Goal: Information Seeking & Learning: Learn about a topic

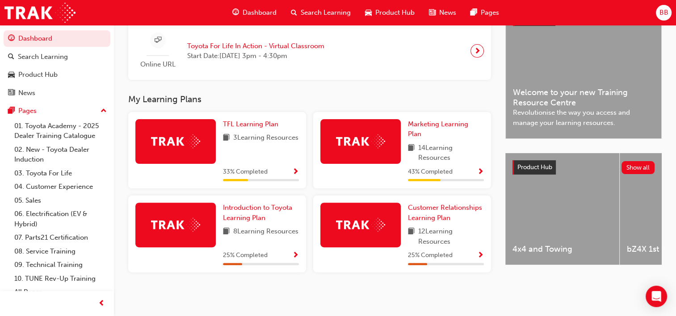
scroll to position [226, 0]
click at [240, 137] on span "3 Learning Resources" at bounding box center [265, 138] width 65 height 11
drag, startPoint x: 240, startPoint y: 137, endPoint x: 296, endPoint y: 171, distance: 65.6
click at [296, 171] on span "Show Progress" at bounding box center [295, 172] width 7 height 8
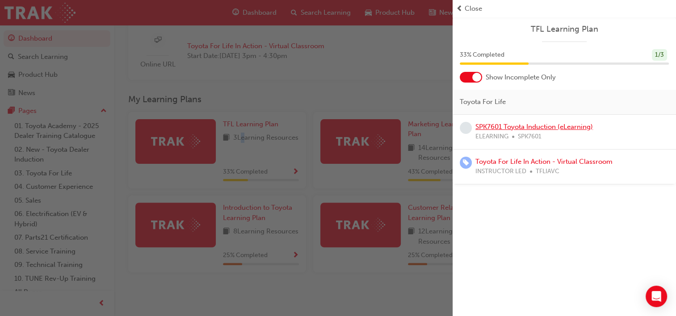
click at [511, 126] on link "SPK7601 Toyota Induction (eLearning)" at bounding box center [533, 127] width 117 height 8
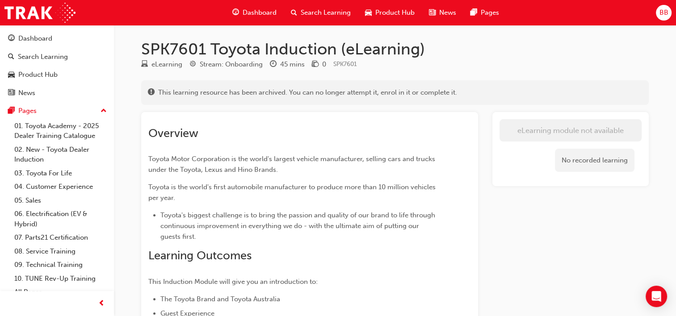
click at [601, 170] on div "No recorded learning" at bounding box center [594, 161] width 79 height 24
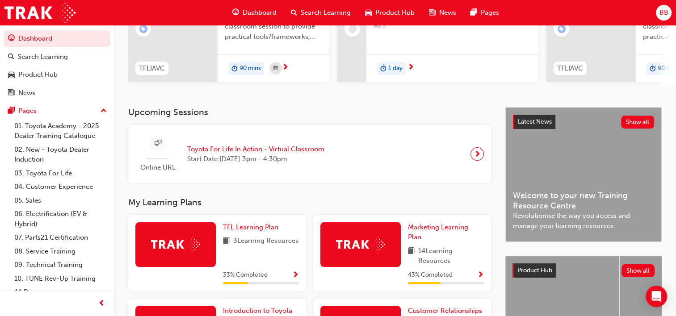
scroll to position [226, 0]
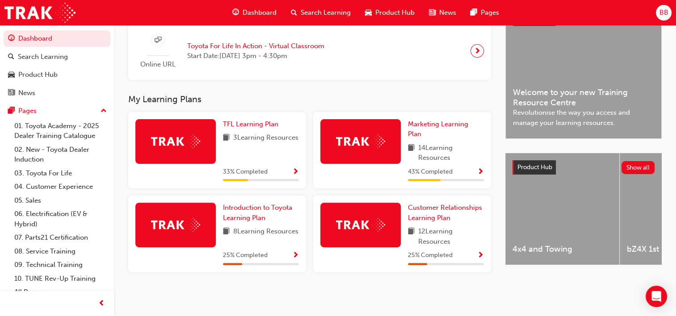
click at [261, 142] on span "3 Learning Resources" at bounding box center [265, 138] width 65 height 11
click at [296, 171] on span "Show Progress" at bounding box center [295, 172] width 7 height 8
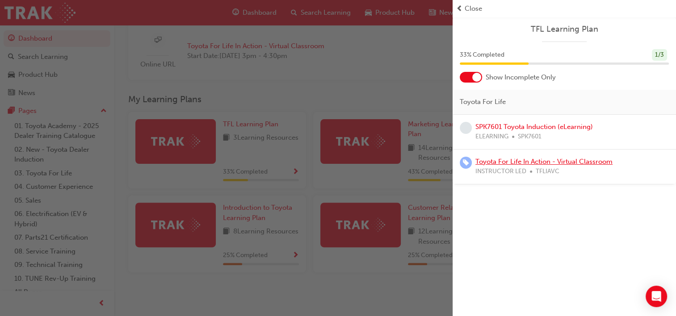
click at [547, 160] on link "Toyota For Life In Action - Virtual Classroom" at bounding box center [543, 162] width 137 height 8
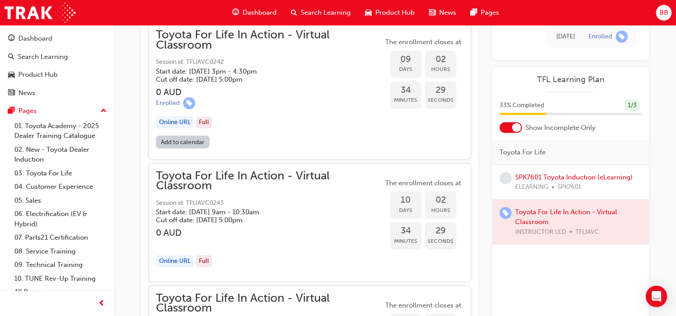
scroll to position [2025, 0]
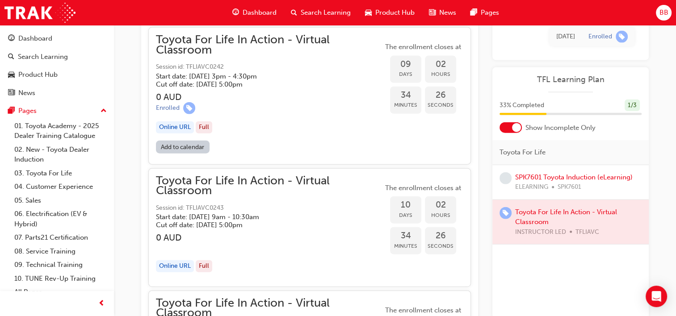
click at [192, 179] on span "Toyota For Life In Action - Virtual Classroom" at bounding box center [269, 186] width 227 height 20
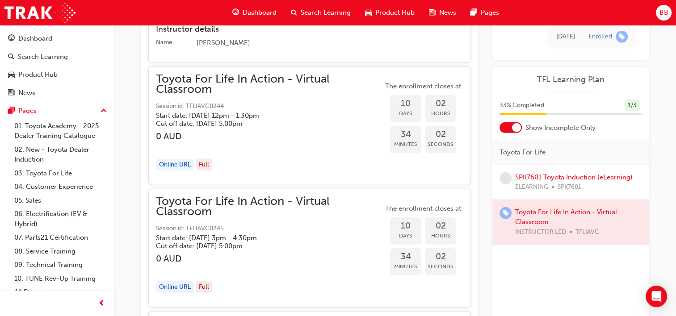
scroll to position [2383, 0]
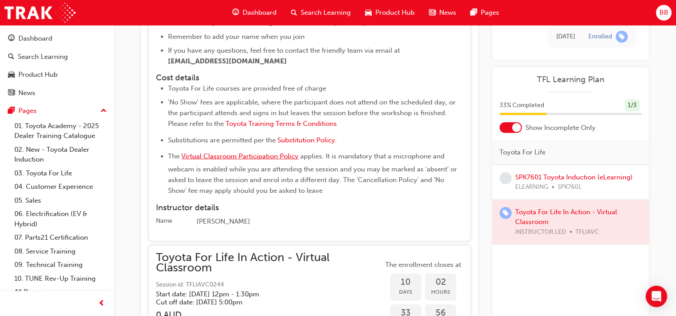
click at [263, 152] on span "Virtual Classroom Participation Policy" at bounding box center [239, 156] width 117 height 8
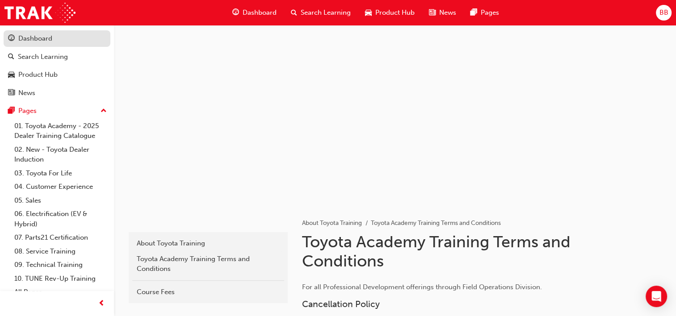
click at [45, 36] on div "Dashboard" at bounding box center [35, 38] width 34 height 10
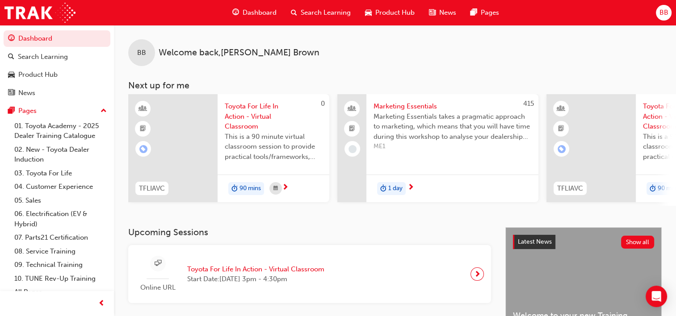
click at [422, 106] on span "Marketing Essentials" at bounding box center [452, 106] width 158 height 10
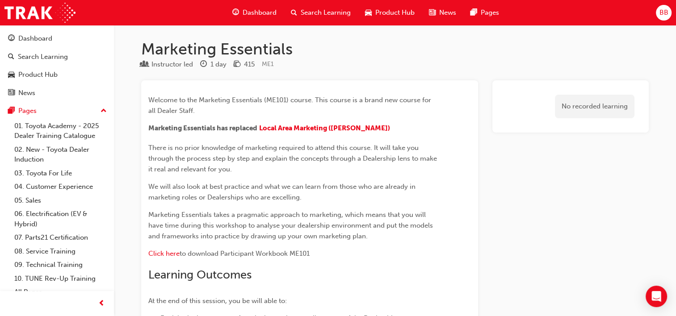
click at [616, 105] on div "No recorded learning" at bounding box center [594, 107] width 79 height 24
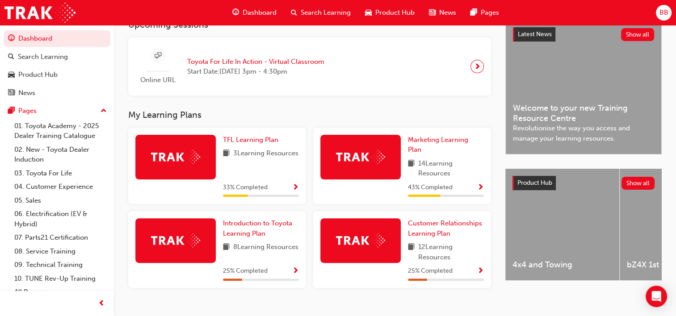
scroll to position [223, 0]
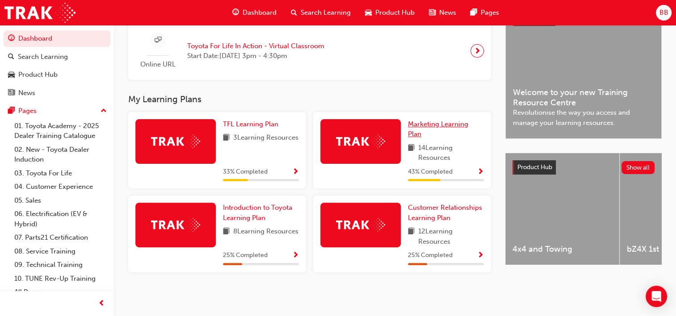
click at [419, 126] on span "Marketing Learning Plan" at bounding box center [438, 129] width 60 height 18
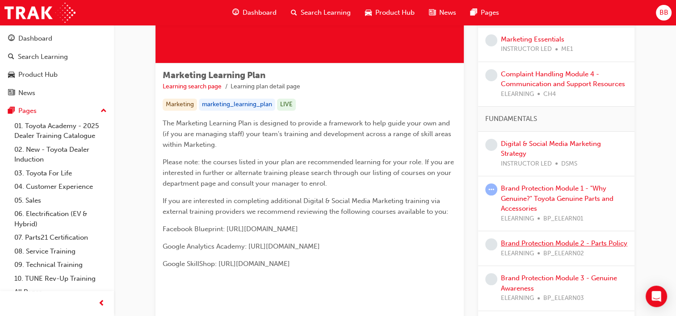
scroll to position [45, 0]
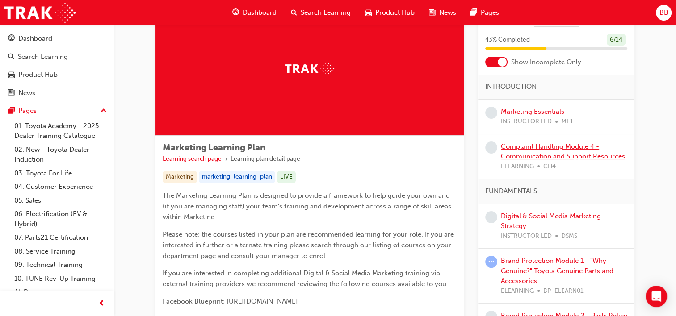
click at [568, 152] on link "Complaint Handling Module 4 - Communication and Support Resources" at bounding box center [563, 151] width 124 height 18
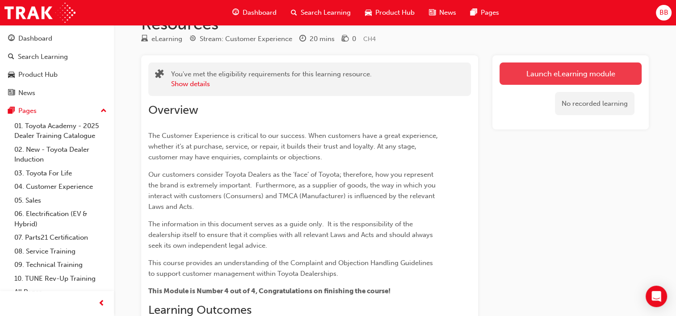
click at [534, 72] on link "Launch eLearning module" at bounding box center [570, 74] width 142 height 22
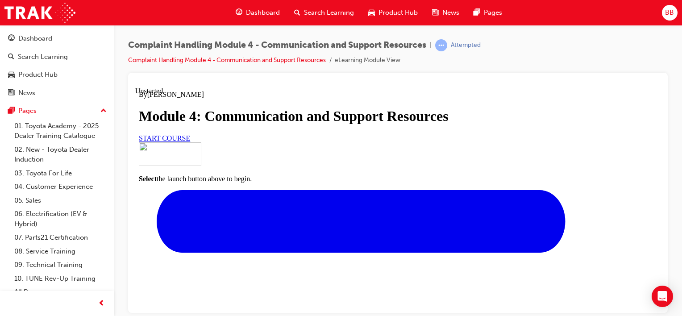
scroll to position [134, 0]
click at [190, 134] on span "START COURSE" at bounding box center [164, 138] width 51 height 8
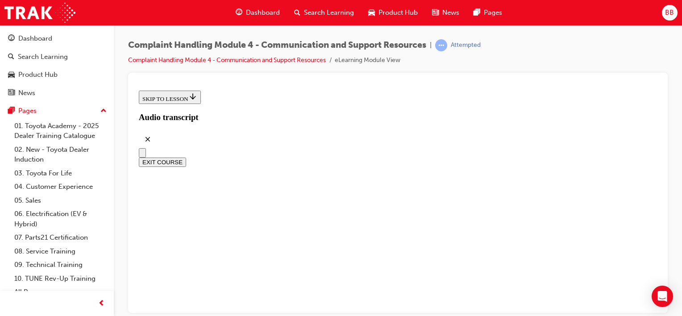
scroll to position [348, 0]
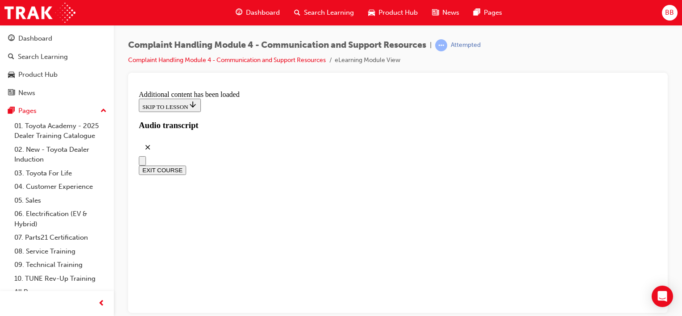
scroll to position [1558, 0]
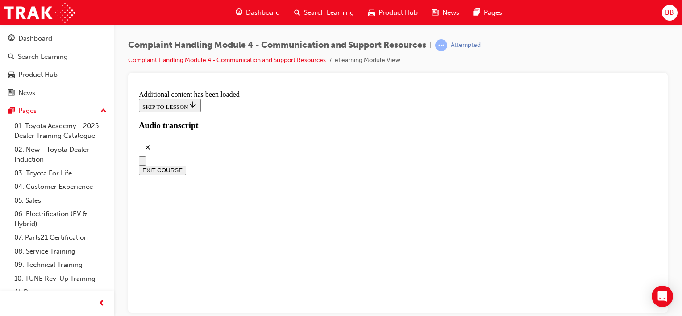
scroll to position [5026, 0]
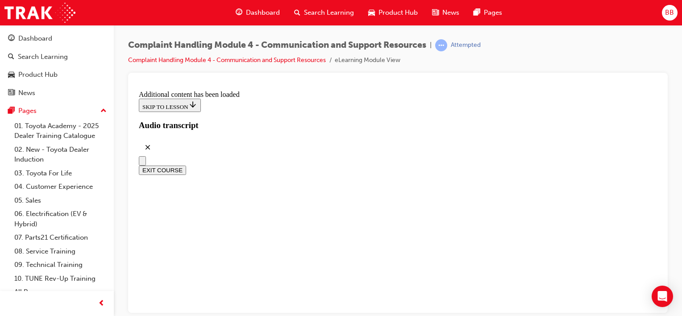
radio input "true"
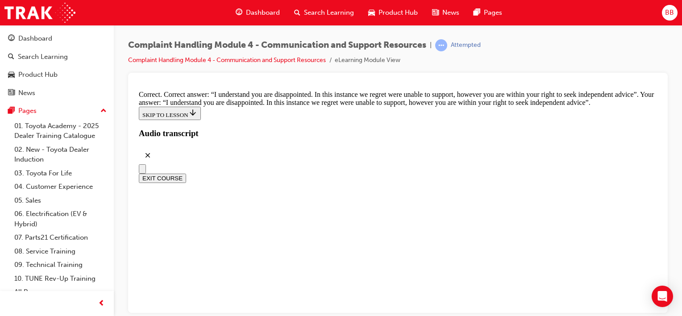
scroll to position [5827, 0]
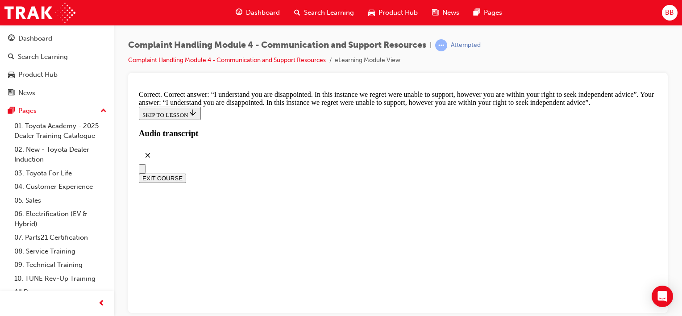
checkbox input "false"
checkbox input "true"
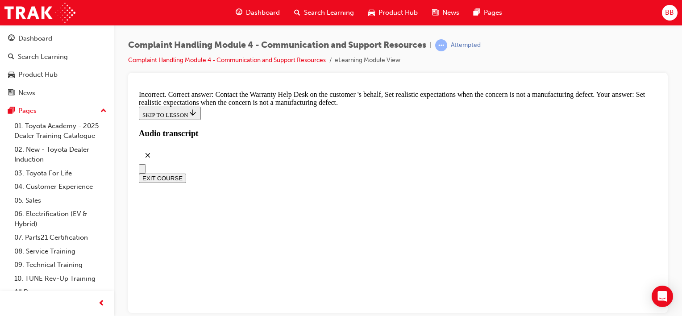
scroll to position [5965, 0]
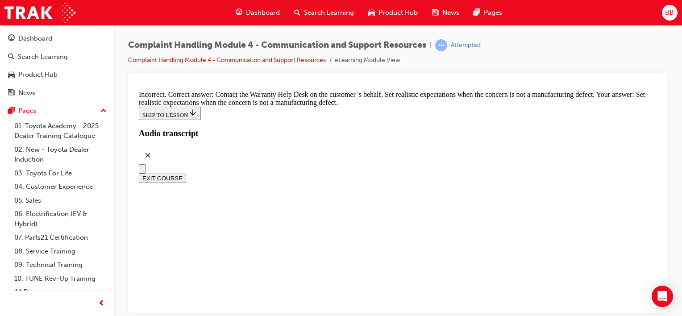
checkbox input "false"
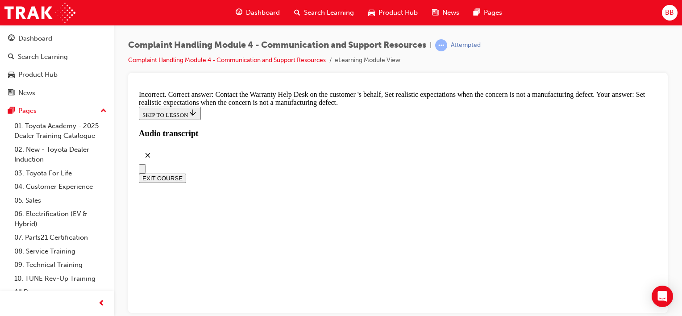
checkbox input "false"
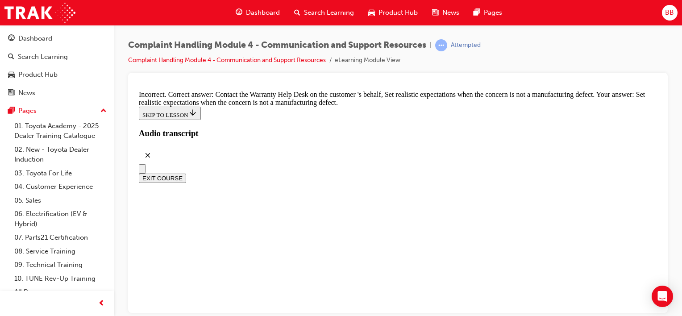
scroll to position [5965, 0]
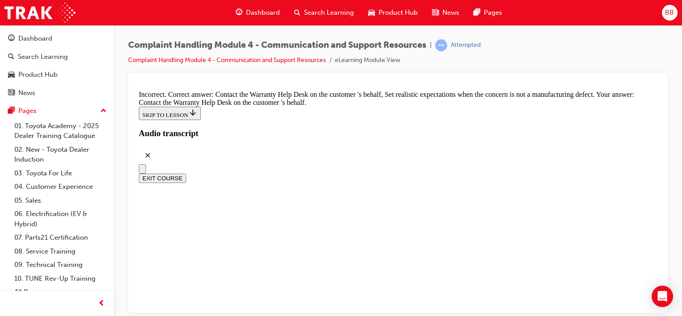
checkbox input "true"
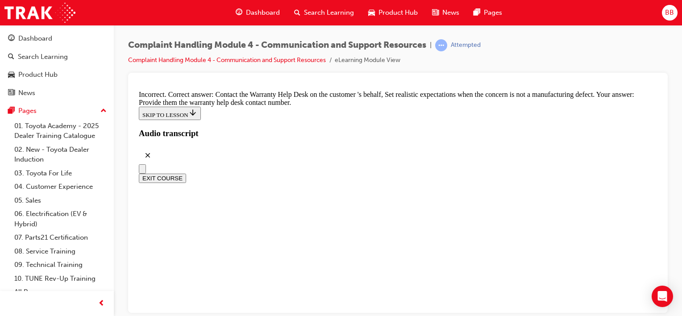
scroll to position [5786, 0]
checkbox input "true"
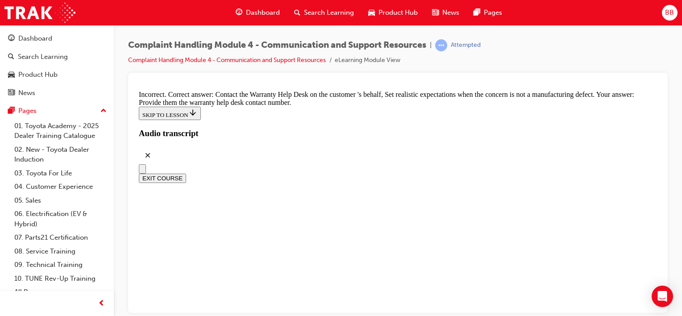
checkbox input "false"
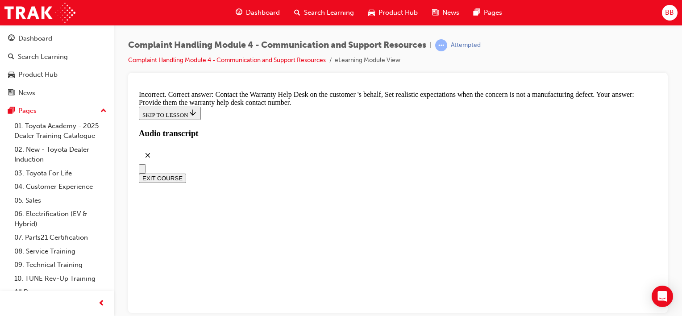
checkbox input "false"
checkbox input "true"
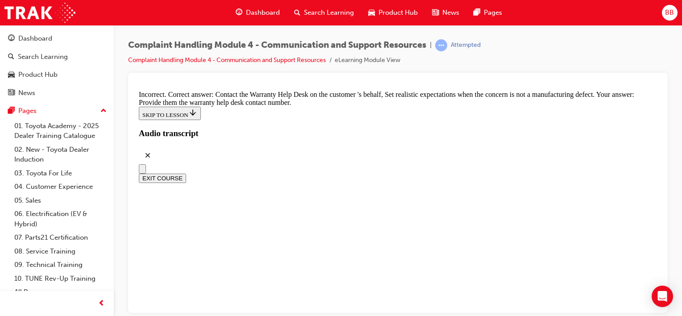
checkbox input "true"
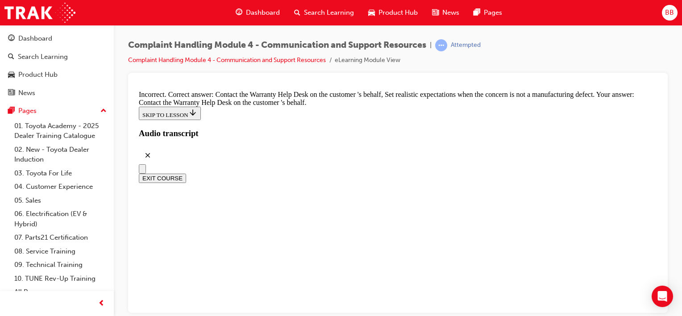
scroll to position [5875, 0]
checkbox input "true"
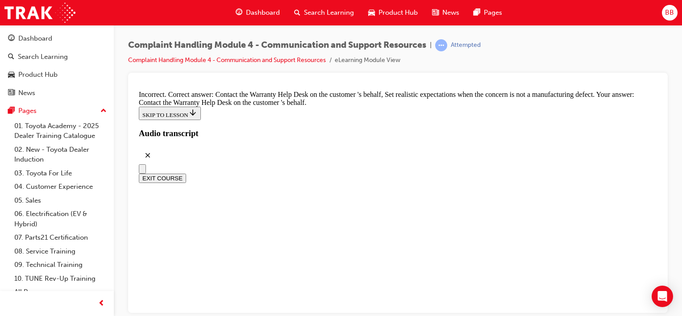
checkbox input "false"
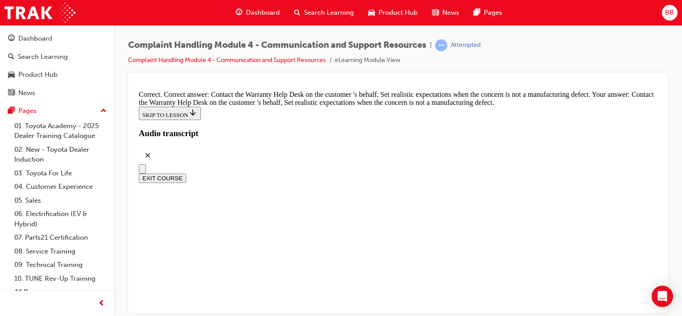
scroll to position [6188, 0]
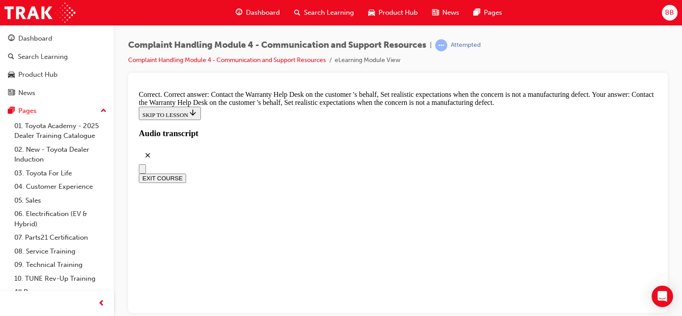
checkbox input "false"
checkbox input "true"
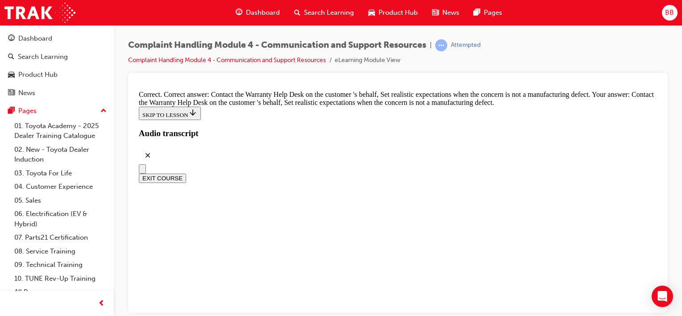
checkbox input "true"
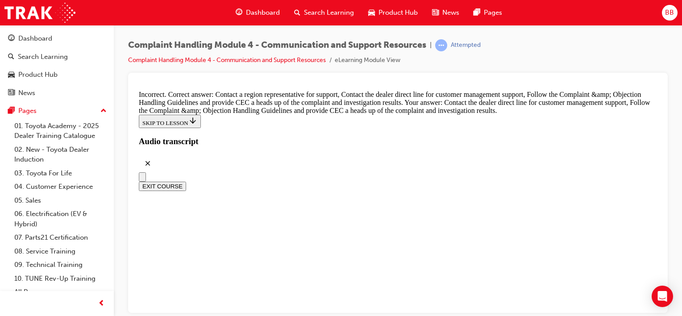
checkbox input "true"
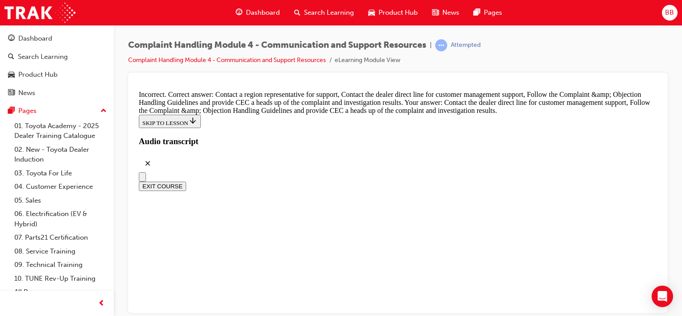
checkbox input "false"
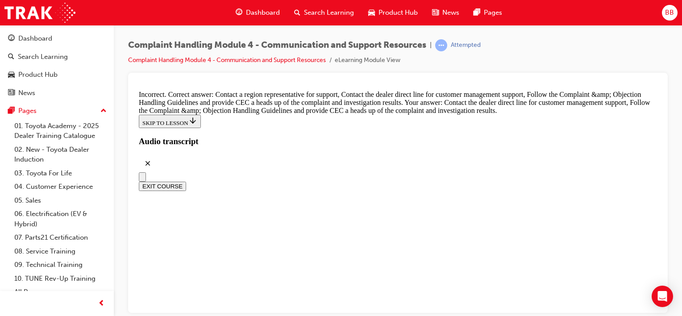
checkbox input "false"
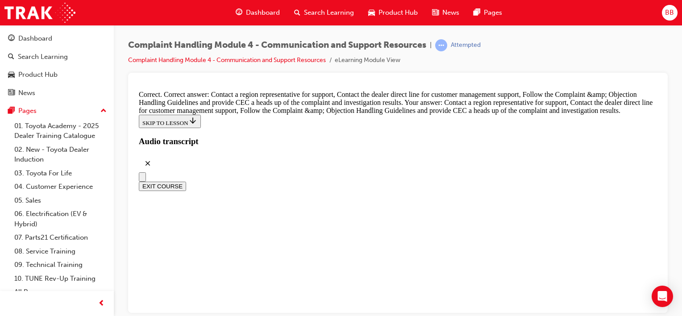
radio input "true"
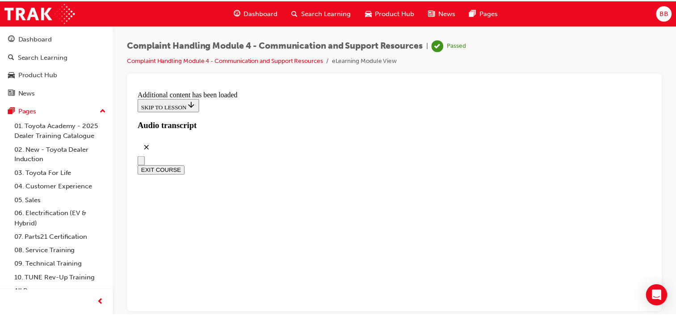
scroll to position [6571, 0]
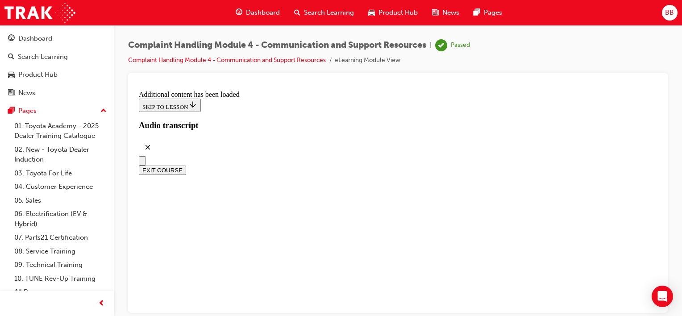
click at [250, 14] on span "Dashboard" at bounding box center [263, 13] width 34 height 10
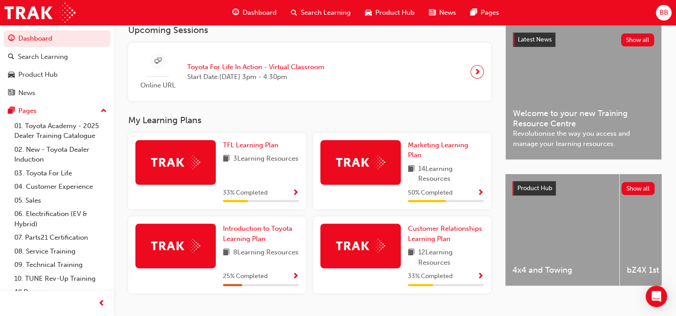
scroll to position [226, 0]
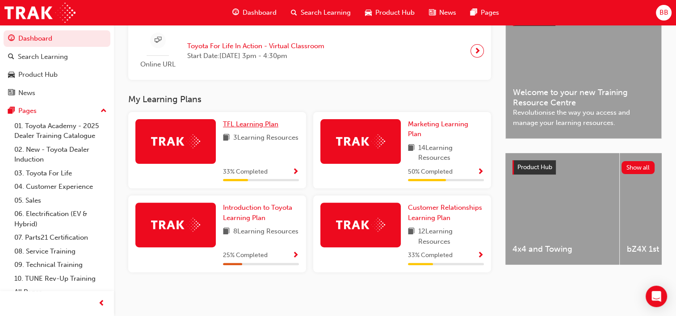
click at [252, 127] on span "TFL Learning Plan" at bounding box center [250, 124] width 55 height 8
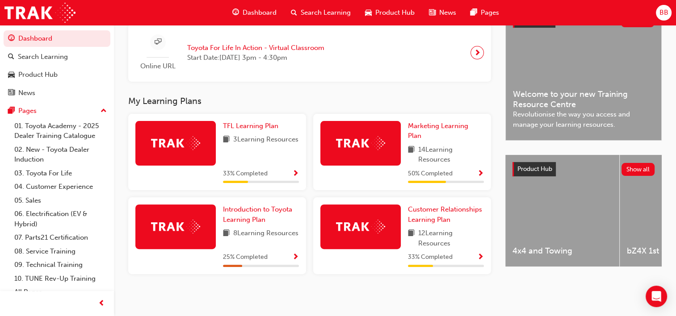
scroll to position [226, 0]
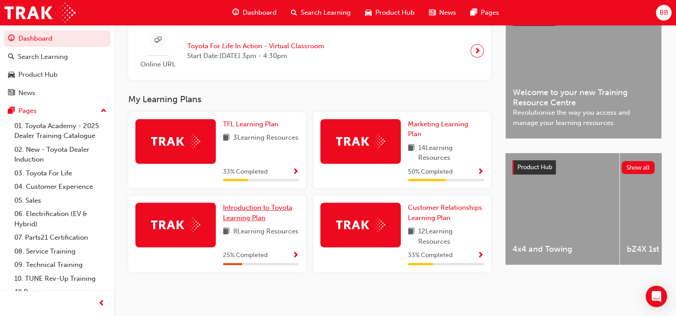
click at [267, 209] on span "Introduction to Toyota Learning Plan" at bounding box center [257, 213] width 69 height 18
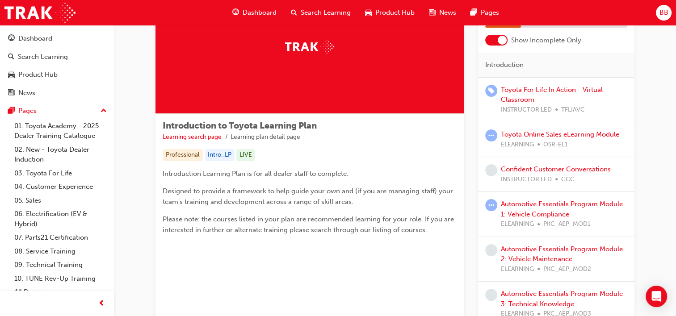
scroll to position [89, 0]
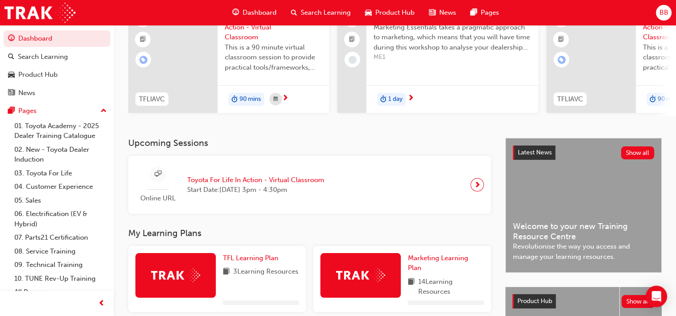
scroll to position [217, 0]
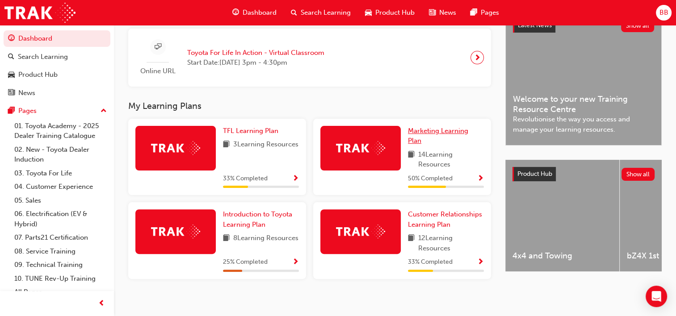
click at [426, 135] on span "Marketing Learning Plan" at bounding box center [438, 136] width 60 height 18
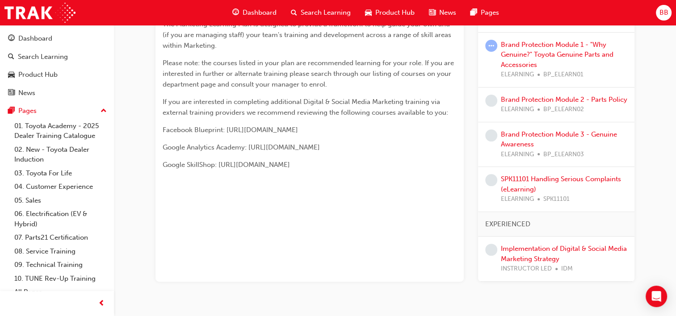
scroll to position [223, 0]
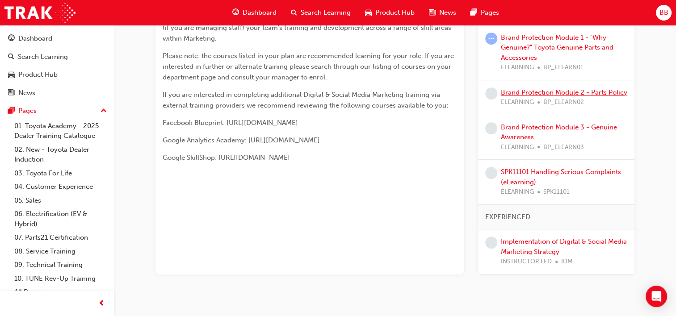
click at [534, 93] on link "Brand Protection Module 2 - Parts Policy" at bounding box center [564, 92] width 126 height 8
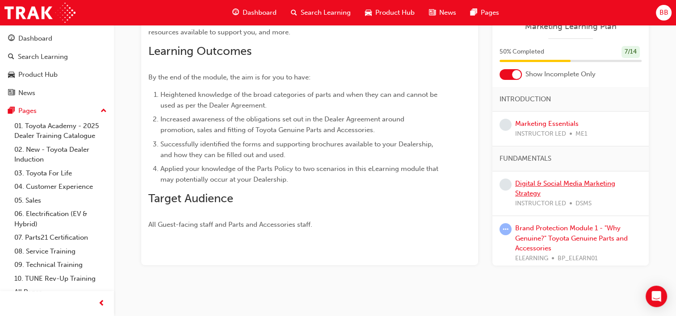
scroll to position [89, 0]
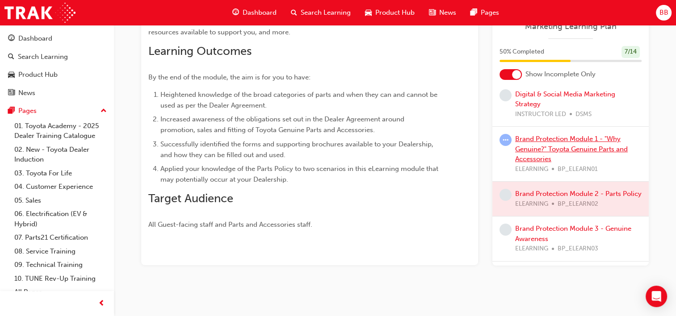
click at [564, 142] on link "Brand Protection Module 1 - "Why Genuine?" Toyota Genuine Parts and Accessories" at bounding box center [571, 149] width 113 height 28
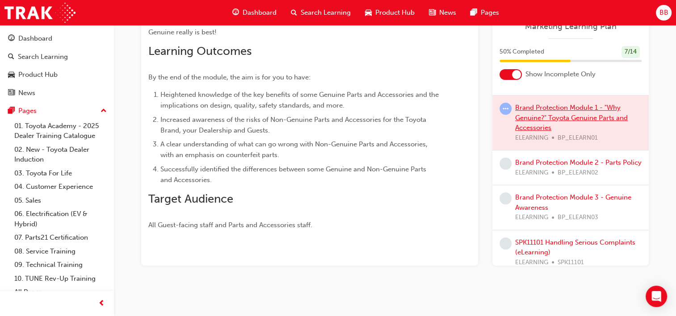
scroll to position [134, 0]
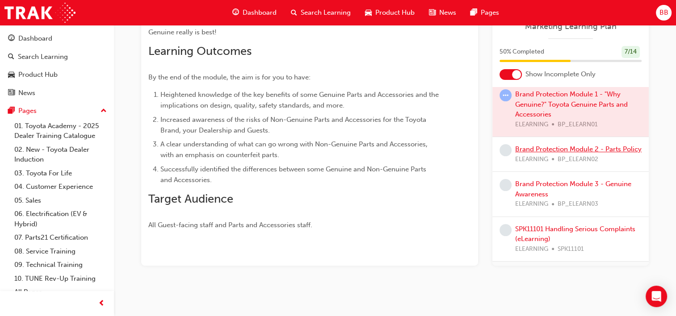
click at [569, 150] on link "Brand Protection Module 2 - Parts Policy" at bounding box center [578, 149] width 126 height 8
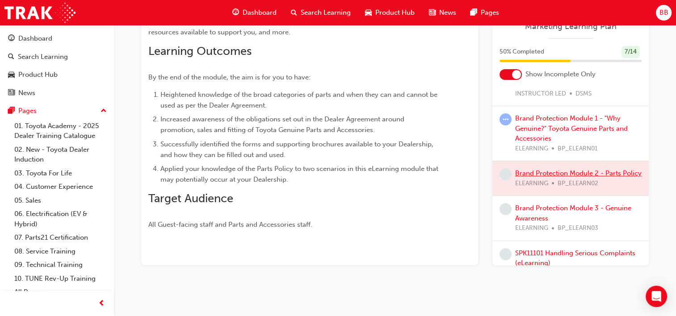
scroll to position [89, 0]
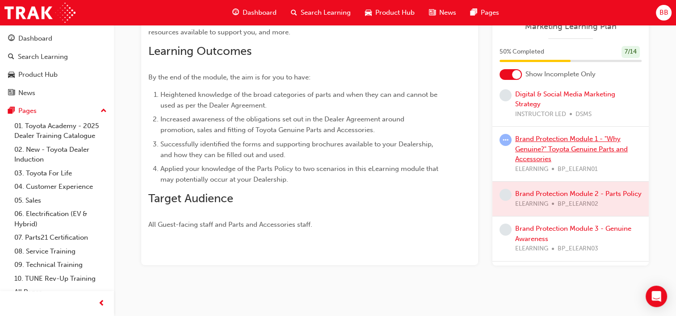
click at [543, 146] on link "Brand Protection Module 1 - "Why Genuine?" Toyota Genuine Parts and Accessories" at bounding box center [571, 149] width 113 height 28
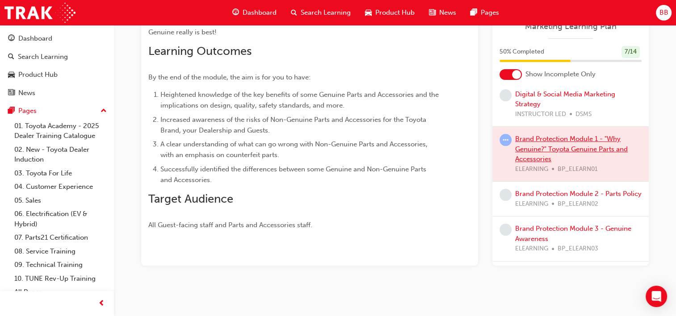
click at [543, 146] on div at bounding box center [570, 154] width 156 height 54
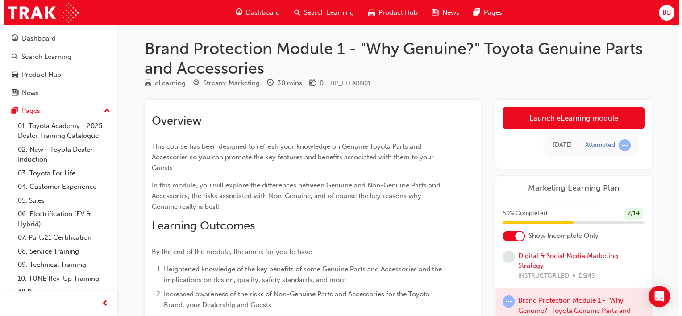
scroll to position [0, 0]
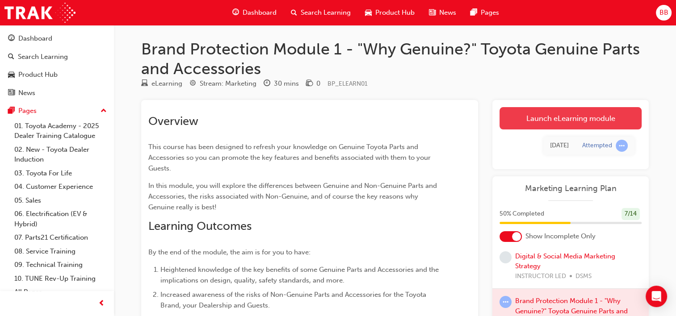
click at [560, 113] on link "Launch eLearning module" at bounding box center [570, 118] width 142 height 22
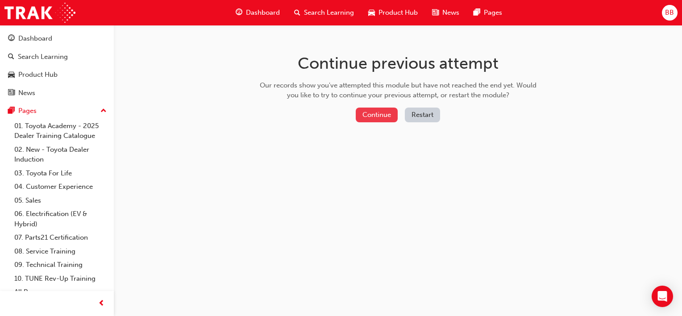
click at [385, 118] on button "Continue" at bounding box center [377, 115] width 42 height 15
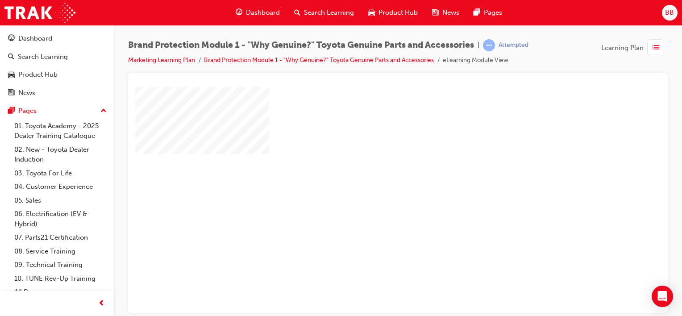
click at [372, 174] on div "play" at bounding box center [372, 174] width 0 height 0
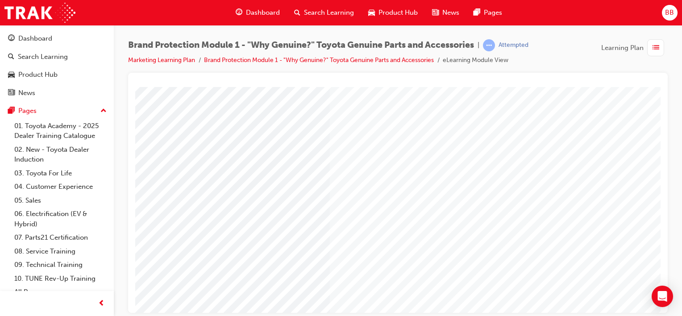
scroll to position [116, 88]
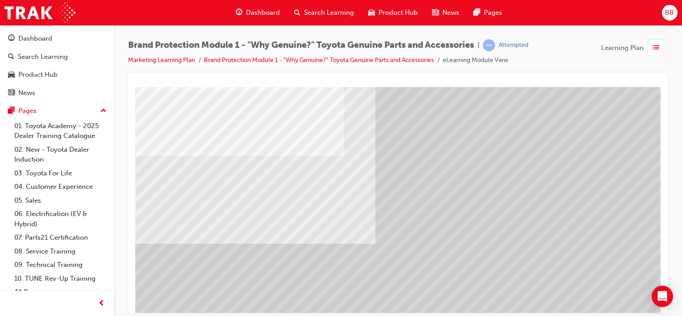
scroll to position [116, 0]
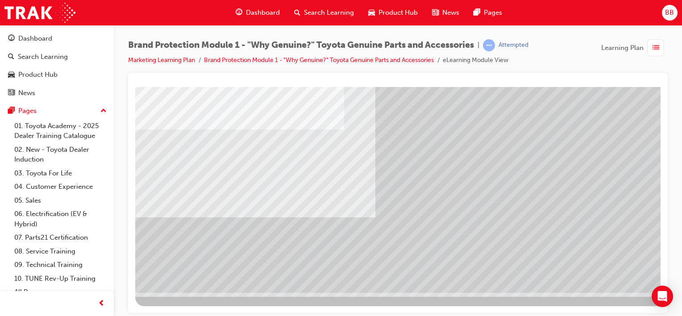
drag, startPoint x: 552, startPoint y: 305, endPoint x: 595, endPoint y: 305, distance: 42.9
click at [595, 305] on div at bounding box center [438, 138] width 607 height 335
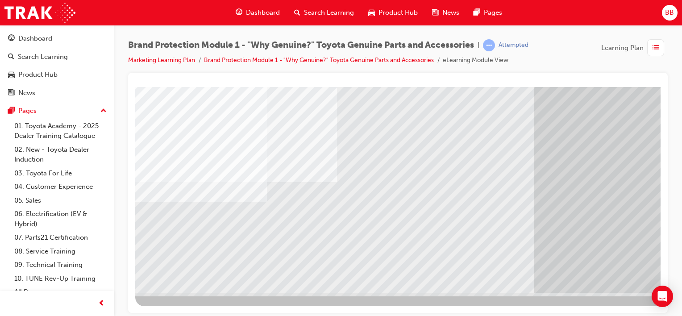
scroll to position [116, 88]
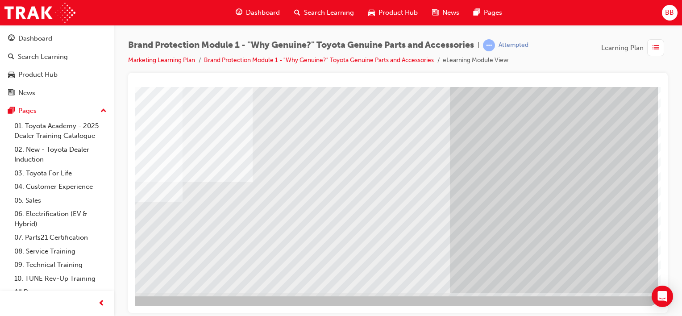
drag, startPoint x: 563, startPoint y: 309, endPoint x: 789, endPoint y: 399, distance: 243.7
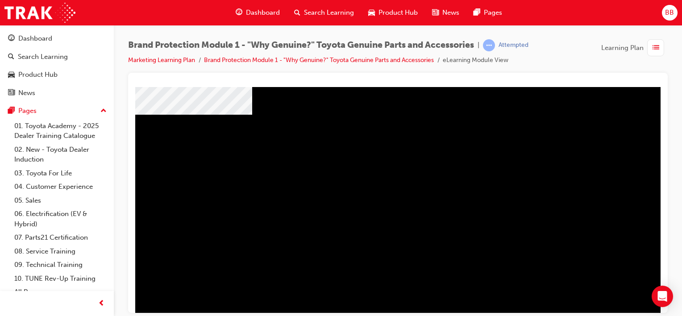
scroll to position [116, 0]
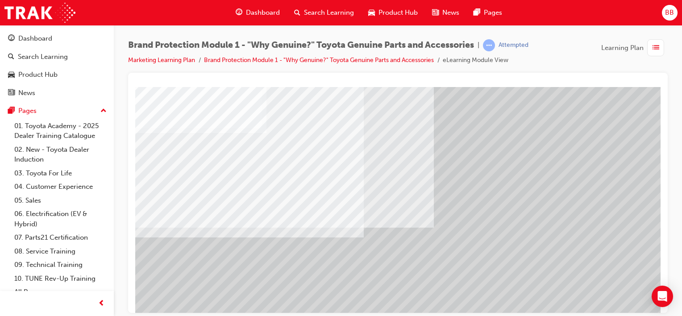
scroll to position [89, 0]
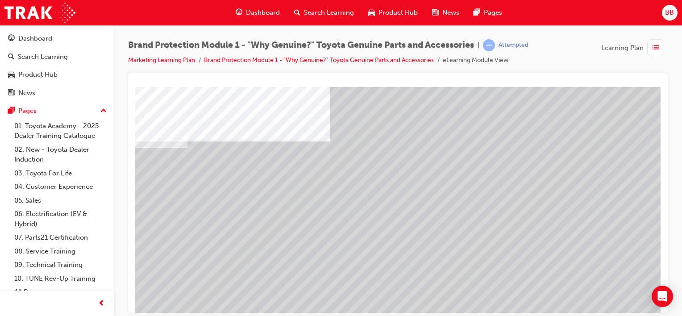
scroll to position [0, 88]
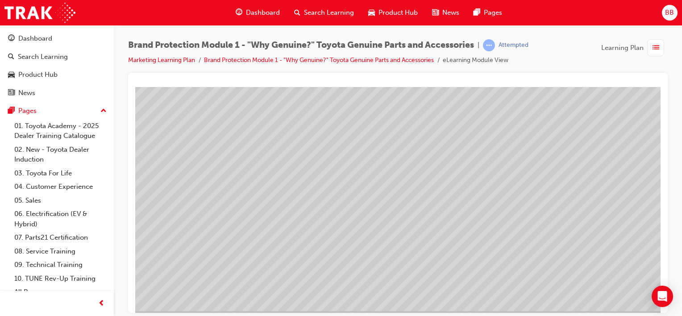
scroll to position [116, 88]
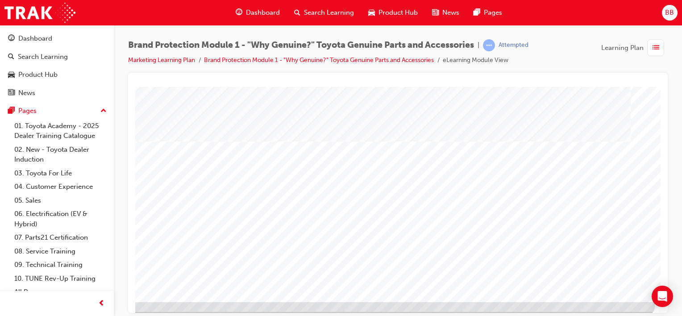
scroll to position [116, 88]
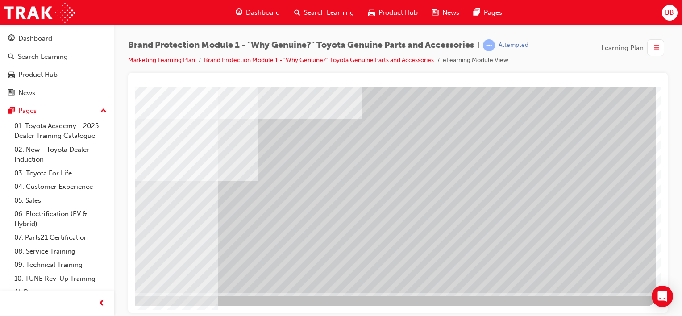
scroll to position [116, 88]
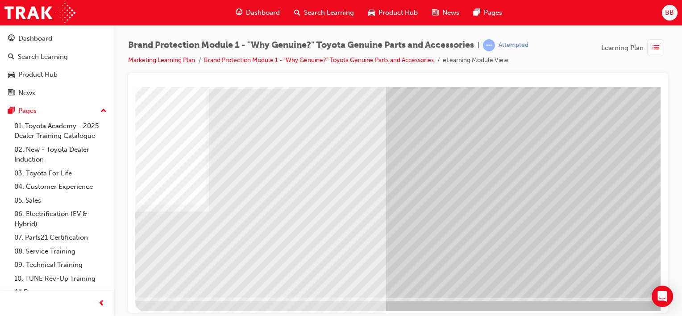
scroll to position [116, 0]
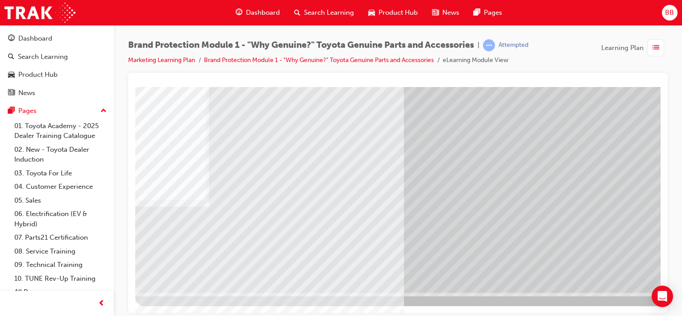
drag, startPoint x: 580, startPoint y: 401, endPoint x: 561, endPoint y: 310, distance: 92.0
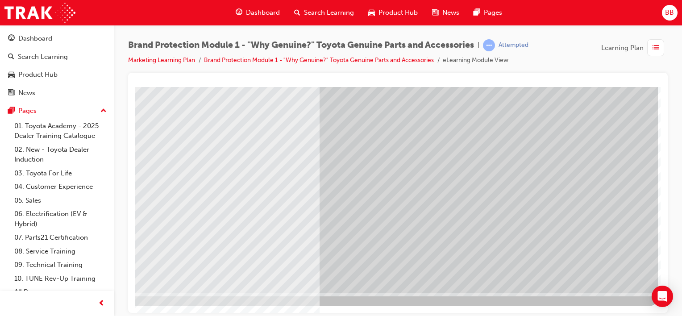
scroll to position [116, 88]
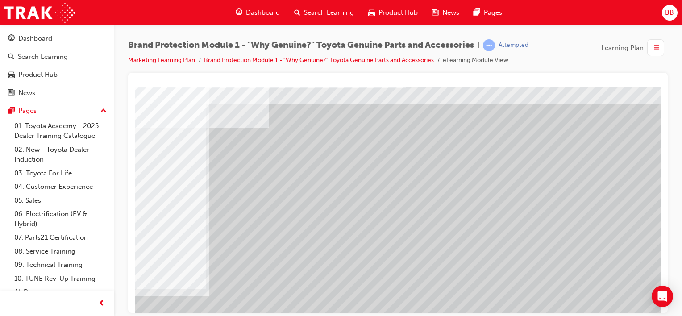
scroll to position [71, 0]
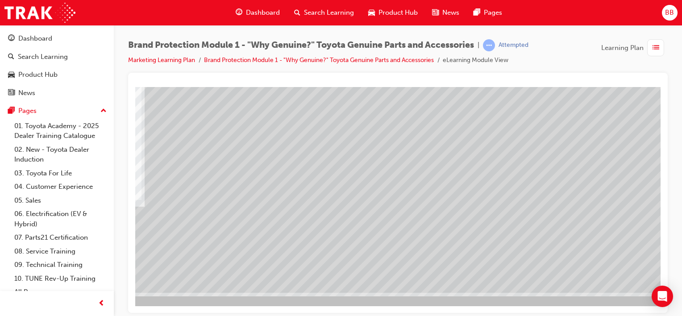
scroll to position [116, 88]
drag, startPoint x: 563, startPoint y: 309, endPoint x: 795, endPoint y: 383, distance: 243.7
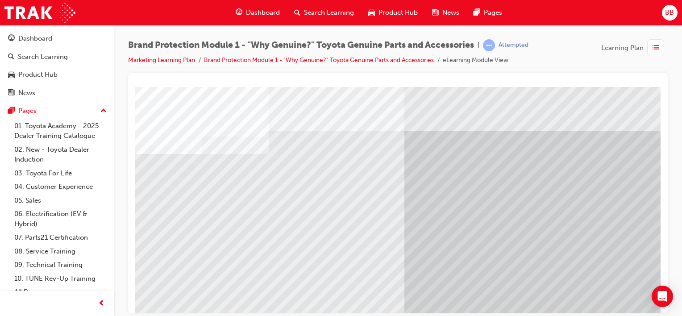
scroll to position [116, 0]
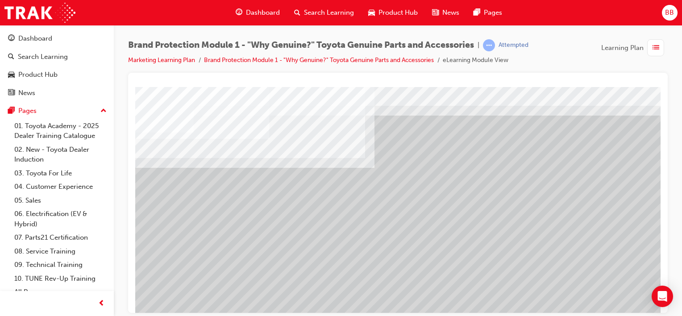
scroll to position [0, 0]
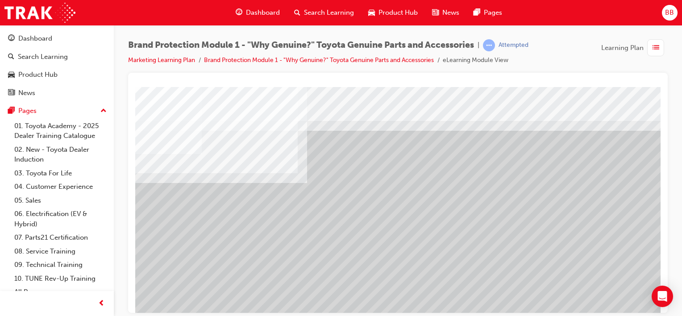
scroll to position [0, 75]
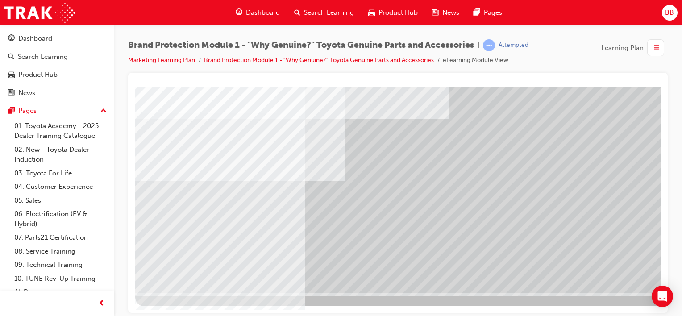
scroll to position [116, 88]
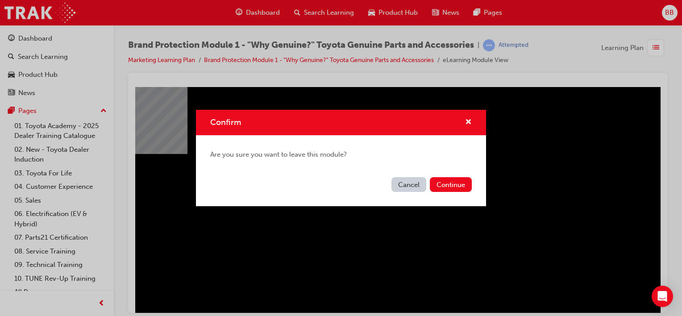
click at [466, 116] on div "Confirm" at bounding box center [341, 122] width 290 height 25
click at [469, 122] on span "cross-icon" at bounding box center [468, 123] width 7 height 8
click at [470, 122] on span "cross-icon" at bounding box center [468, 123] width 7 height 8
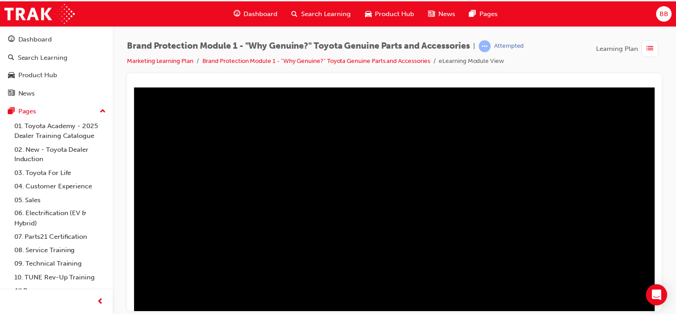
scroll to position [116, 88]
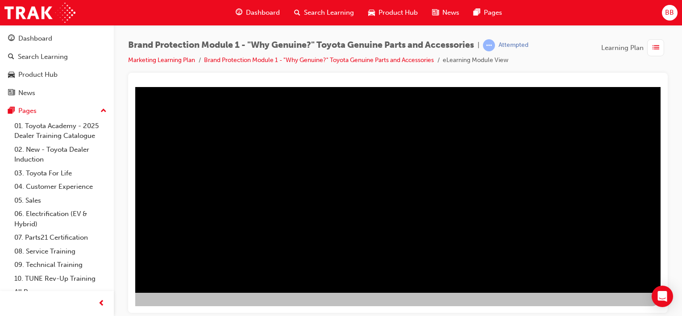
click at [484, 266] on div "" at bounding box center [357, 140] width 607 height 322
drag, startPoint x: 309, startPoint y: 187, endPoint x: 257, endPoint y: 160, distance: 58.7
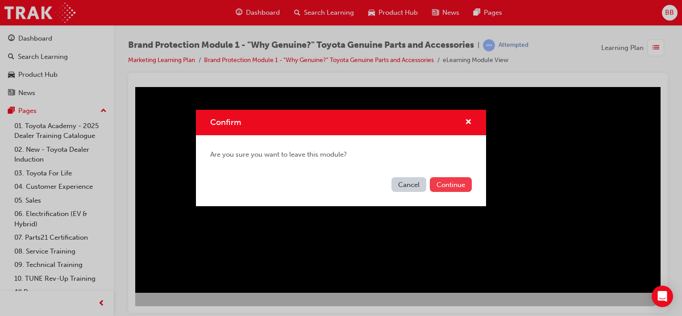
click at [447, 188] on button "Continue" at bounding box center [451, 184] width 42 height 15
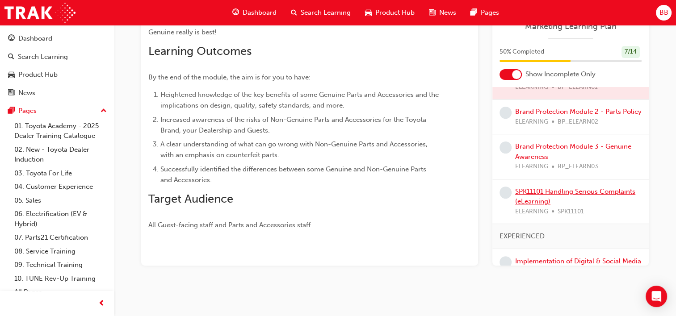
scroll to position [120, 0]
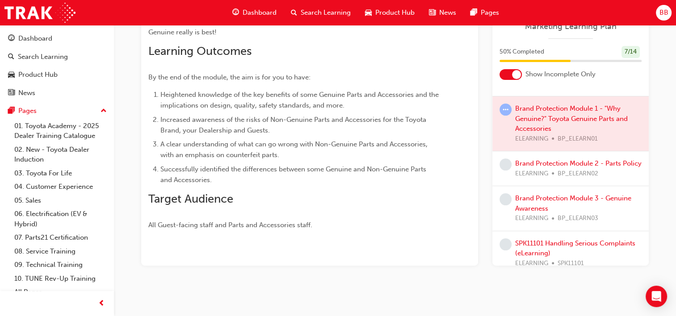
click at [538, 107] on div at bounding box center [570, 123] width 156 height 54
click at [580, 109] on div at bounding box center [570, 123] width 156 height 54
click at [532, 123] on div at bounding box center [570, 123] width 156 height 54
click at [571, 109] on div at bounding box center [570, 123] width 156 height 54
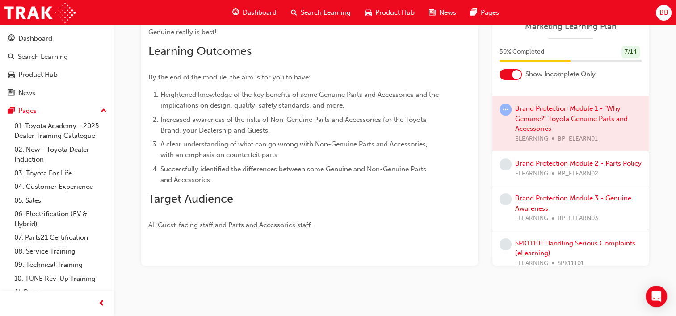
click at [572, 116] on div at bounding box center [570, 123] width 156 height 54
click at [544, 133] on div at bounding box center [570, 123] width 156 height 54
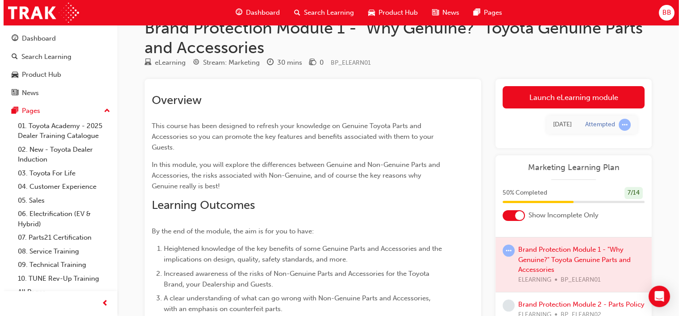
scroll to position [0, 0]
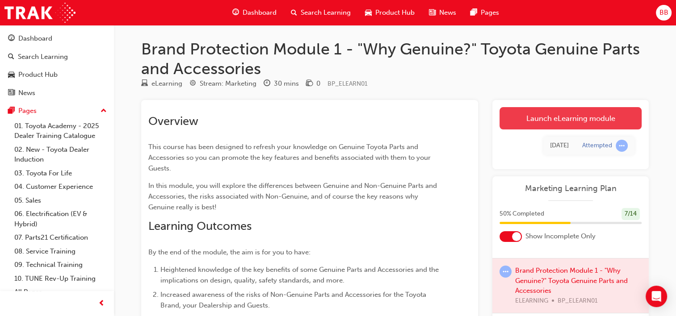
click at [532, 118] on link "Launch eLearning module" at bounding box center [570, 118] width 142 height 22
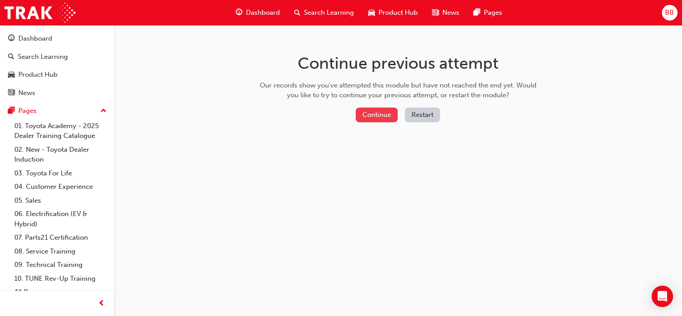
click at [379, 113] on button "Continue" at bounding box center [377, 115] width 42 height 15
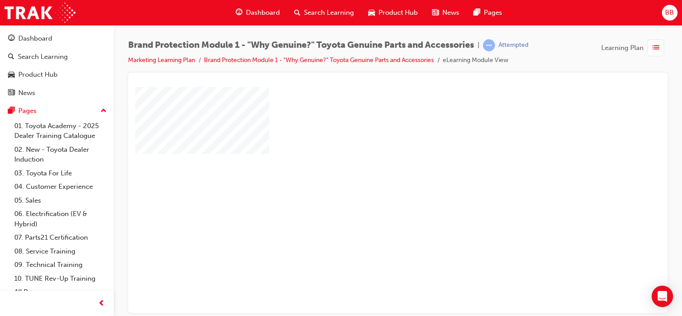
click at [372, 174] on div "play" at bounding box center [372, 174] width 0 height 0
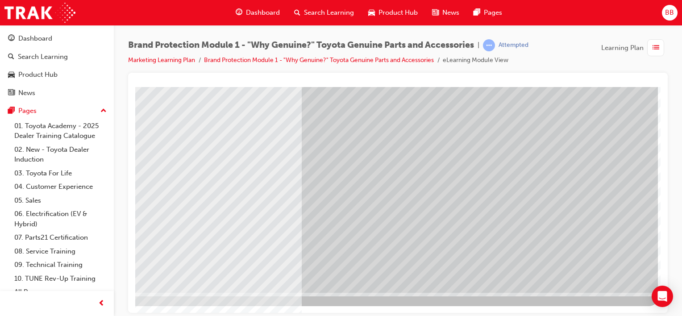
scroll to position [0, 88]
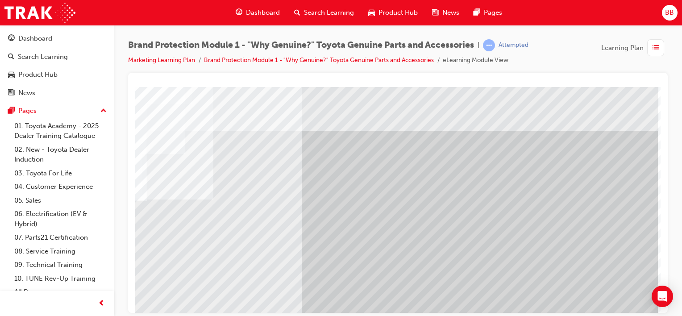
drag, startPoint x: 406, startPoint y: 306, endPoint x: 797, endPoint y: 369, distance: 396.1
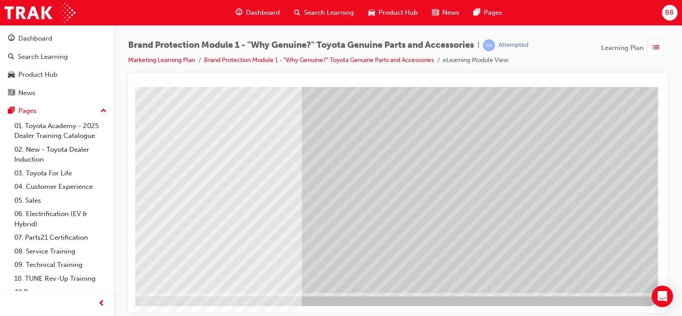
scroll to position [71, 88]
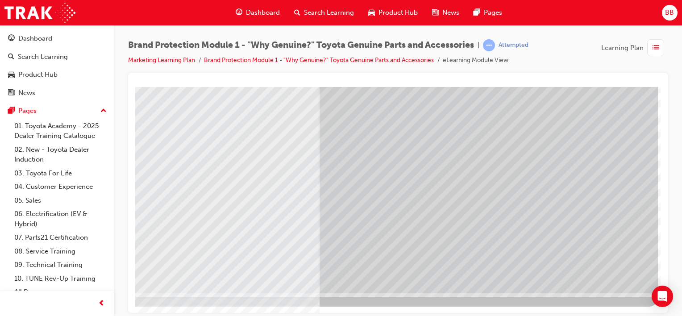
scroll to position [116, 88]
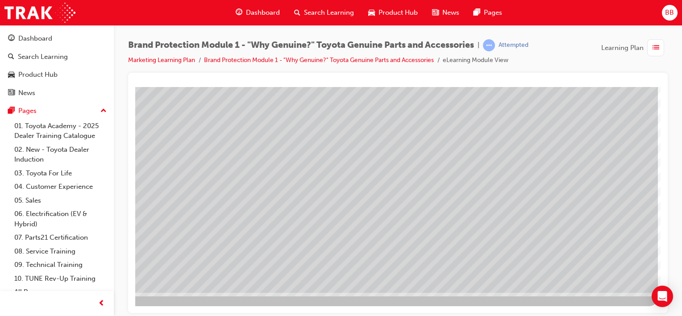
scroll to position [0, 0]
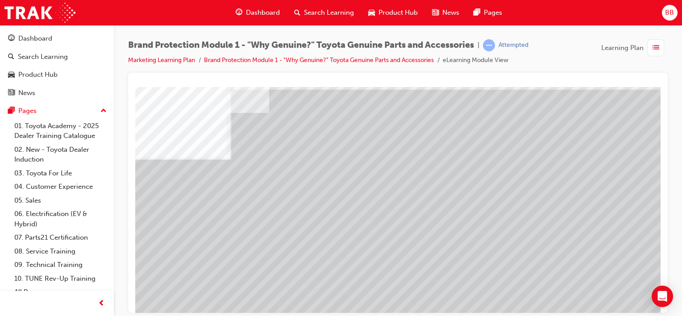
scroll to position [89, 0]
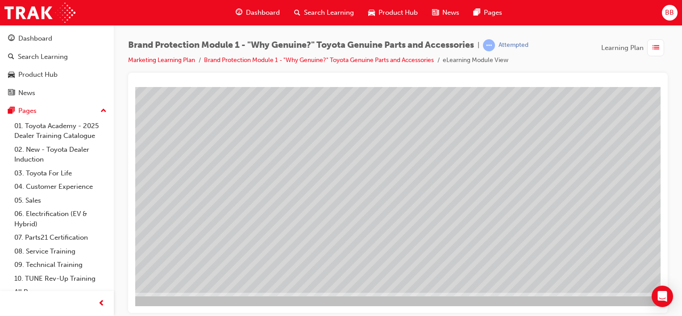
scroll to position [116, 46]
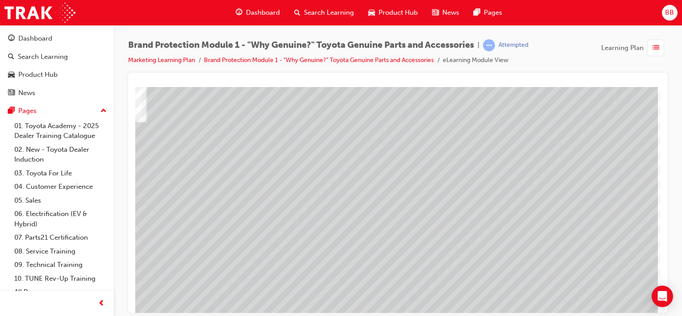
scroll to position [116, 88]
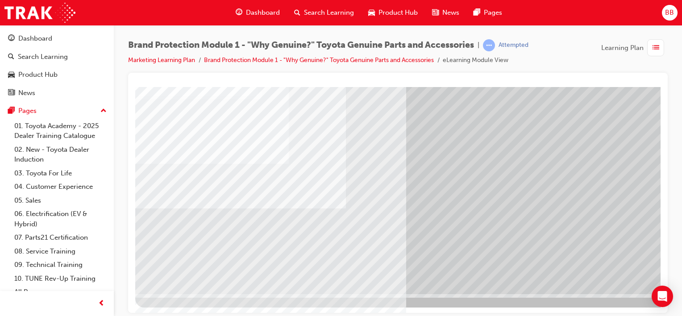
scroll to position [116, 0]
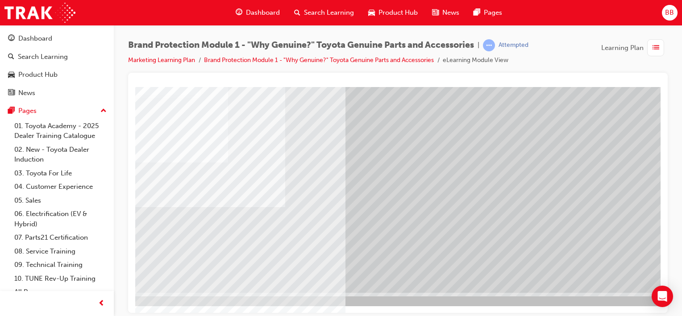
scroll to position [116, 88]
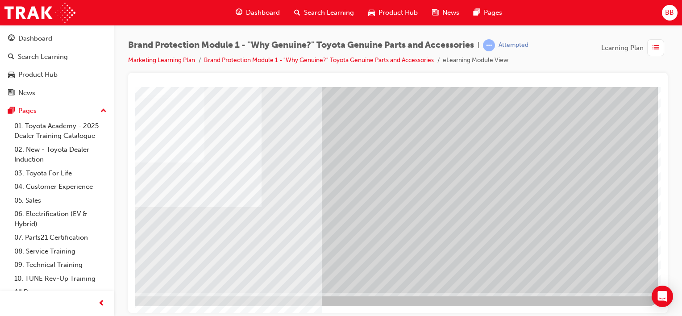
drag, startPoint x: 557, startPoint y: 309, endPoint x: 795, endPoint y: 390, distance: 251.2
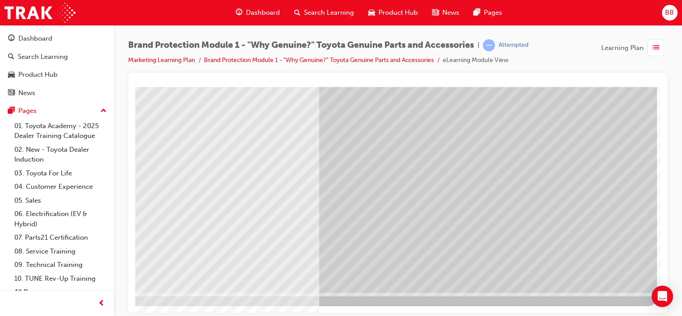
scroll to position [0, 0]
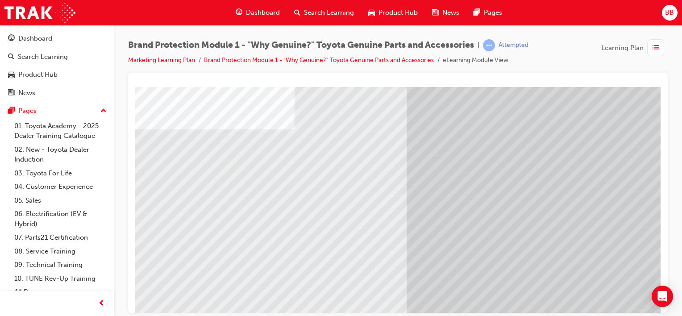
scroll to position [89, 88]
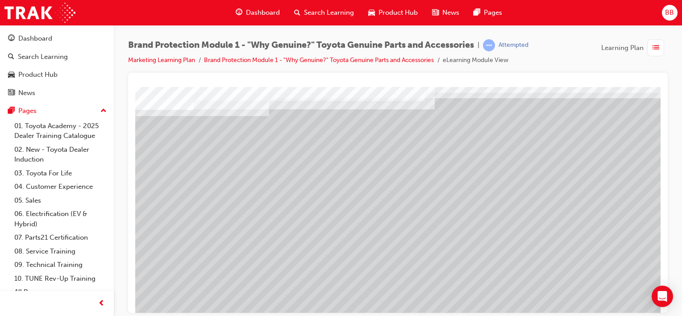
scroll to position [89, 0]
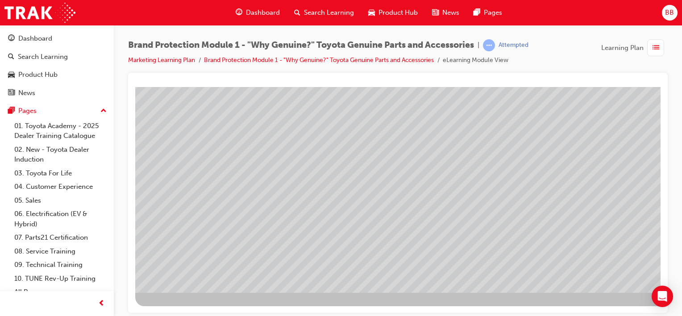
scroll to position [116, 88]
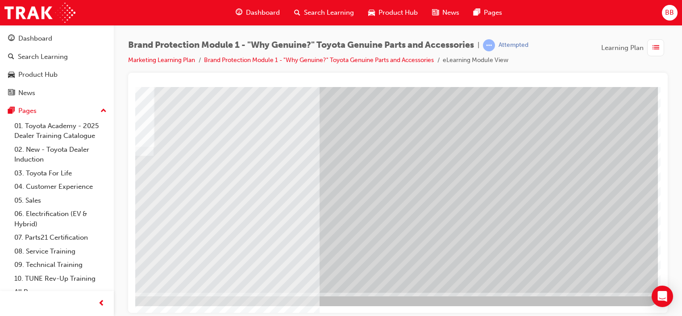
drag, startPoint x: 564, startPoint y: 310, endPoint x: 803, endPoint y: 380, distance: 248.8
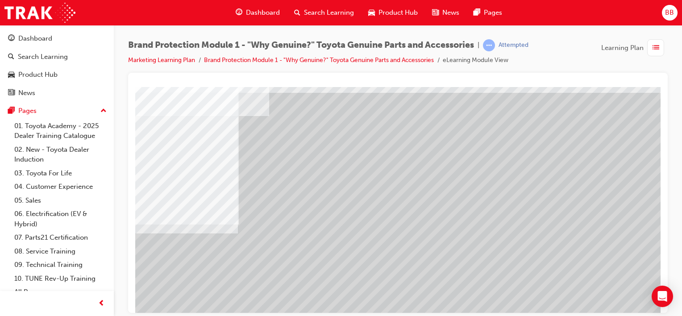
scroll to position [89, 0]
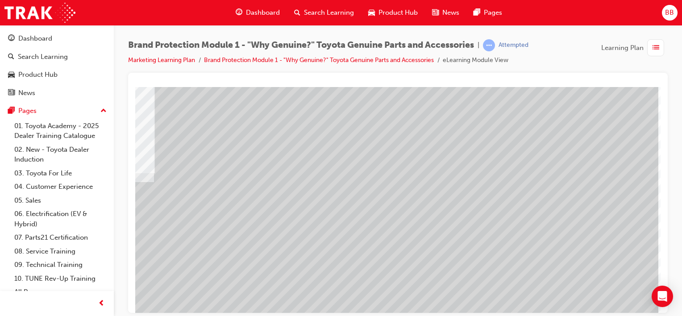
scroll to position [89, 88]
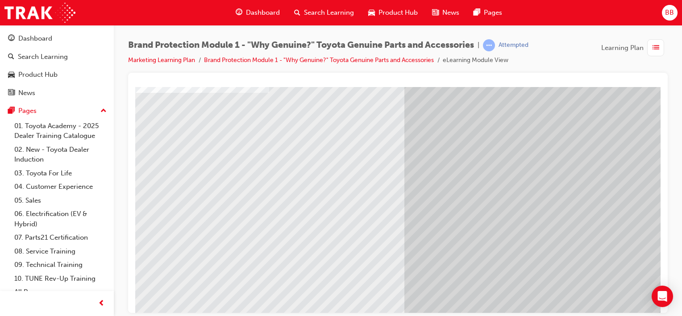
scroll to position [116, 0]
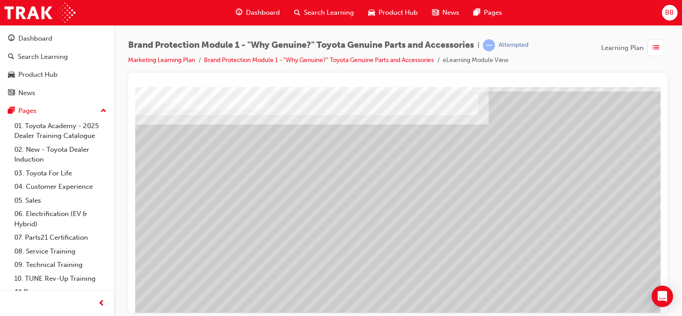
drag, startPoint x: 373, startPoint y: 183, endPoint x: 395, endPoint y: 177, distance: 23.2
drag, startPoint x: 424, startPoint y: 184, endPoint x: 431, endPoint y: 184, distance: 7.2
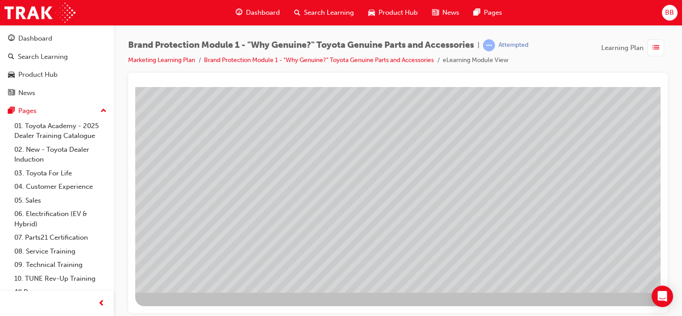
scroll to position [116, 88]
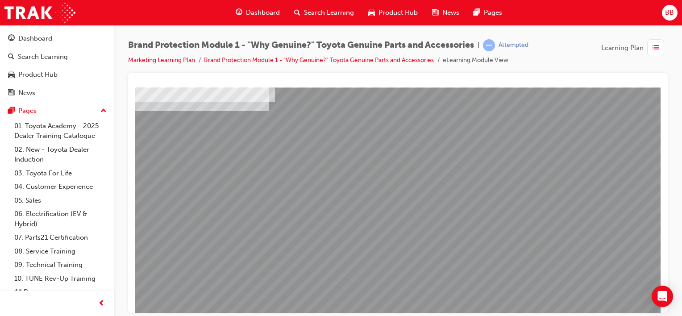
scroll to position [89, 0]
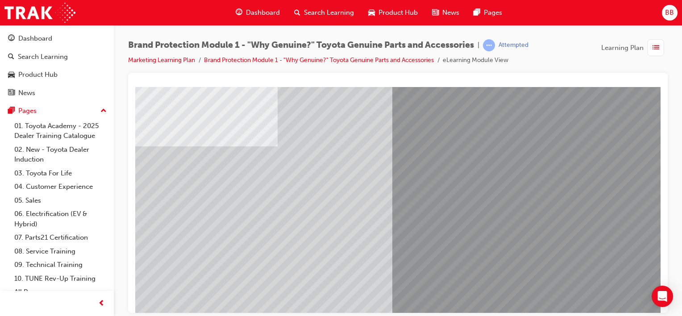
drag, startPoint x: 558, startPoint y: 164, endPoint x: 561, endPoint y: 157, distance: 7.6
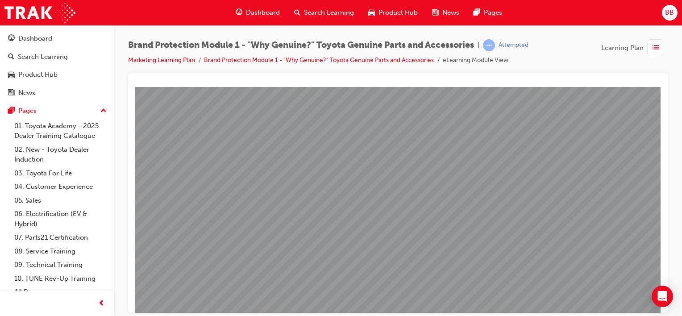
scroll to position [89, 88]
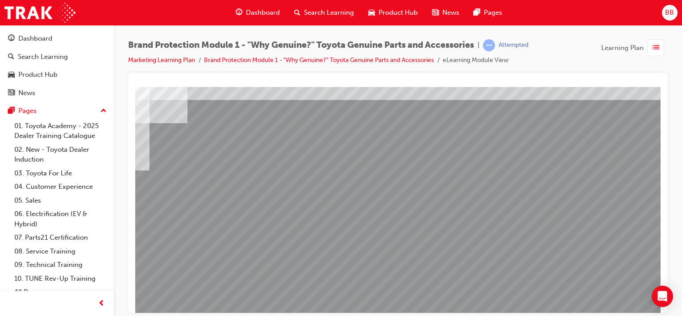
scroll to position [0, 88]
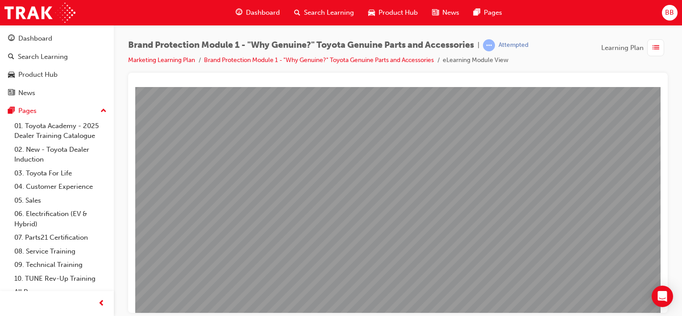
scroll to position [116, 88]
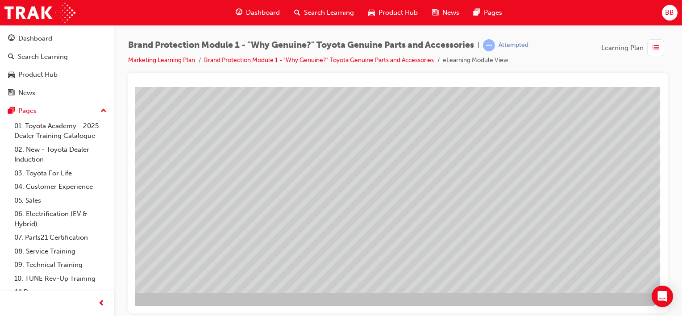
scroll to position [0, 0]
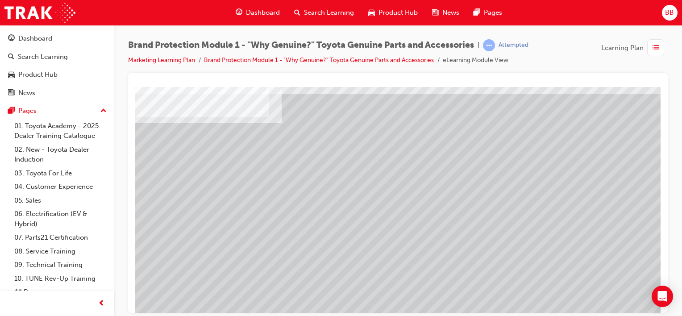
scroll to position [89, 0]
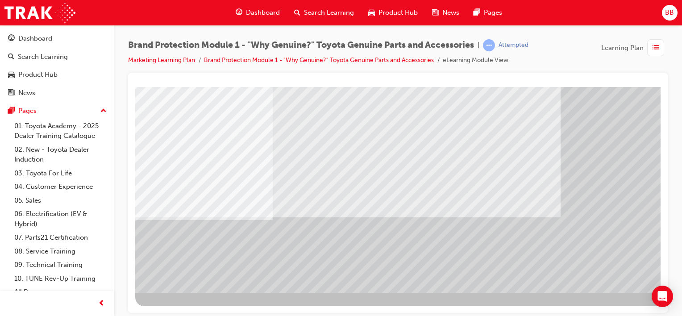
scroll to position [116, 88]
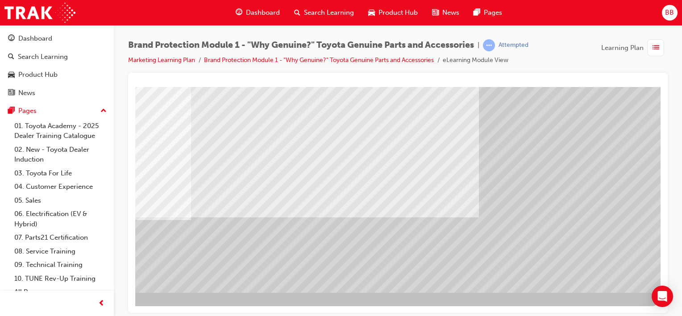
drag, startPoint x: 429, startPoint y: 308, endPoint x: 800, endPoint y: 377, distance: 376.9
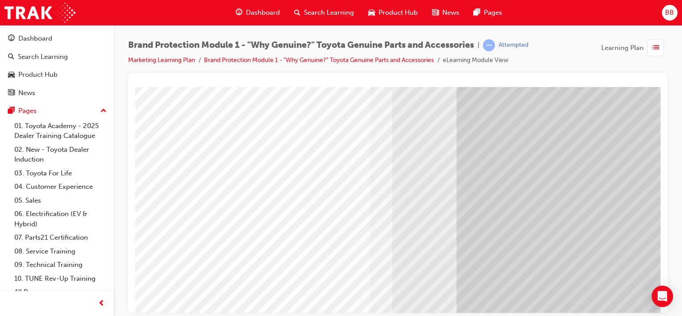
scroll to position [116, 0]
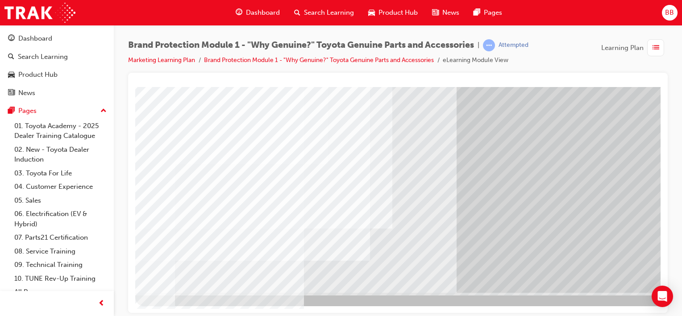
drag, startPoint x: 372, startPoint y: 313, endPoint x: 357, endPoint y: 221, distance: 92.3
click at [507, 313] on div "Brand Protection Module 1 - "Why Genuine?" Toyota Genuine Parts and Accessories…" at bounding box center [341, 158] width 682 height 316
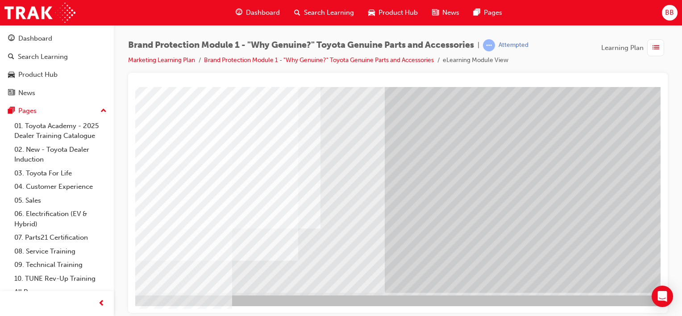
scroll to position [116, 88]
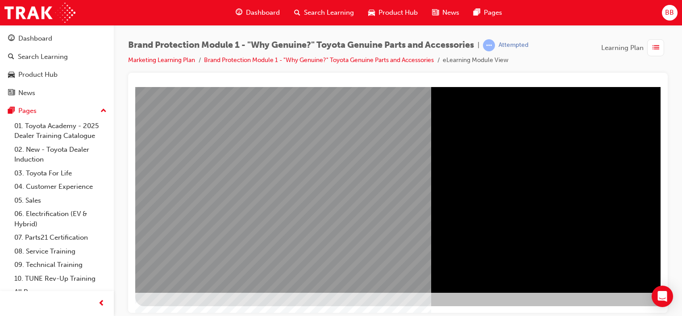
scroll to position [0, 0]
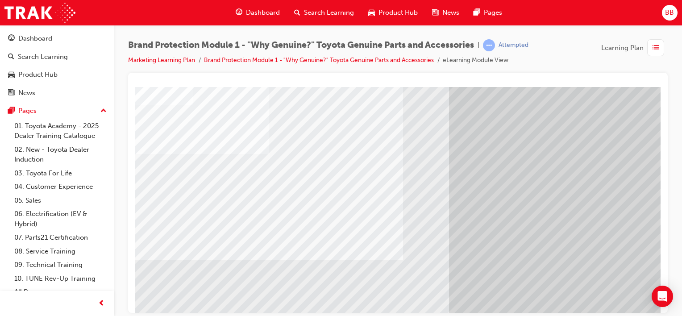
drag, startPoint x: 548, startPoint y: 305, endPoint x: 620, endPoint y: 309, distance: 72.0
click at [620, 90] on html "Loading..." at bounding box center [398, 89] width 526 height 4
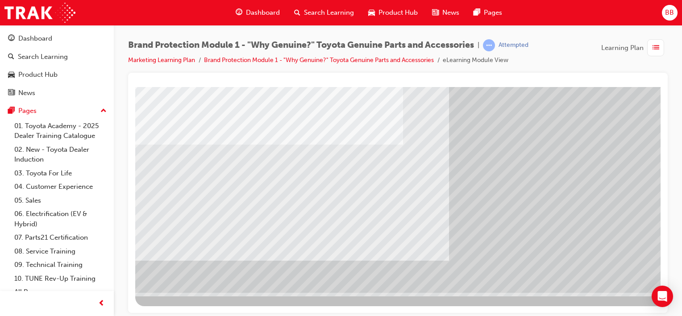
scroll to position [116, 88]
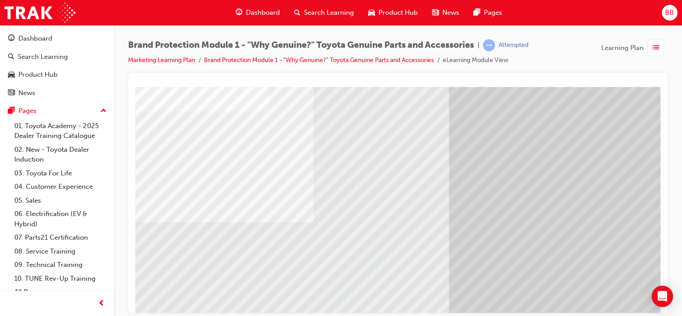
scroll to position [116, 0]
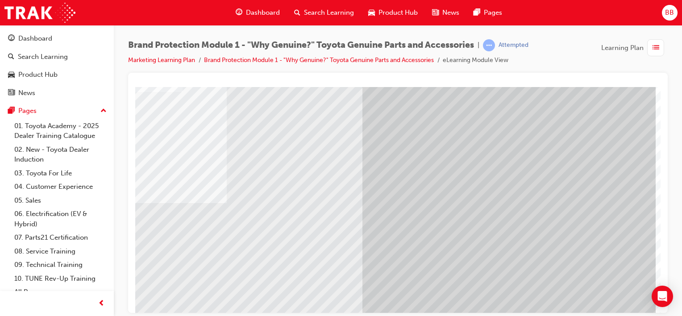
scroll to position [116, 88]
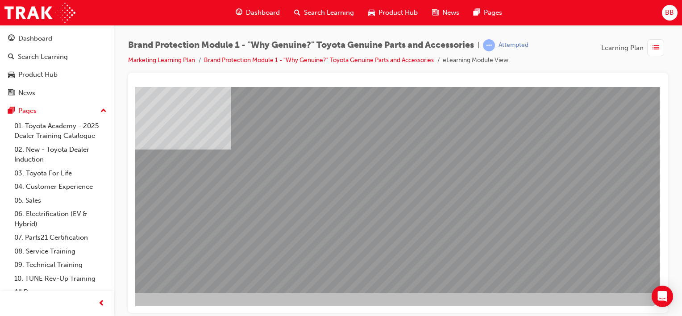
scroll to position [0, 0]
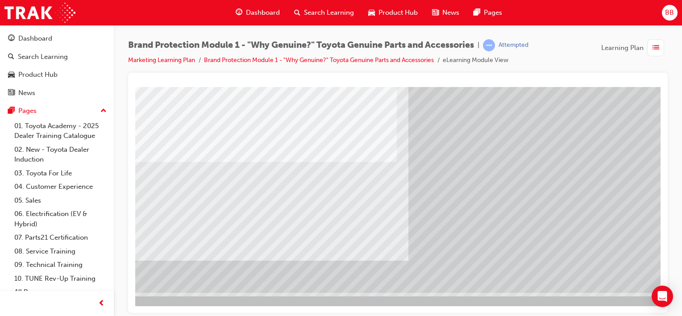
scroll to position [116, 88]
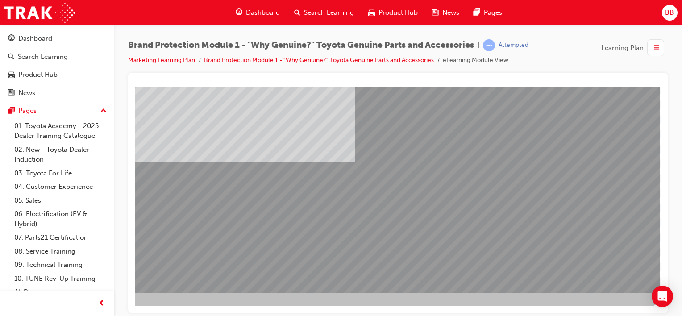
scroll to position [0, 0]
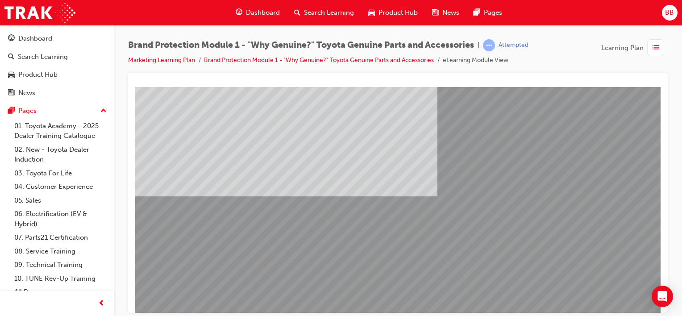
scroll to position [89, 0]
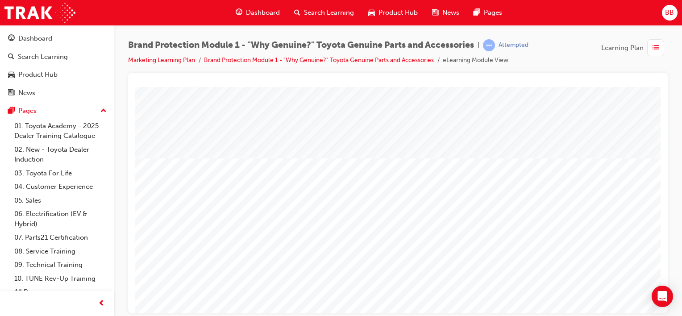
scroll to position [116, 0]
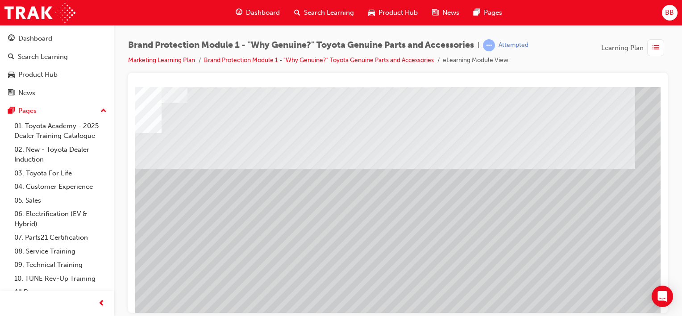
scroll to position [71, 88]
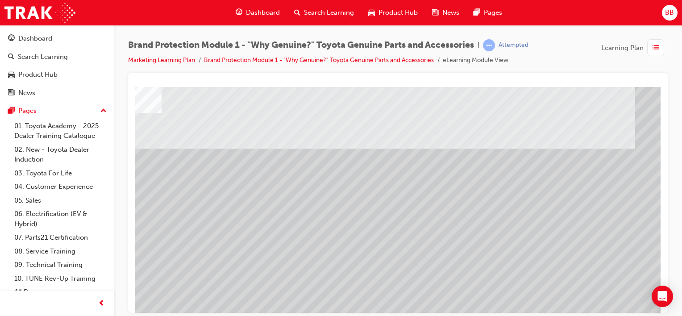
drag, startPoint x: 304, startPoint y: 191, endPoint x: 372, endPoint y: 188, distance: 67.9
click at [372, 188] on div at bounding box center [357, 177] width 607 height 322
drag, startPoint x: 484, startPoint y: 305, endPoint x: 392, endPoint y: 310, distance: 92.1
click at [392, 19] on html "Loading..." at bounding box center [317, 18] width 526 height 4
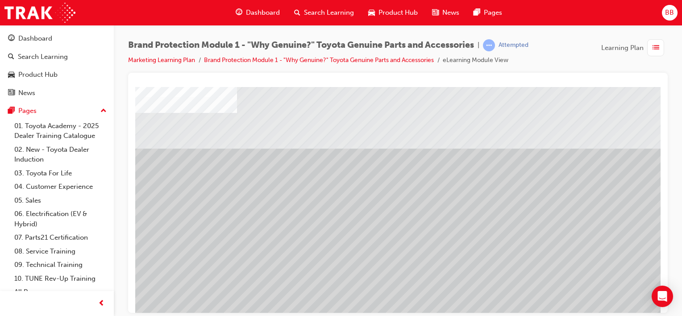
scroll to position [71, 0]
drag, startPoint x: 314, startPoint y: 139, endPoint x: 480, endPoint y: 233, distance: 190.8
click at [528, 270] on div at bounding box center [438, 177] width 607 height 322
drag, startPoint x: 580, startPoint y: 274, endPoint x: 502, endPoint y: 251, distance: 81.9
click at [503, 251] on div at bounding box center [438, 177] width 607 height 322
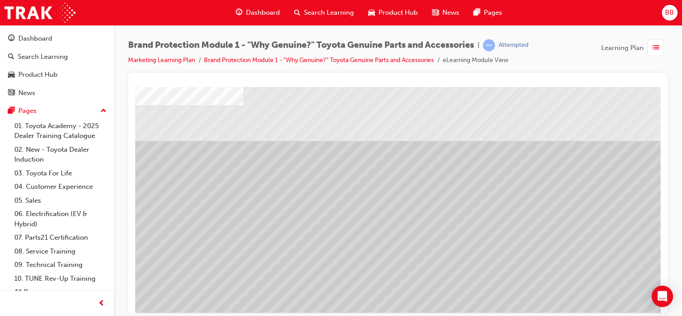
scroll to position [26, 0]
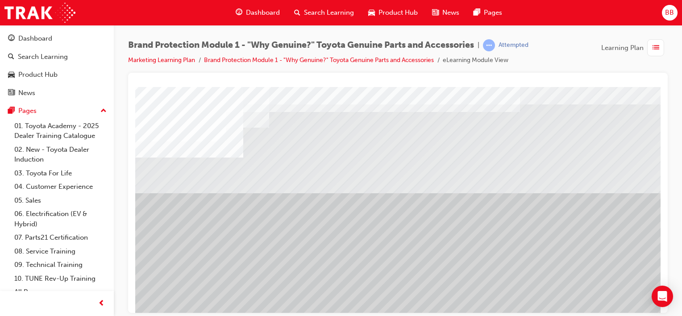
drag, startPoint x: 328, startPoint y: 187, endPoint x: 456, endPoint y: 226, distance: 134.6
click at [456, 226] on div at bounding box center [438, 221] width 607 height 322
drag, startPoint x: 551, startPoint y: 278, endPoint x: 364, endPoint y: 199, distance: 202.1
click at [364, 200] on div at bounding box center [438, 221] width 607 height 322
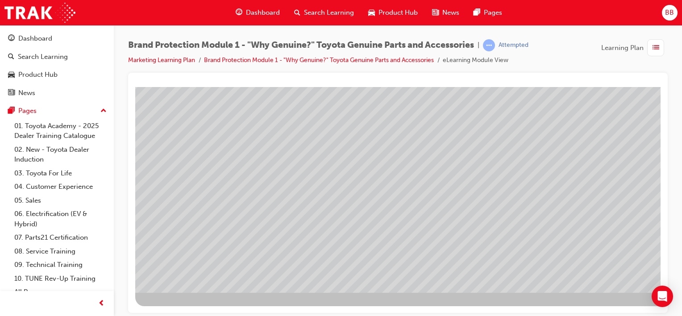
scroll to position [116, 88]
drag, startPoint x: 219, startPoint y: 187, endPoint x: 223, endPoint y: 122, distance: 65.3
click at [223, 122] on div at bounding box center [438, 132] width 607 height 322
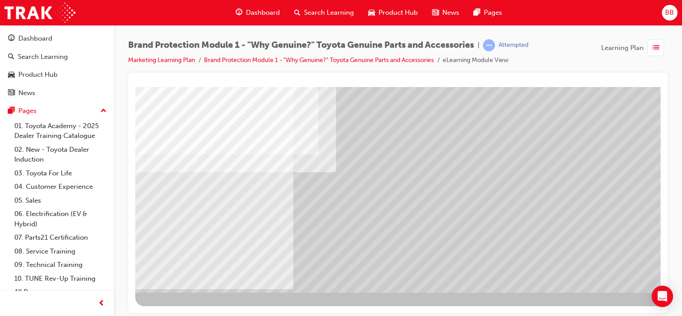
scroll to position [116, 88]
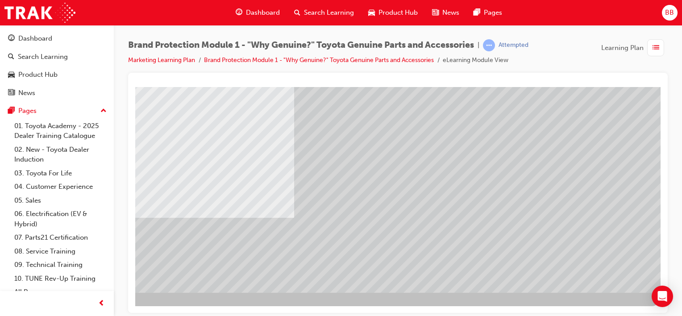
scroll to position [0, 0]
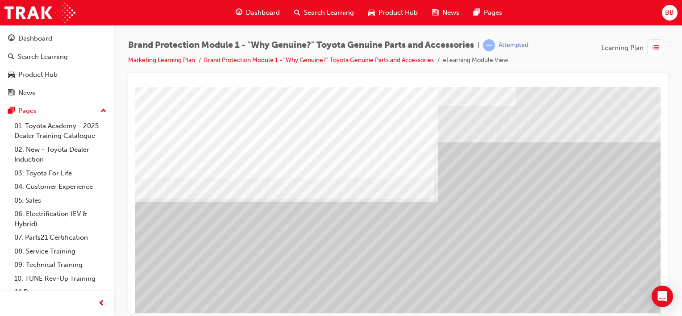
scroll to position [89, 0]
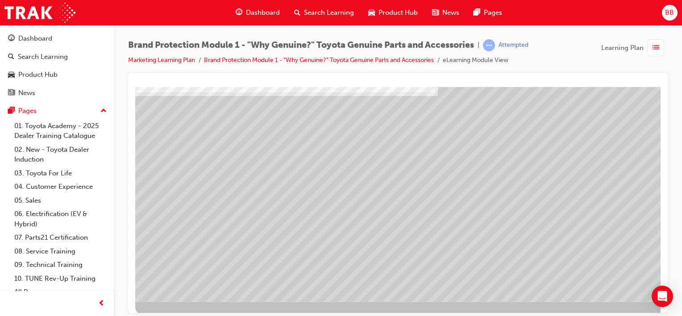
scroll to position [116, 0]
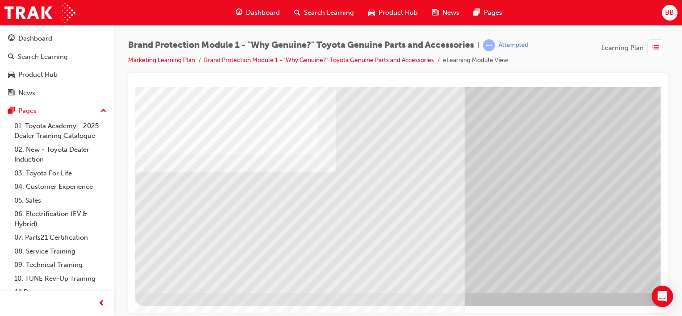
scroll to position [116, 88]
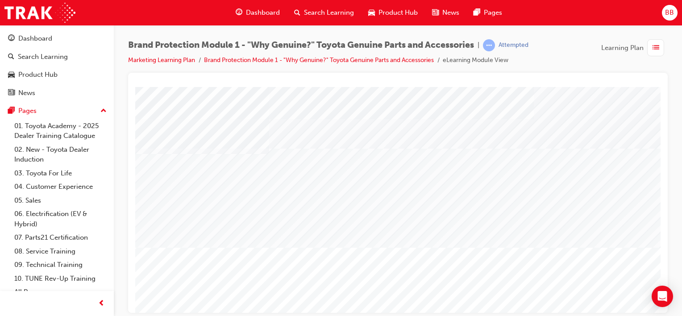
scroll to position [116, 0]
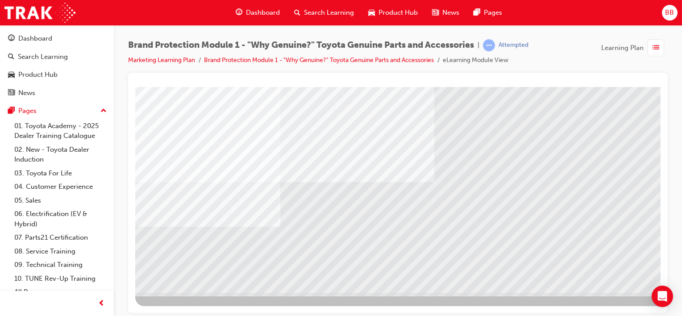
scroll to position [116, 88]
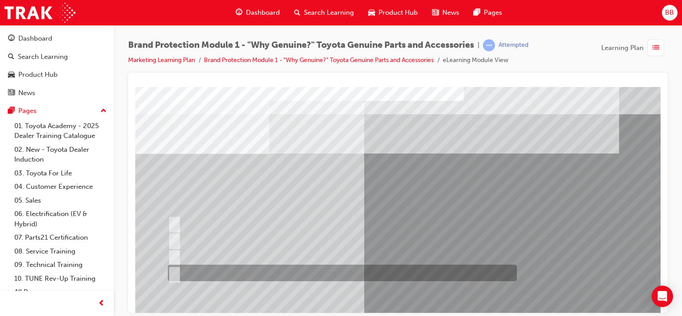
click at [174, 271] on input "All of the above." at bounding box center [173, 273] width 10 height 10
radio input "true"
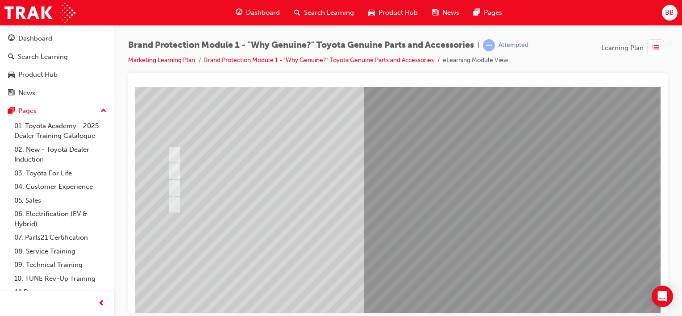
scroll to position [116, 0]
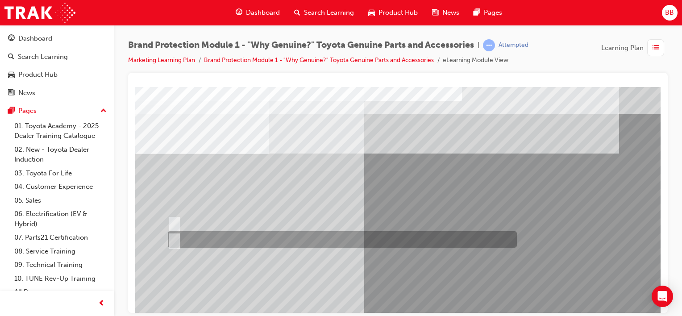
click at [172, 240] on input "False." at bounding box center [173, 240] width 10 height 10
radio input "true"
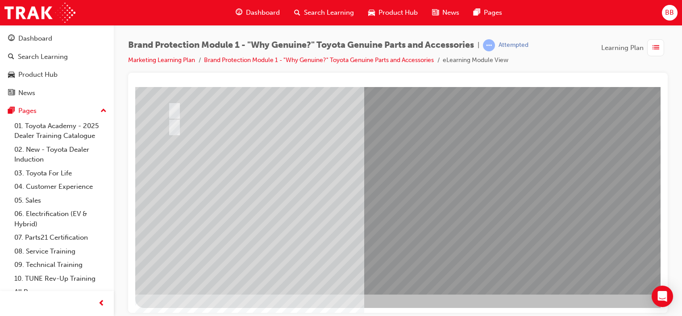
scroll to position [116, 0]
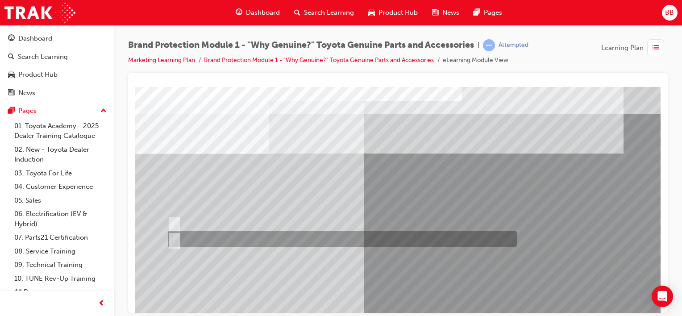
click at [177, 238] on input "False." at bounding box center [173, 239] width 10 height 10
radio input "true"
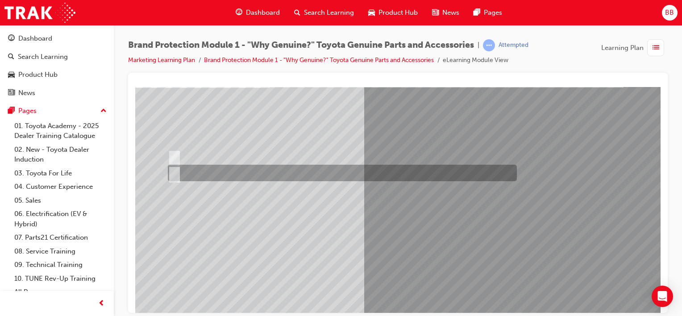
scroll to position [116, 0]
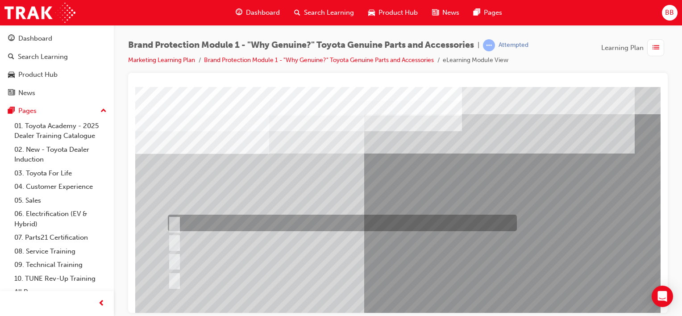
click at [172, 223] on input "Durable, heat-resistant, and non-stick." at bounding box center [173, 223] width 10 height 10
radio input "true"
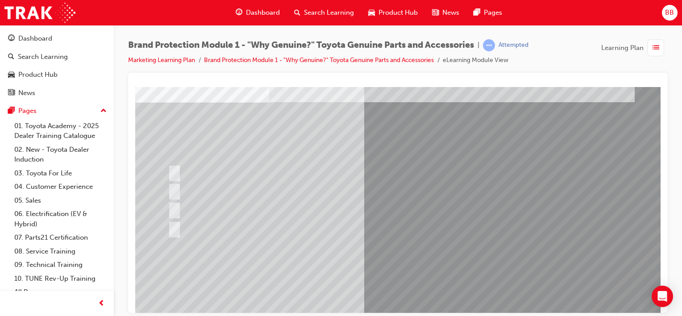
scroll to position [89, 0]
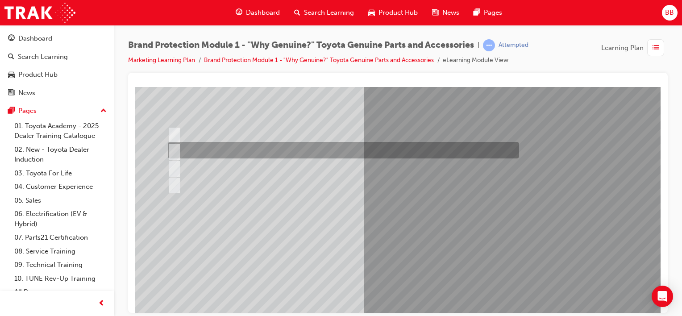
scroll to position [0, 0]
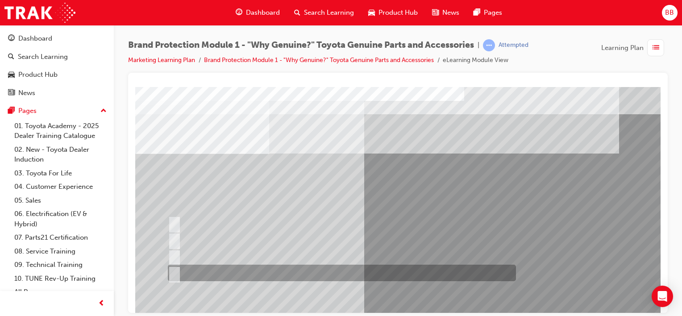
click at [175, 274] on input "All of the above." at bounding box center [173, 273] width 10 height 10
radio input "true"
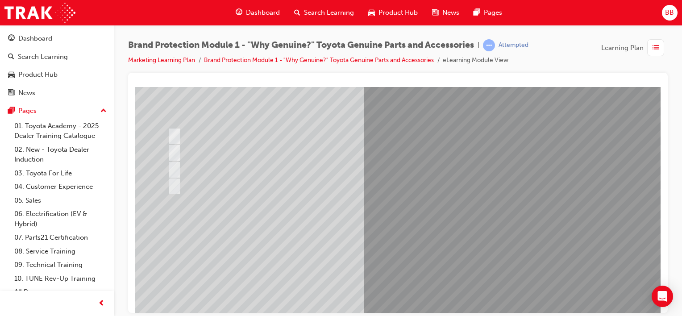
scroll to position [89, 0]
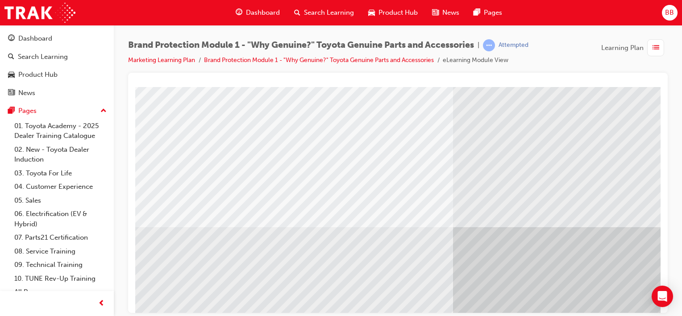
scroll to position [116, 0]
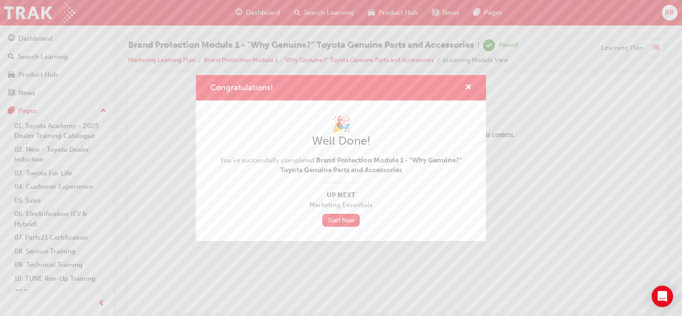
scroll to position [0, 0]
click at [334, 220] on link "Start Now" at bounding box center [341, 220] width 38 height 13
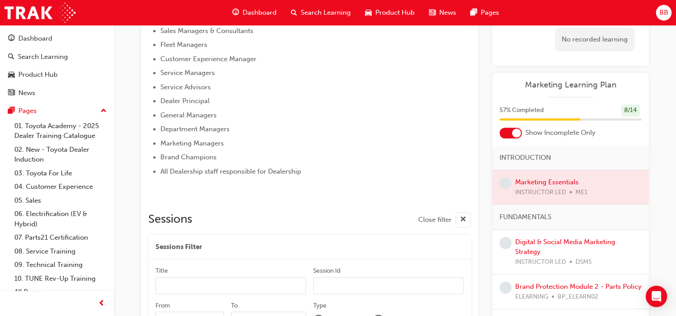
scroll to position [571, 0]
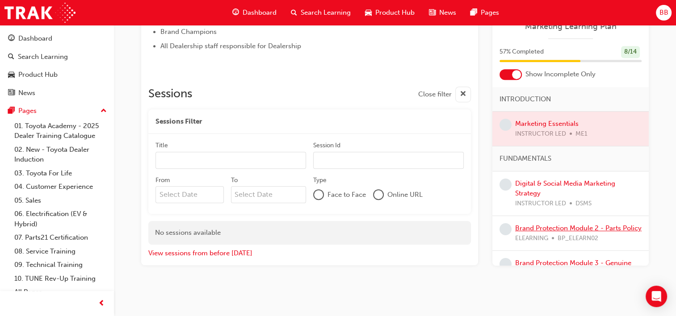
click at [534, 229] on link "Brand Protection Module 2 - Parts Policy" at bounding box center [578, 228] width 126 height 8
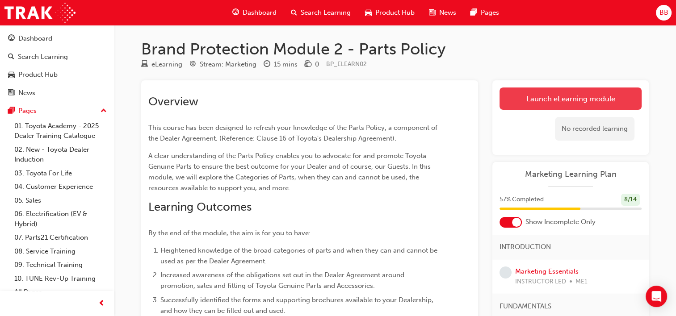
click at [541, 98] on link "Launch eLearning module" at bounding box center [570, 99] width 142 height 22
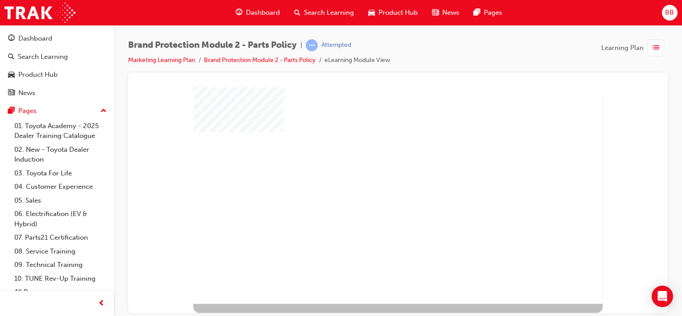
drag, startPoint x: 397, startPoint y: 196, endPoint x: 415, endPoint y: 189, distance: 20.1
click at [381, 178] on div "play" at bounding box center [381, 178] width 0 height 0
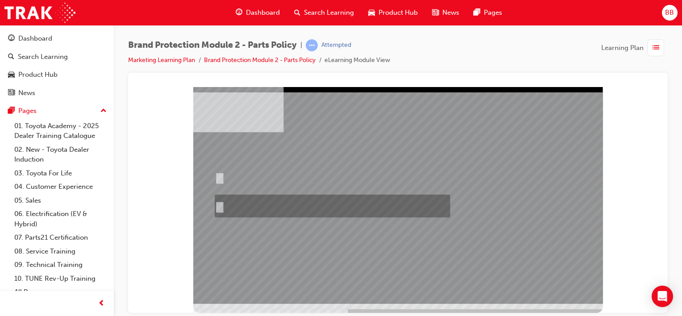
radio input "true"
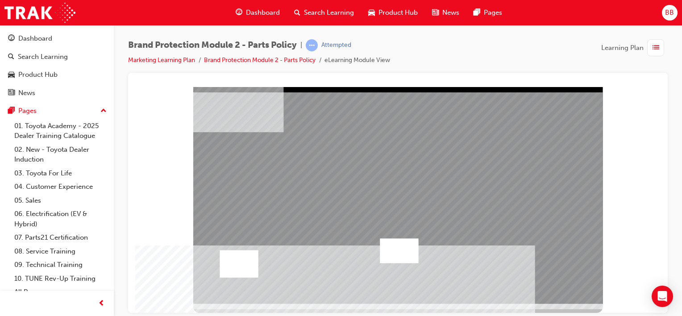
click at [241, 260] on div at bounding box center [239, 263] width 38 height 27
click at [403, 247] on div at bounding box center [399, 250] width 38 height 25
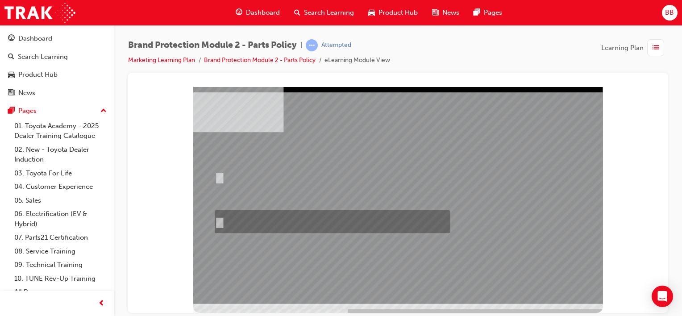
radio input "true"
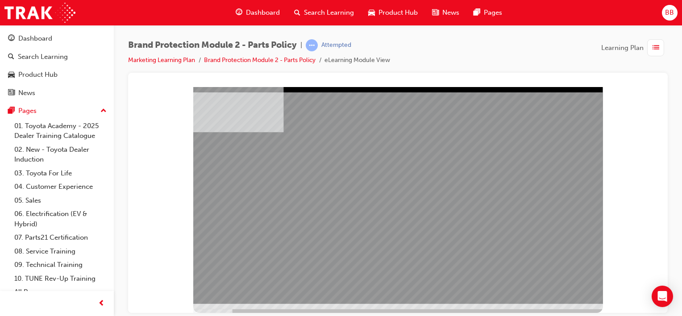
drag, startPoint x: 443, startPoint y: 242, endPoint x: 505, endPoint y: 252, distance: 63.9
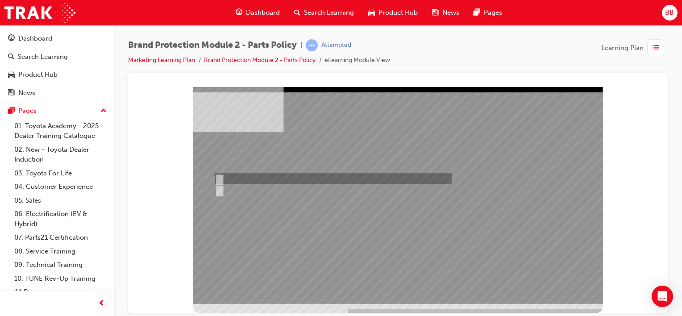
radio input "true"
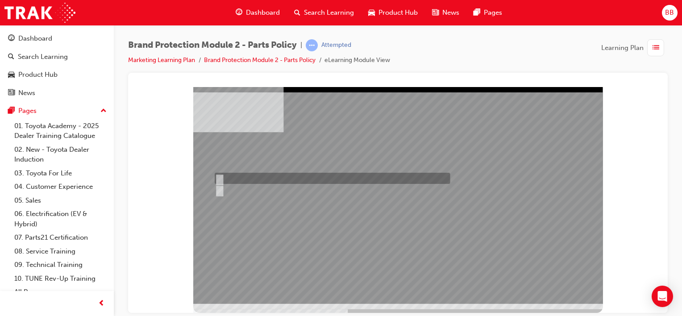
radio input "true"
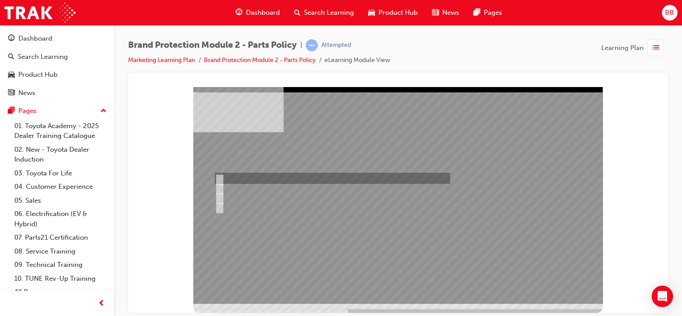
radio input "true"
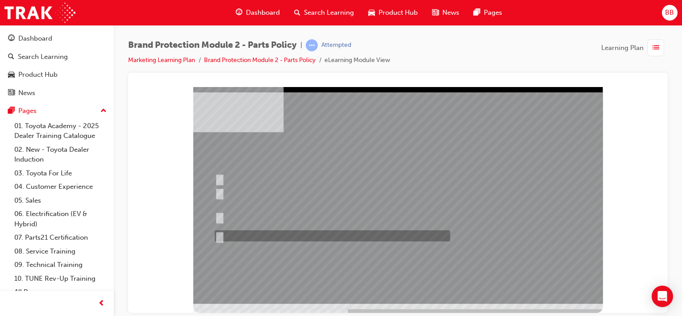
radio input "true"
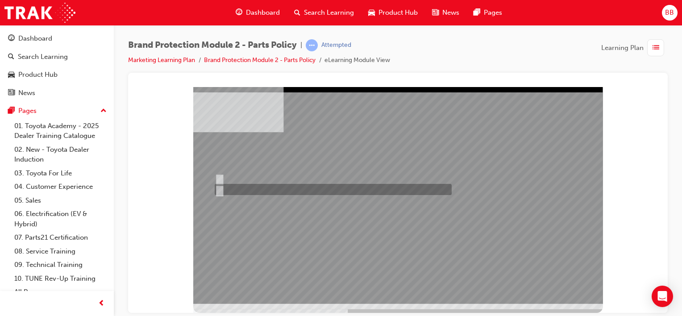
radio input "true"
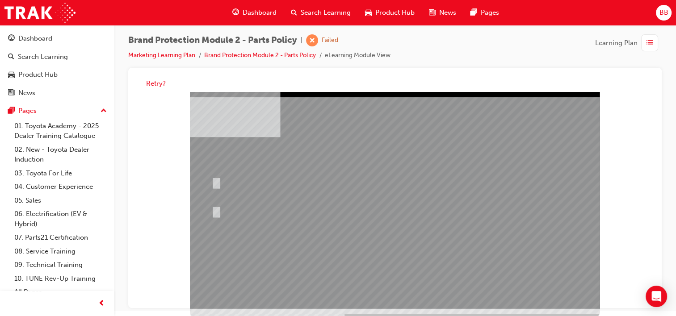
scroll to position [6, 0]
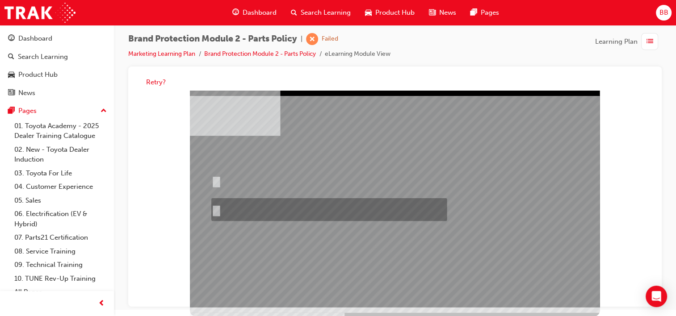
radio input "true"
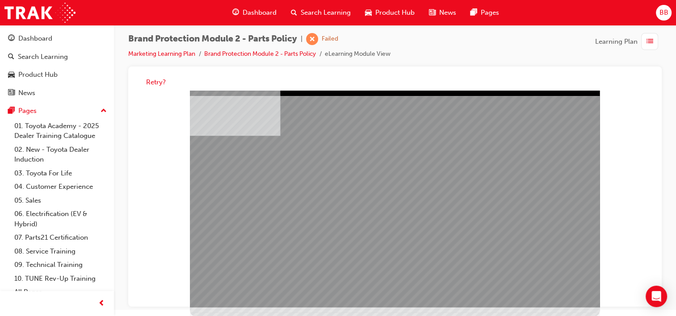
drag, startPoint x: 321, startPoint y: 213, endPoint x: 327, endPoint y: 213, distance: 6.8
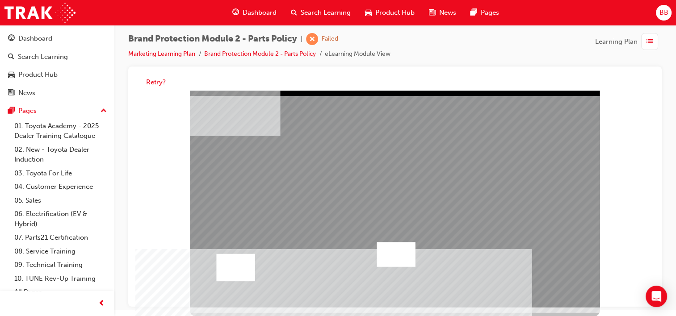
click at [231, 266] on div at bounding box center [235, 267] width 38 height 27
click at [397, 262] on div at bounding box center [395, 254] width 38 height 25
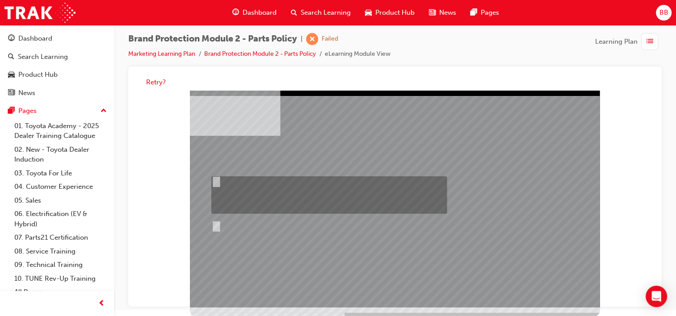
radio input "true"
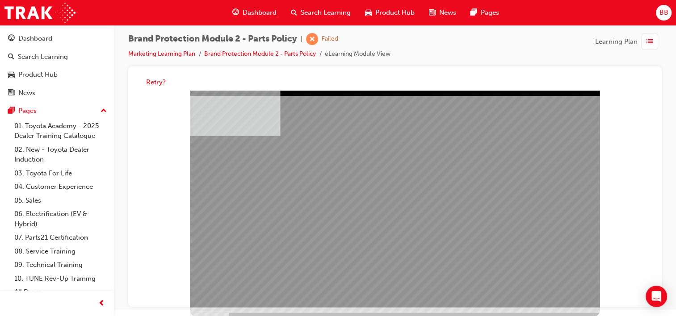
drag, startPoint x: 322, startPoint y: 228, endPoint x: 352, endPoint y: 231, distance: 30.5
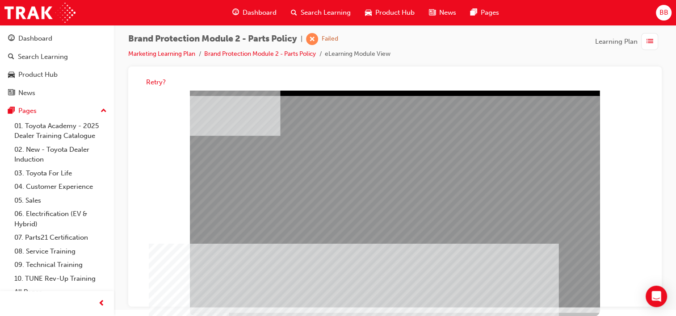
drag, startPoint x: 558, startPoint y: 285, endPoint x: 559, endPoint y: 291, distance: 5.9
click at [559, 291] on div at bounding box center [395, 199] width 410 height 217
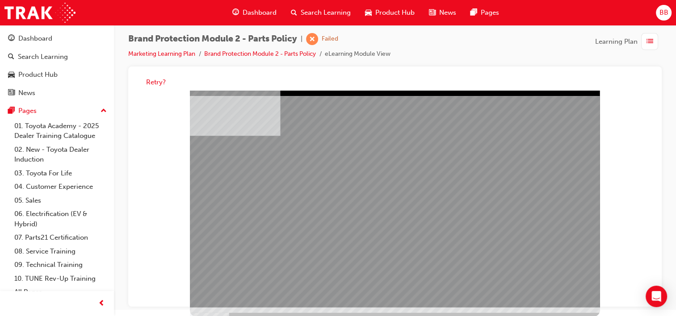
drag, startPoint x: 393, startPoint y: 233, endPoint x: 448, endPoint y: 234, distance: 54.9
click at [395, 233] on div "multistate" at bounding box center [395, 199] width 410 height 217
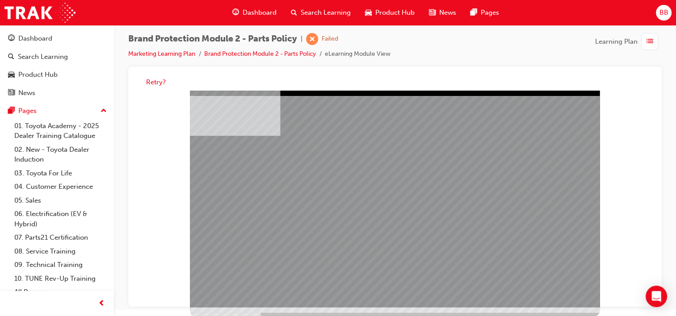
drag, startPoint x: 527, startPoint y: 225, endPoint x: 551, endPoint y: 246, distance: 31.3
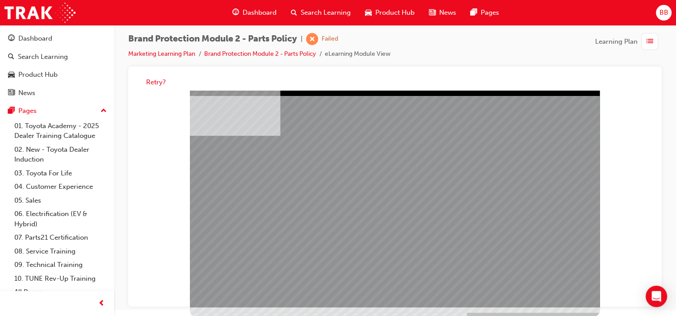
drag, startPoint x: 368, startPoint y: 193, endPoint x: 400, endPoint y: 203, distance: 33.2
drag, startPoint x: 434, startPoint y: 214, endPoint x: 452, endPoint y: 155, distance: 62.1
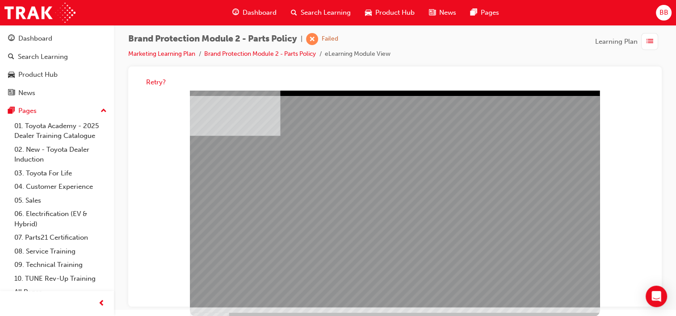
drag, startPoint x: 207, startPoint y: 142, endPoint x: 322, endPoint y: 146, distance: 115.7
drag, startPoint x: 209, startPoint y: 138, endPoint x: 347, endPoint y: 177, distance: 143.9
click at [347, 177] on div at bounding box center [395, 199] width 410 height 217
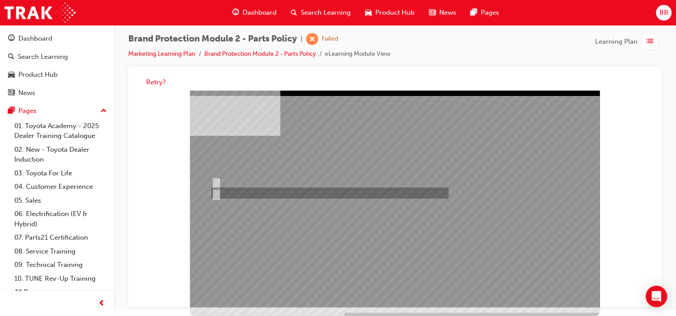
radio input "true"
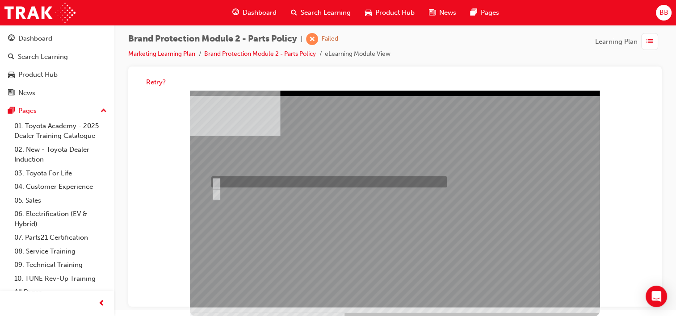
radio input "true"
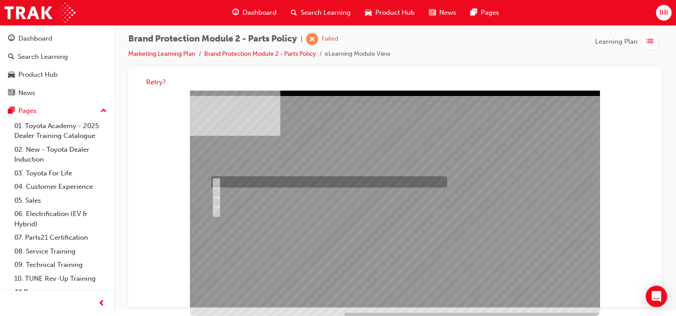
radio input "true"
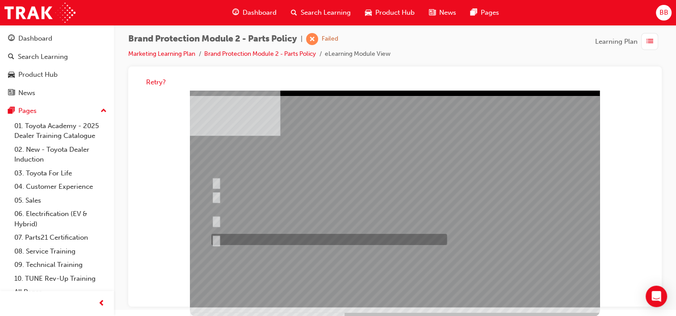
radio input "true"
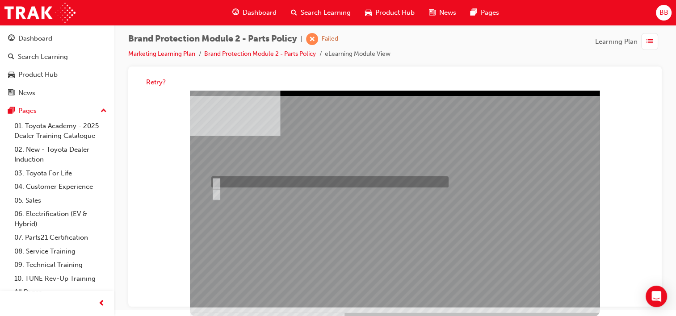
radio input "true"
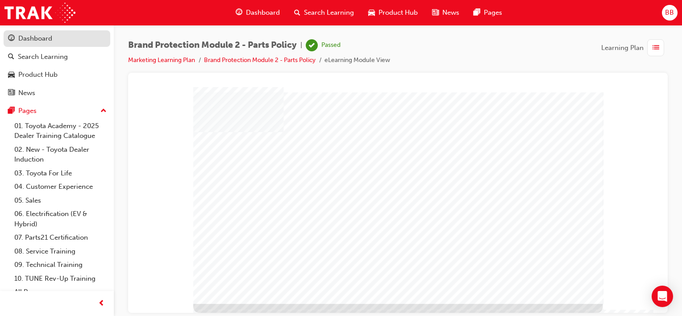
click at [38, 42] on div "Dashboard" at bounding box center [35, 38] width 34 height 10
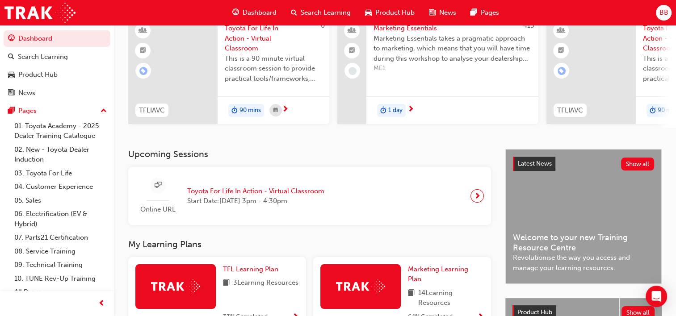
scroll to position [179, 0]
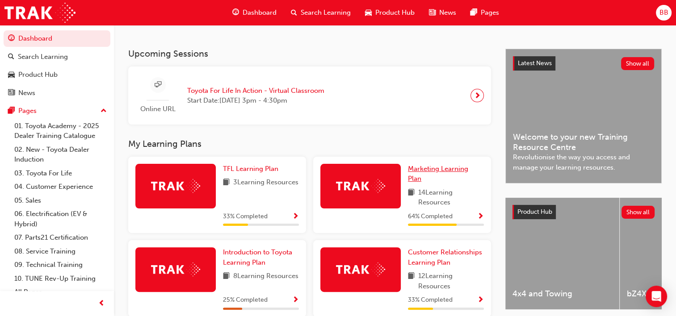
click at [447, 172] on span "Marketing Learning Plan" at bounding box center [438, 174] width 60 height 18
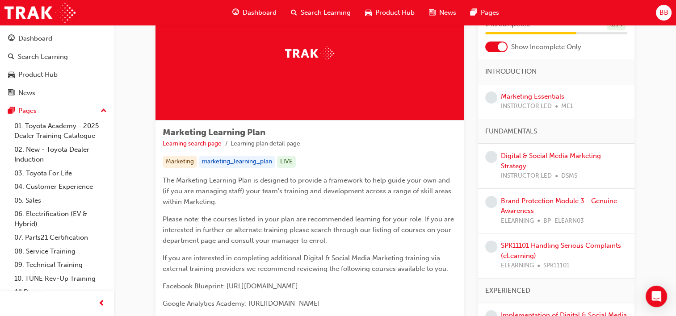
scroll to position [45, 0]
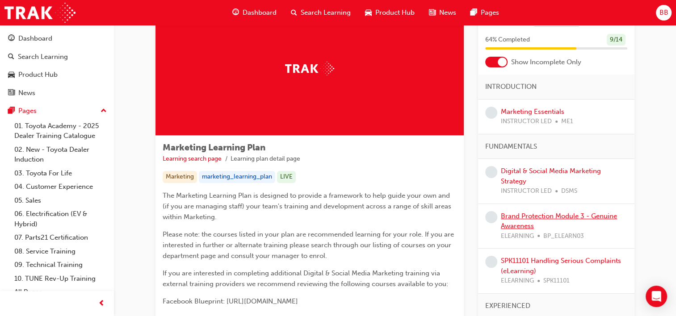
click at [520, 214] on link "Brand Protection Module 3 - Genuine Awareness" at bounding box center [559, 221] width 116 height 18
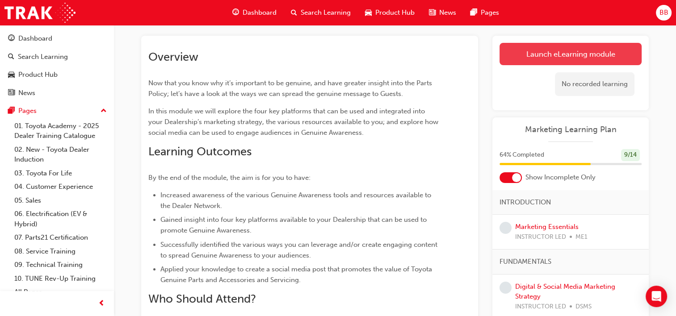
click at [532, 52] on link "Launch eLearning module" at bounding box center [570, 54] width 142 height 22
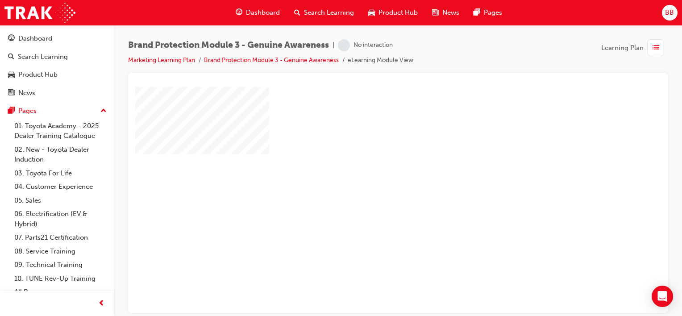
click at [372, 174] on div "play" at bounding box center [372, 174] width 0 height 0
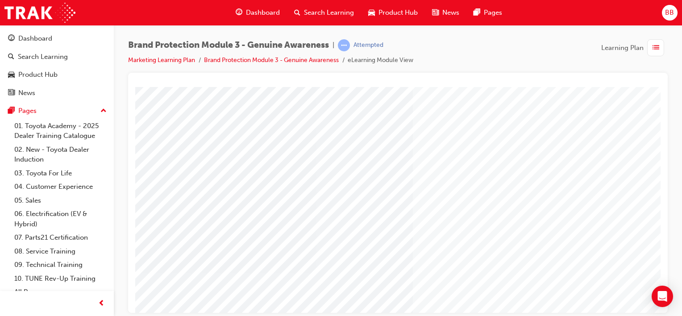
scroll to position [116, 0]
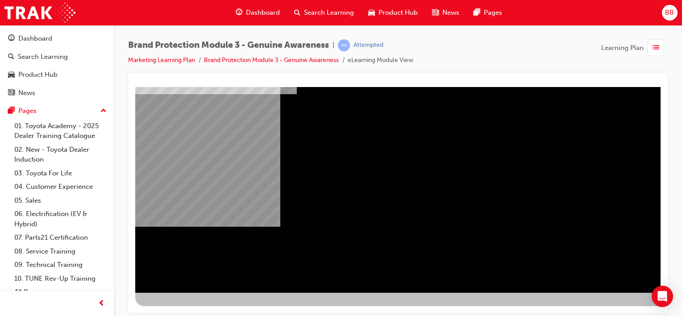
scroll to position [116, 88]
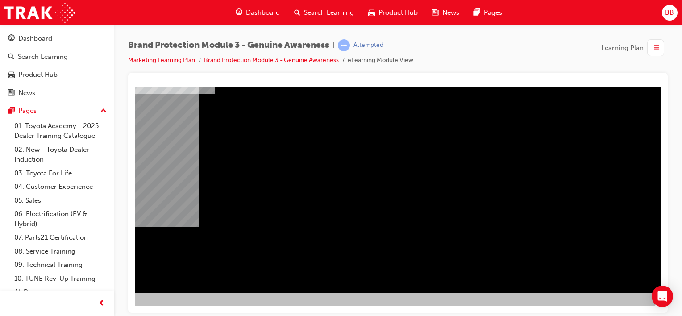
click at [110, 309] on div "NEXT Trigger this button to go to the next slide" at bounding box center [82, 317] width 56 height 16
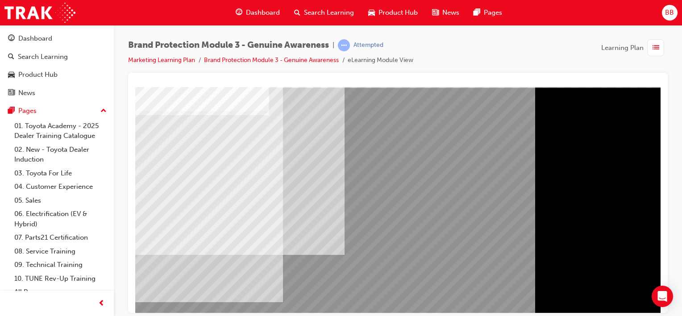
scroll to position [116, 0]
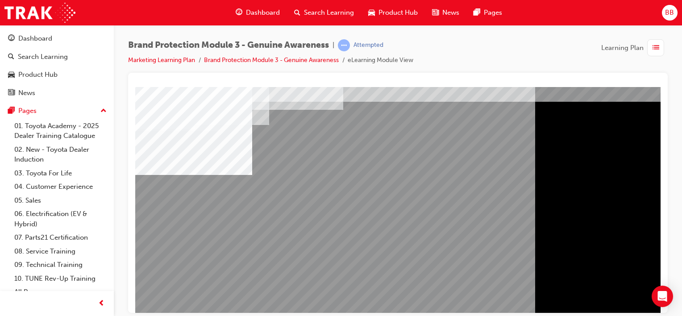
scroll to position [45, 0]
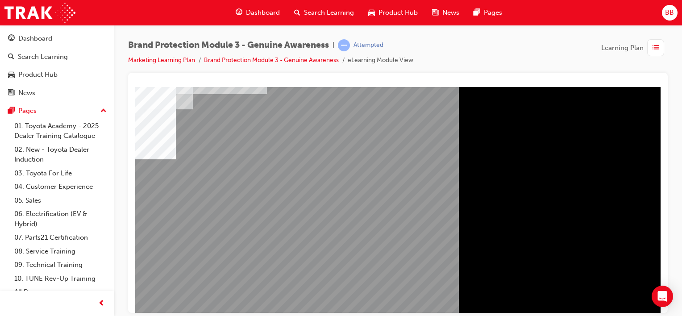
scroll to position [45, 88]
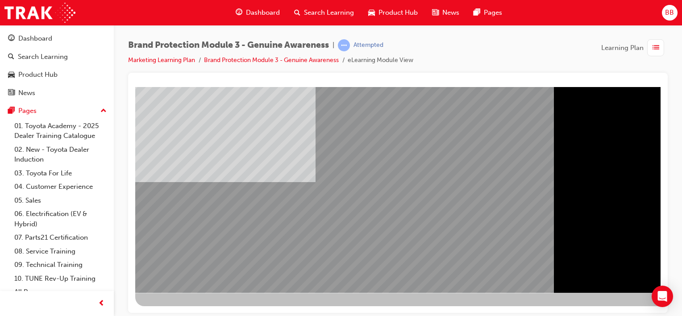
scroll to position [116, 88]
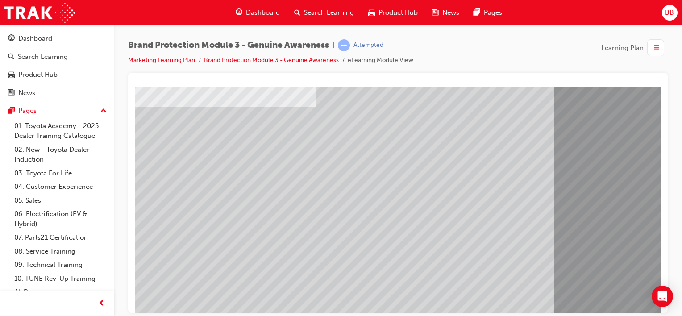
scroll to position [89, 0]
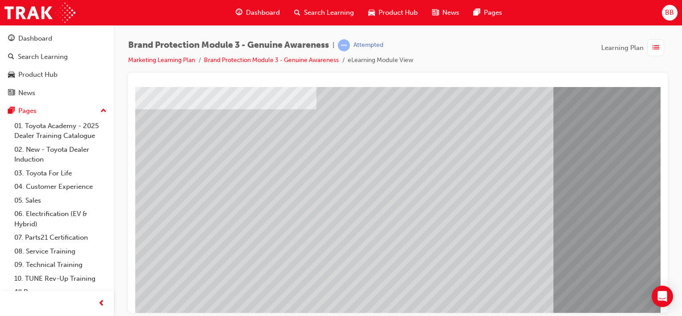
scroll to position [116, 0]
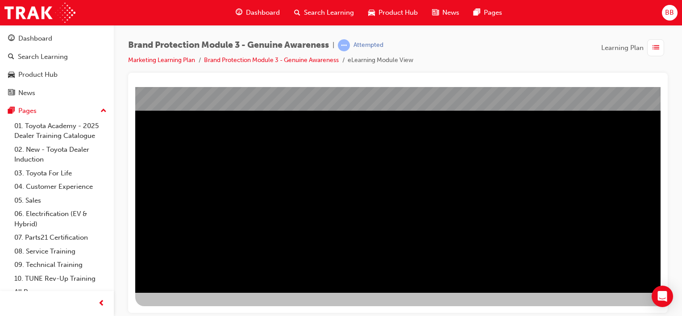
scroll to position [116, 88]
click at [110, 309] on div "NEXT Trigger this button to go to the next slide" at bounding box center [82, 317] width 56 height 16
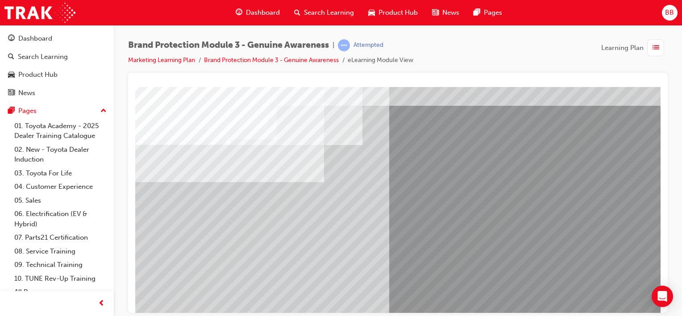
scroll to position [45, 0]
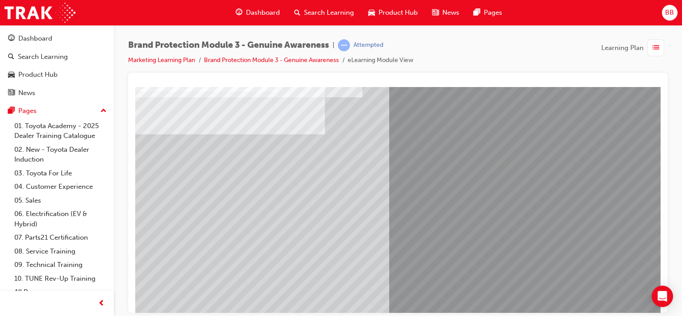
scroll to position [116, 0]
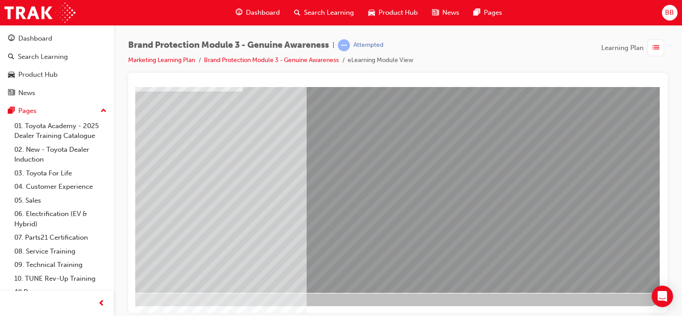
drag, startPoint x: 555, startPoint y: 309, endPoint x: 811, endPoint y: 394, distance: 269.0
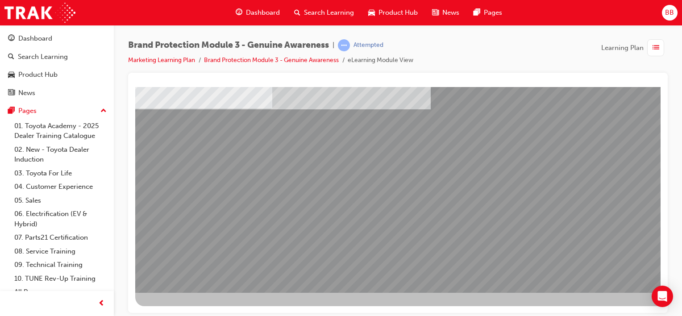
scroll to position [116, 88]
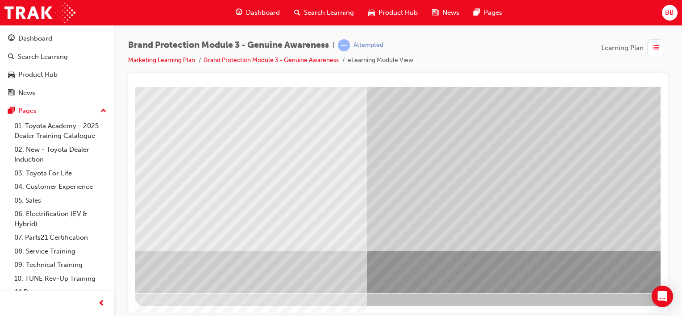
scroll to position [0, 0]
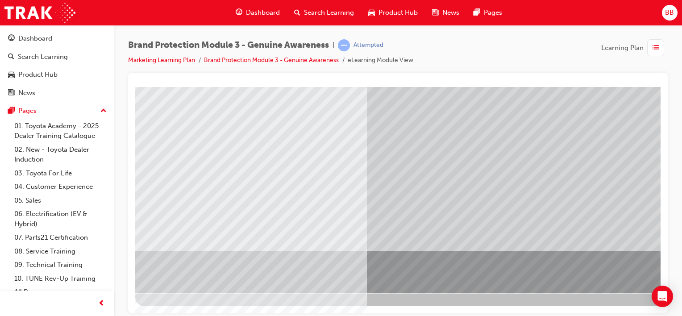
scroll to position [116, 88]
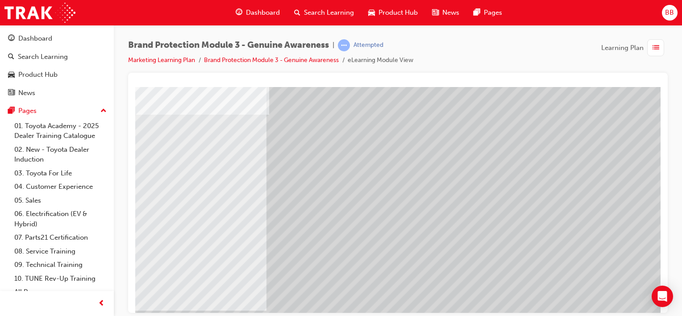
scroll to position [116, 0]
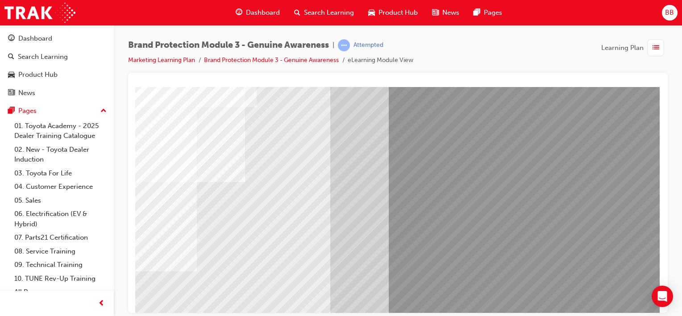
scroll to position [0, 88]
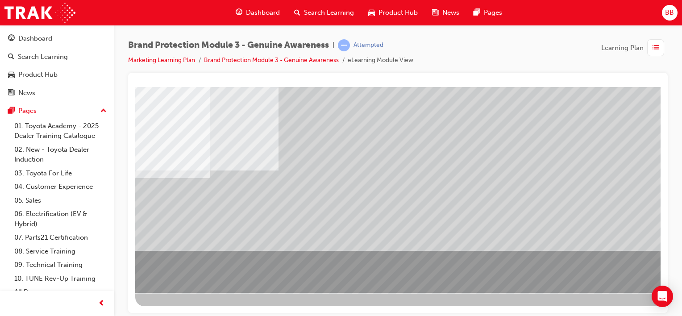
scroll to position [116, 88]
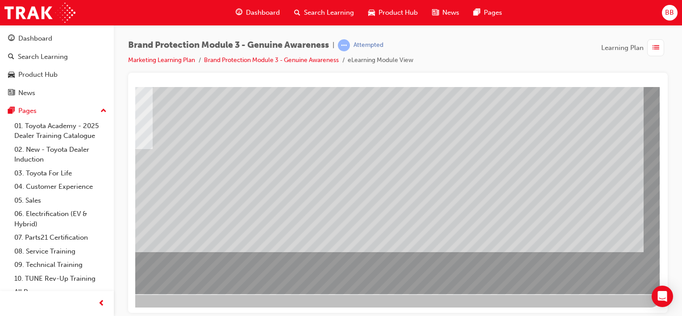
scroll to position [116, 88]
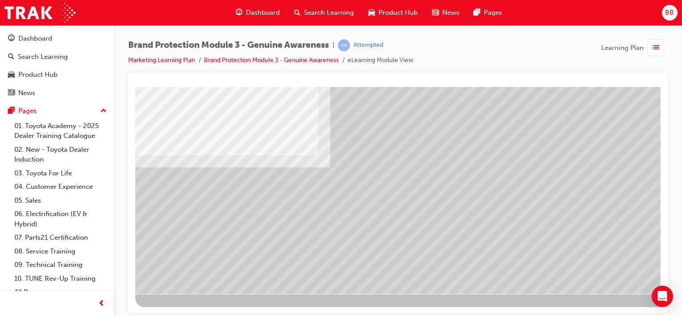
scroll to position [116, 0]
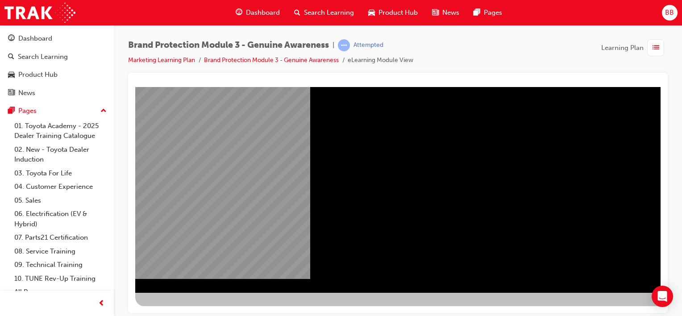
scroll to position [116, 70]
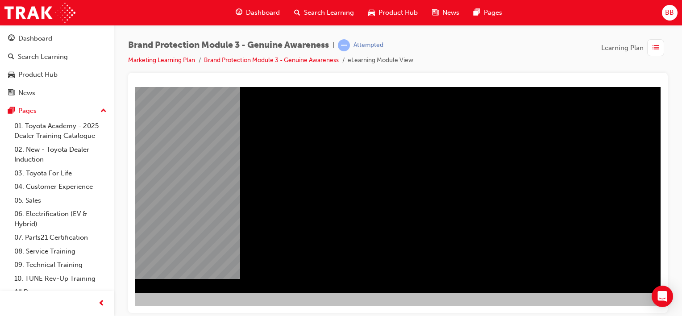
click at [121, 309] on div "NEXT Trigger this button to go to the next slide" at bounding box center [93, 317] width 56 height 16
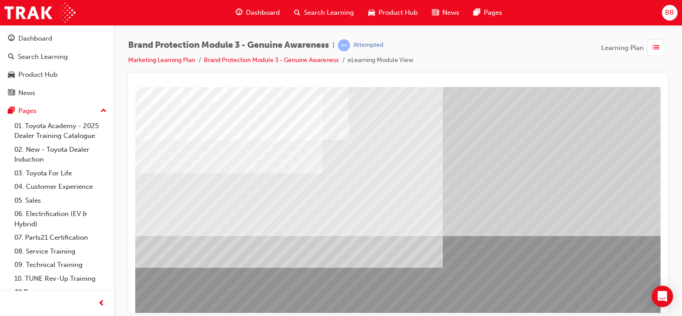
scroll to position [0, 0]
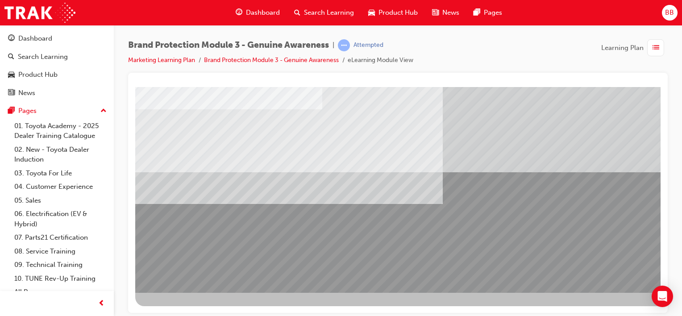
scroll to position [116, 88]
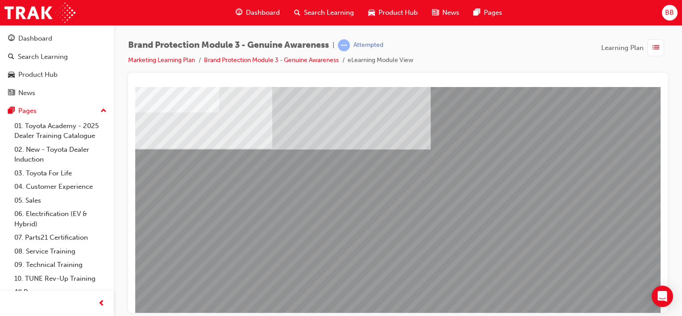
scroll to position [116, 0]
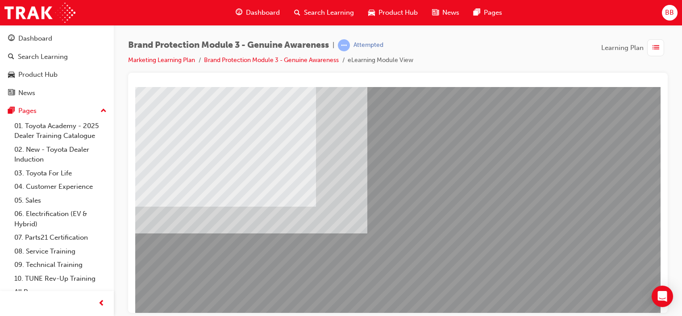
scroll to position [89, 0]
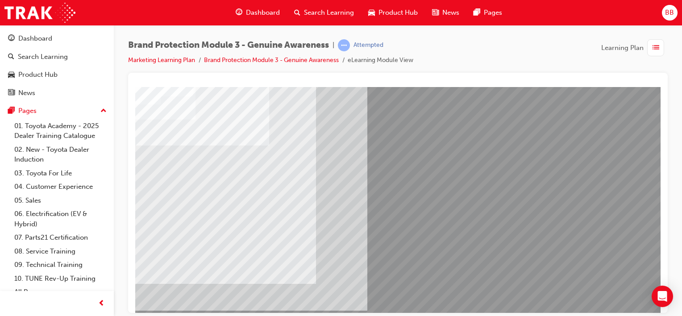
scroll to position [0, 0]
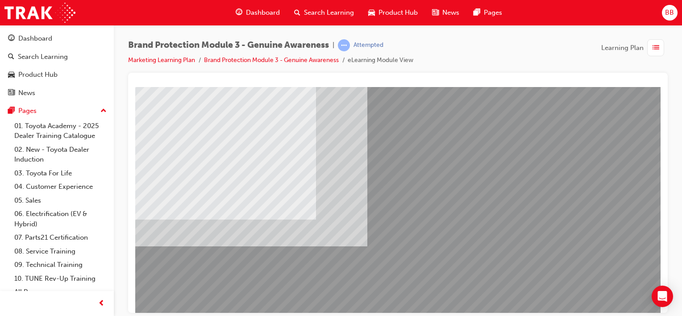
scroll to position [116, 0]
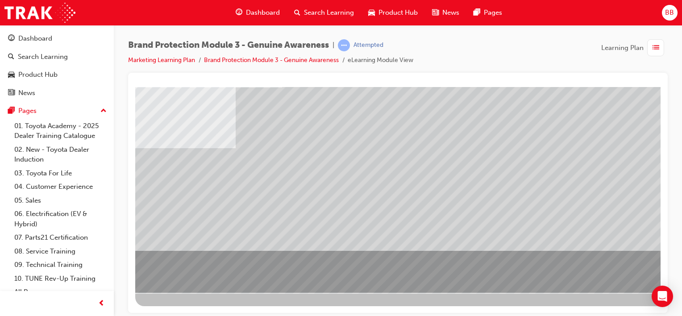
scroll to position [116, 88]
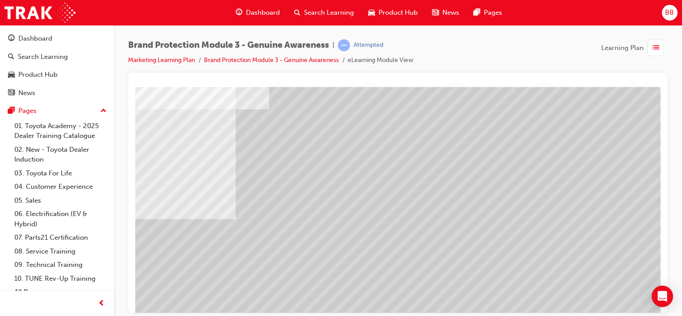
scroll to position [116, 0]
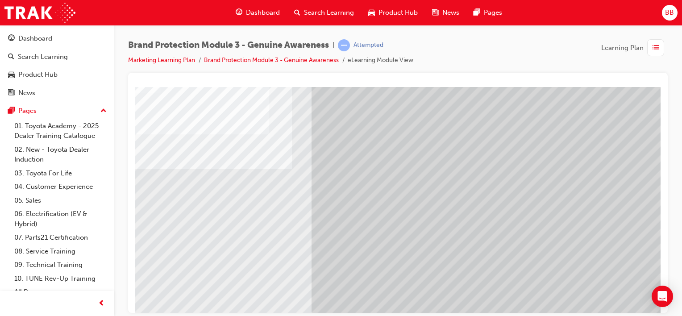
scroll to position [0, 0]
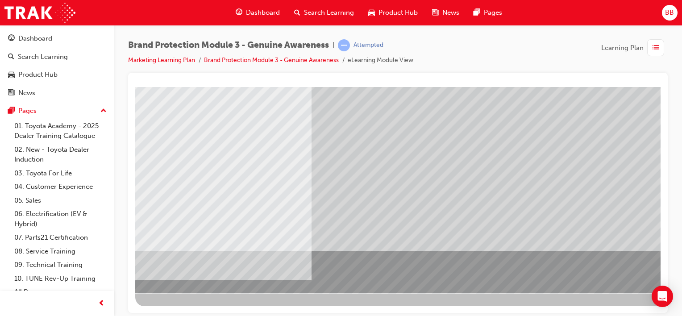
scroll to position [116, 88]
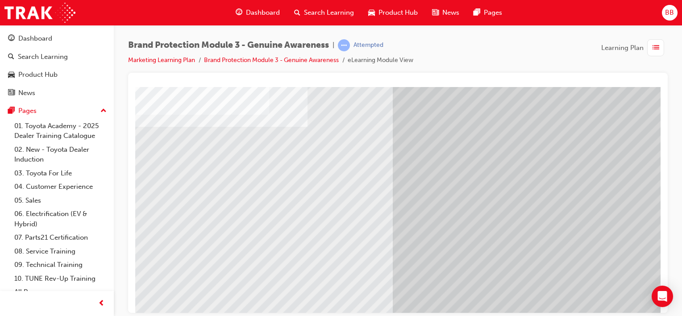
scroll to position [89, 0]
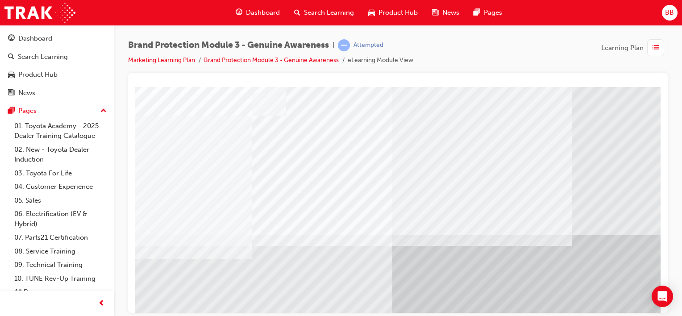
scroll to position [116, 0]
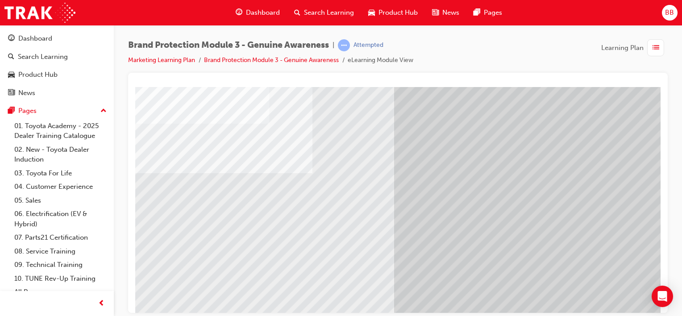
scroll to position [26, 0]
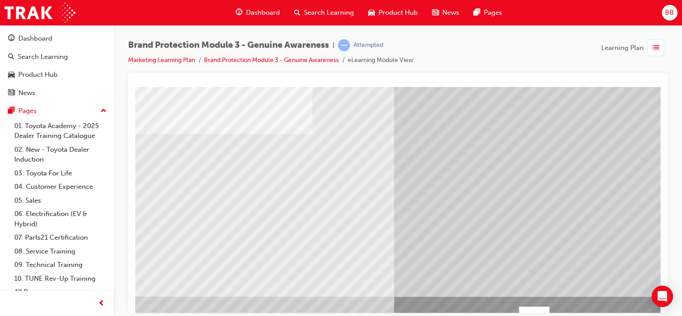
scroll to position [116, 0]
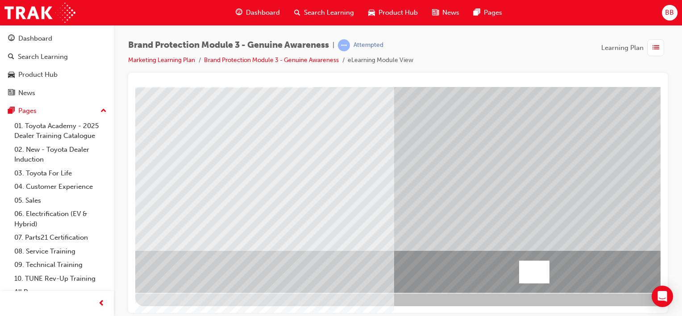
click at [530, 263] on div at bounding box center [534, 271] width 30 height 23
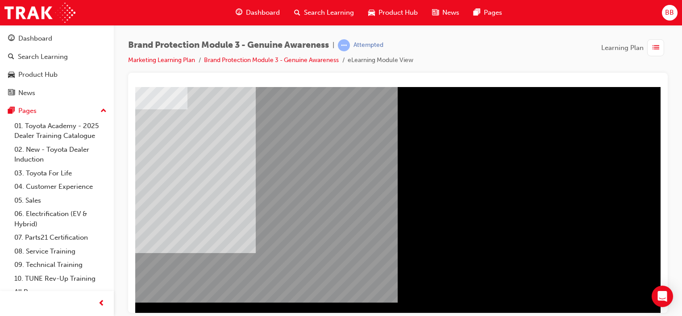
scroll to position [0, 88]
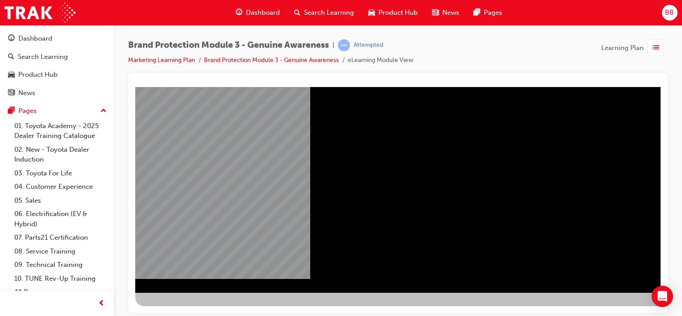
scroll to position [116, 88]
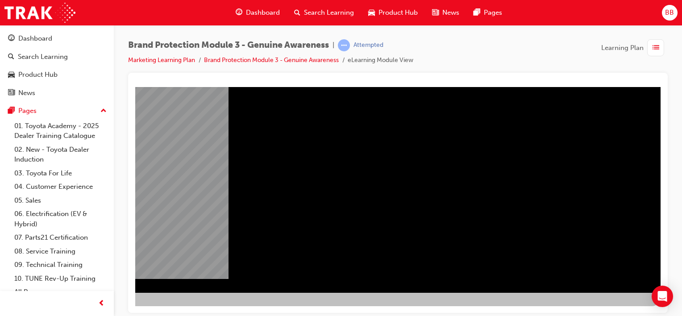
click at [110, 309] on div "NEXT Trigger this button to go to the next slide" at bounding box center [82, 317] width 56 height 16
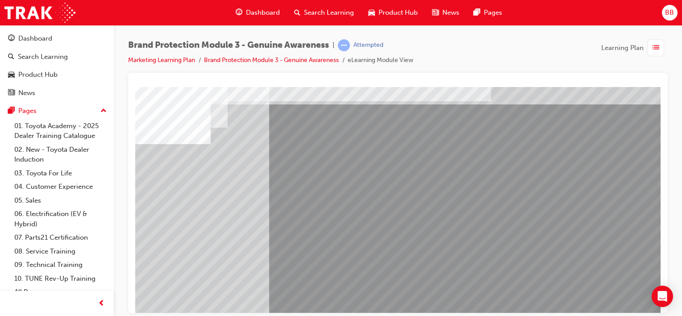
scroll to position [26, 0]
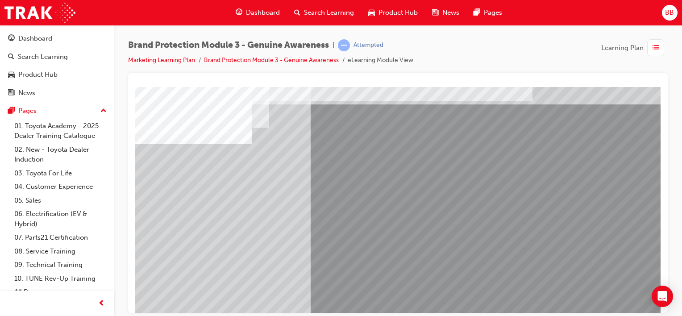
drag, startPoint x: 293, startPoint y: 308, endPoint x: 234, endPoint y: 390, distance: 100.9
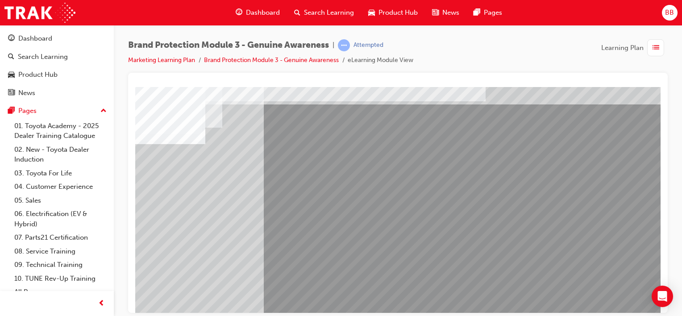
scroll to position [26, 54]
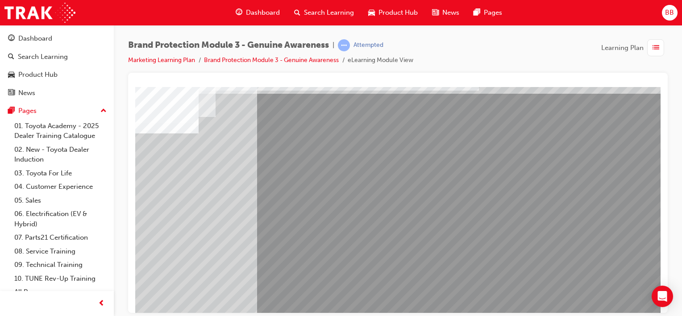
scroll to position [0, 54]
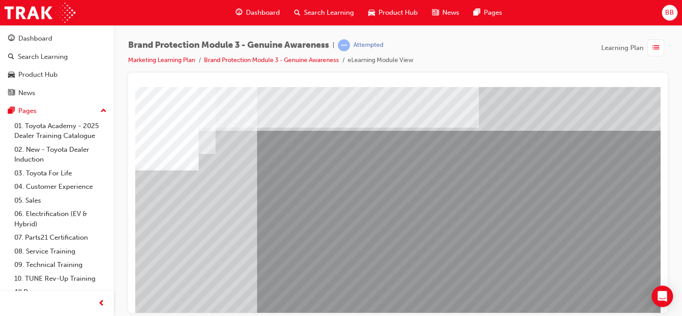
drag, startPoint x: 543, startPoint y: 154, endPoint x: 326, endPoint y: 163, distance: 216.3
click at [326, 163] on div at bounding box center [385, 248] width 607 height 322
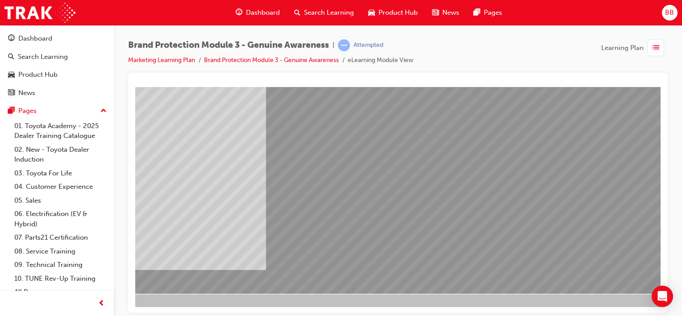
scroll to position [116, 45]
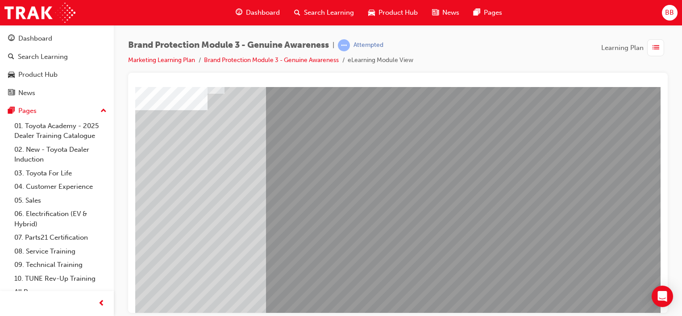
scroll to position [0, 45]
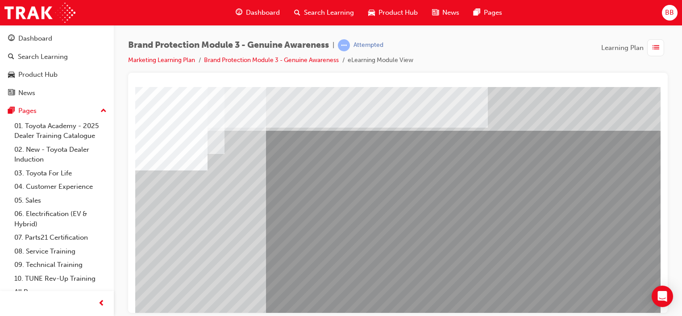
drag, startPoint x: 584, startPoint y: 273, endPoint x: 405, endPoint y: 229, distance: 184.0
click at [405, 229] on div at bounding box center [394, 248] width 607 height 322
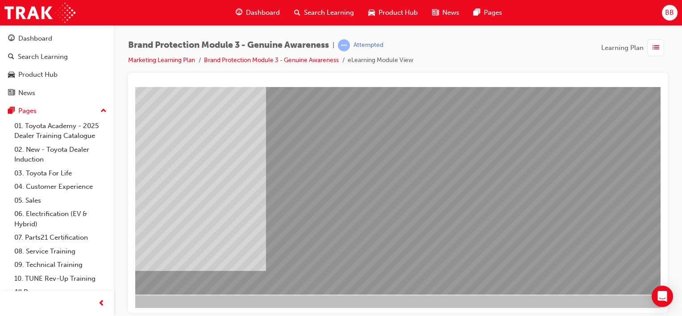
scroll to position [116, 45]
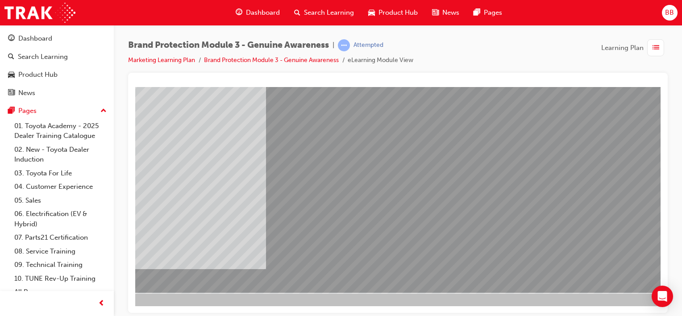
drag, startPoint x: 173, startPoint y: 226, endPoint x: 268, endPoint y: 226, distance: 94.7
click at [268, 226] on div at bounding box center [394, 132] width 607 height 322
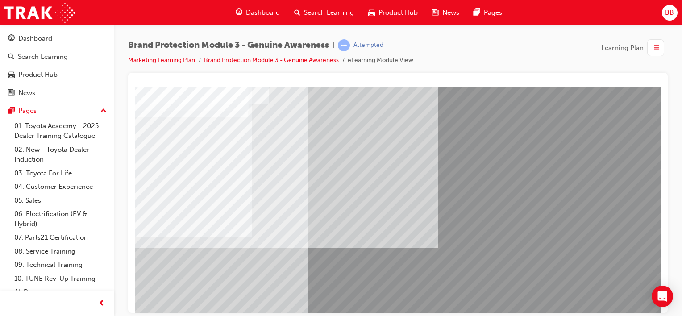
scroll to position [116, 0]
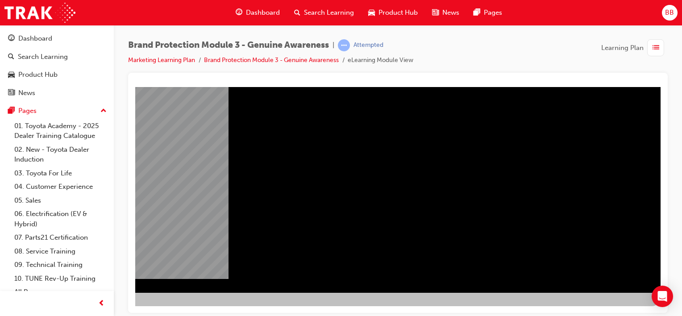
click at [110, 309] on div "NEXT Trigger this button to go to the next slide" at bounding box center [82, 317] width 56 height 16
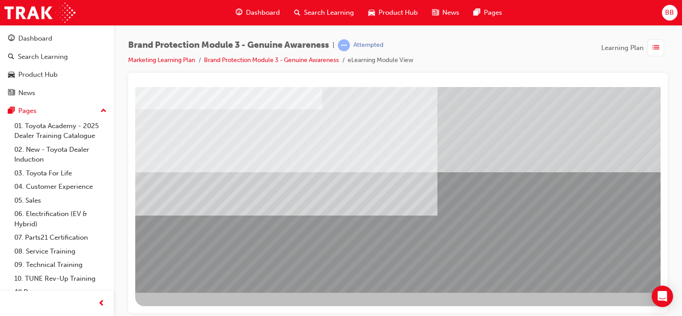
drag, startPoint x: 500, startPoint y: 400, endPoint x: 530, endPoint y: 312, distance: 92.8
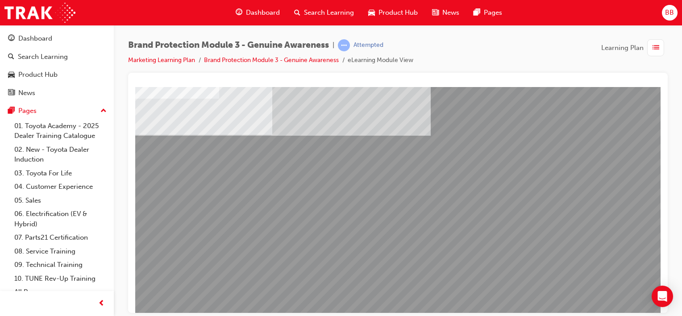
scroll to position [89, 88]
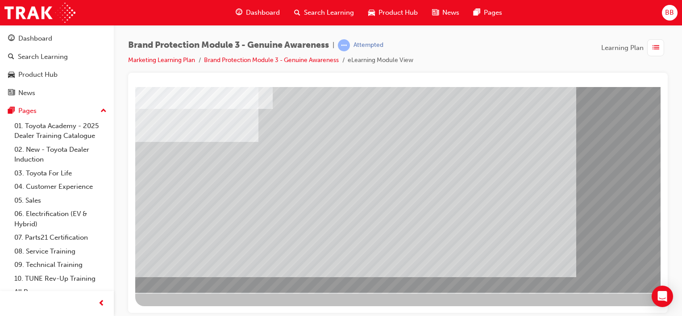
scroll to position [116, 88]
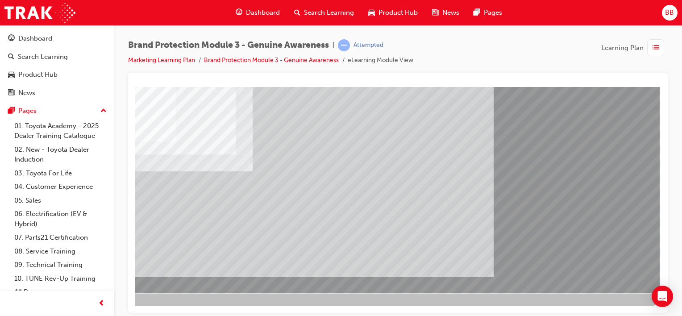
scroll to position [0, 0]
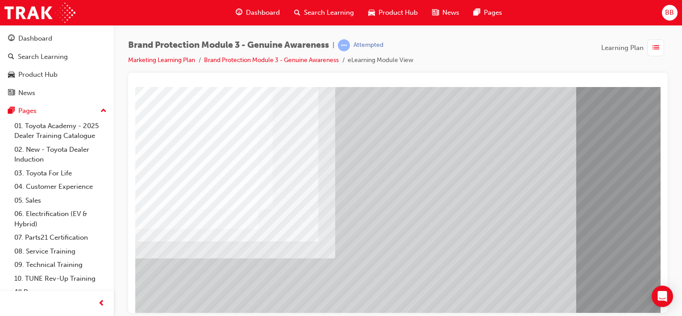
scroll to position [116, 0]
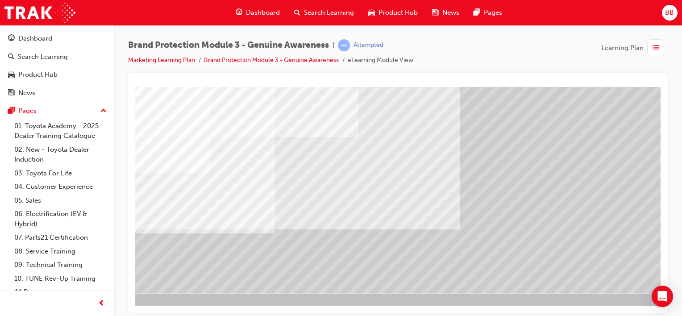
scroll to position [116, 88]
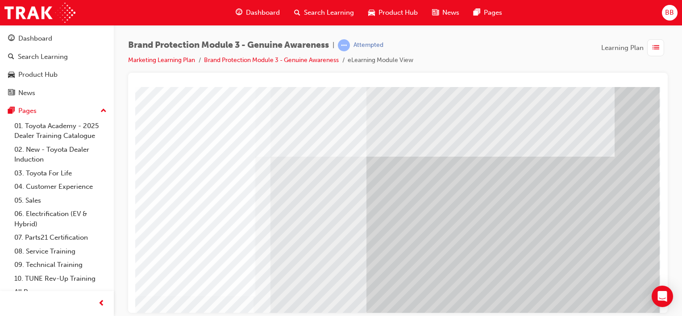
scroll to position [0, 88]
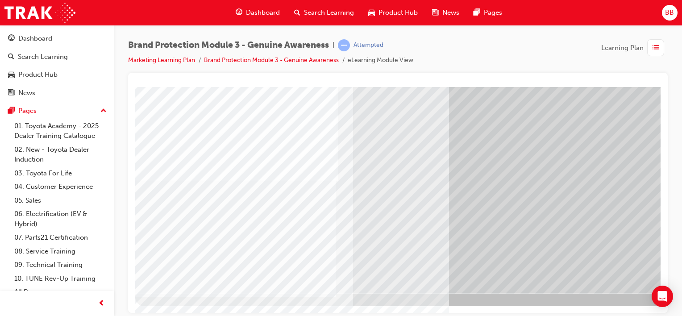
scroll to position [116, 88]
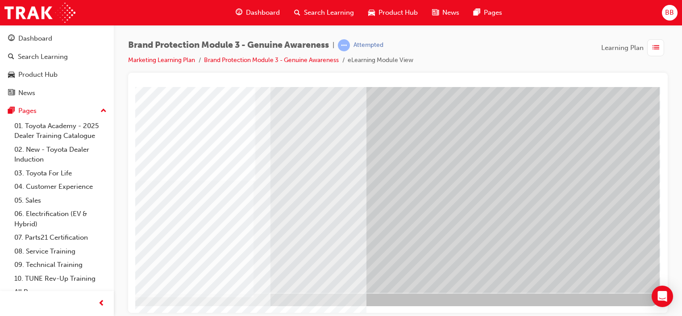
drag, startPoint x: 567, startPoint y: 309, endPoint x: 793, endPoint y: 373, distance: 234.4
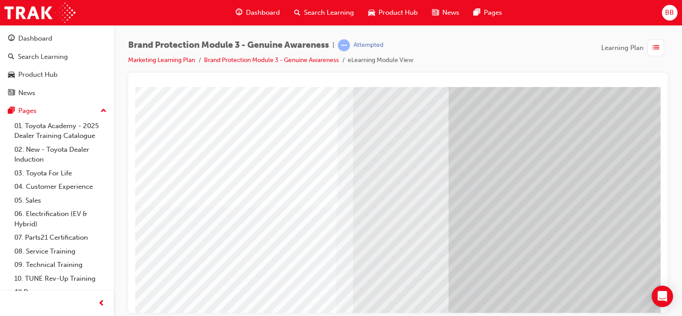
scroll to position [89, 88]
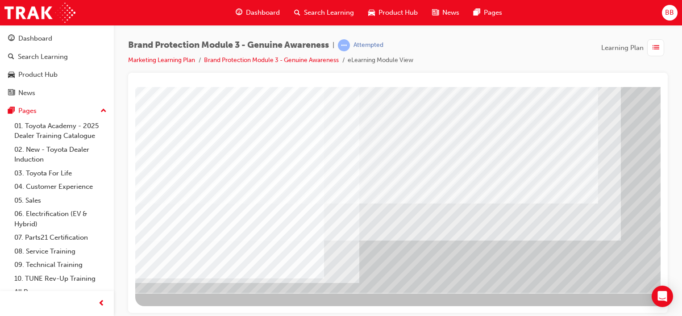
scroll to position [116, 88]
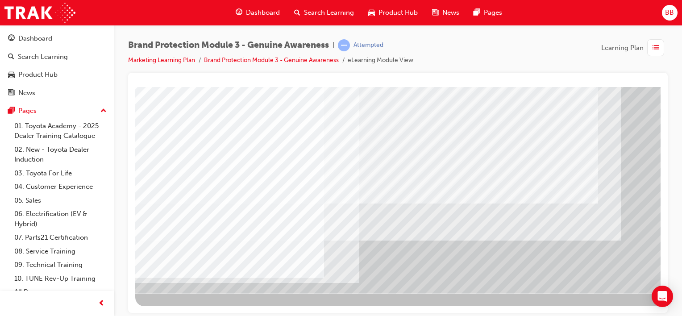
scroll to position [116, 82]
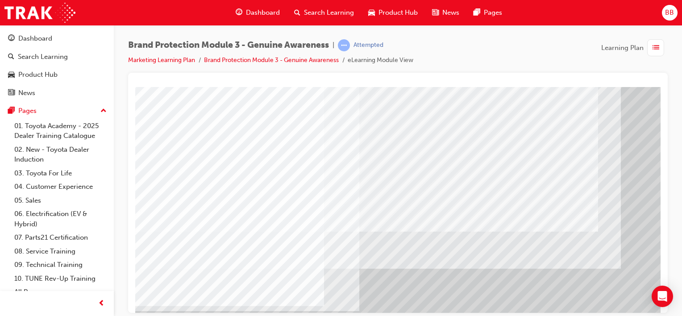
scroll to position [116, 0]
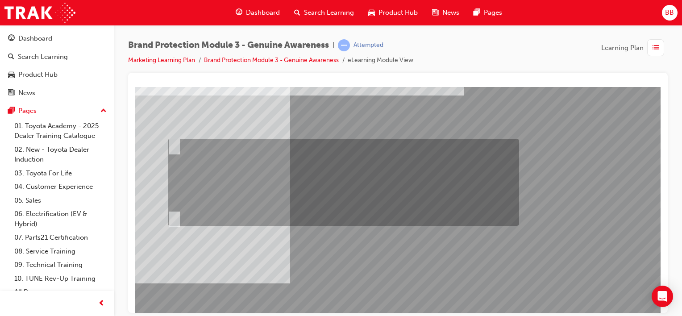
scroll to position [89, 0]
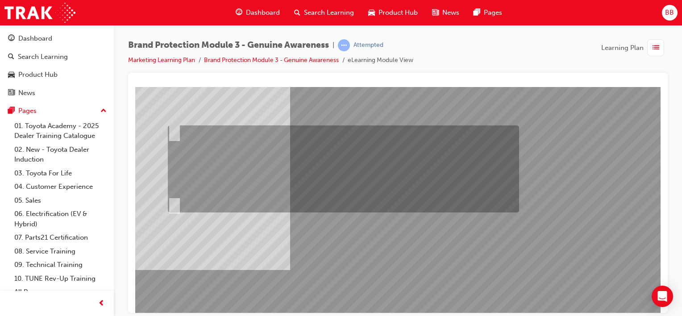
click at [173, 133] on input "Fred should send an email to Sarah and Jake via Showroom 360 that gives them a …" at bounding box center [173, 132] width 10 height 10
radio input "true"
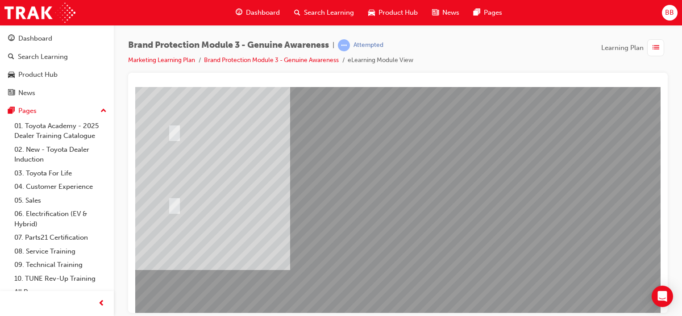
click at [514, 249] on div at bounding box center [438, 158] width 607 height 322
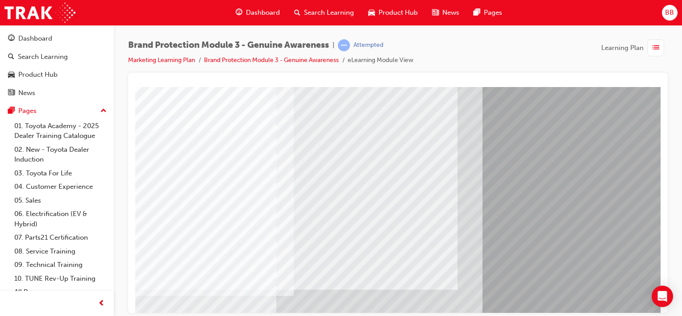
scroll to position [45, 0]
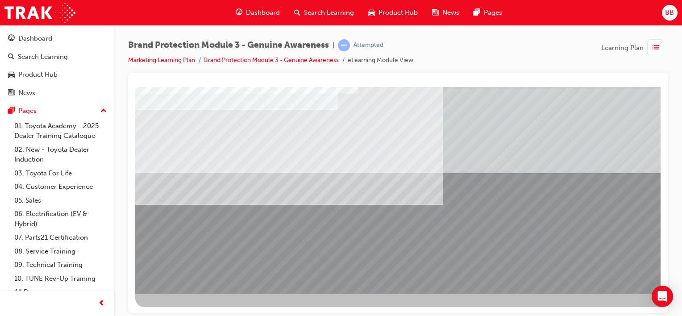
scroll to position [116, 0]
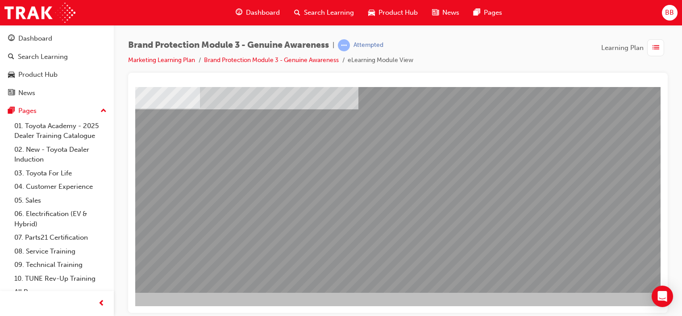
scroll to position [116, 73]
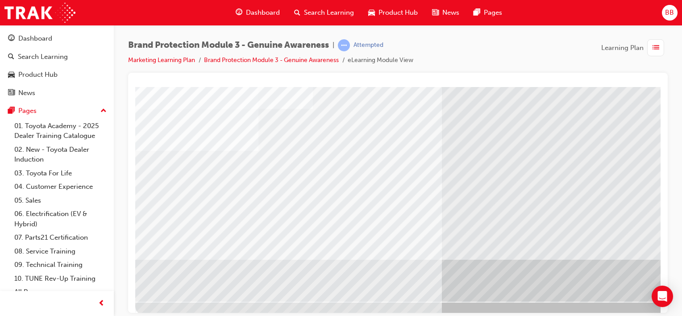
scroll to position [116, 0]
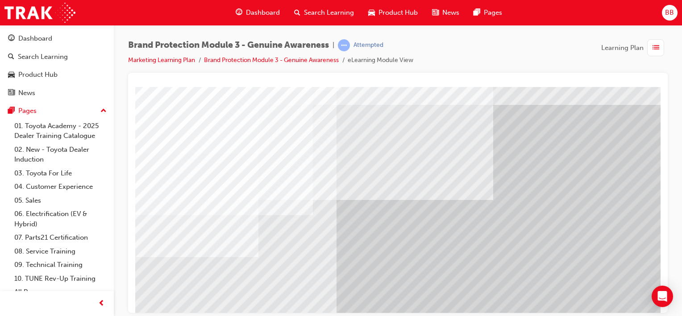
scroll to position [0, 0]
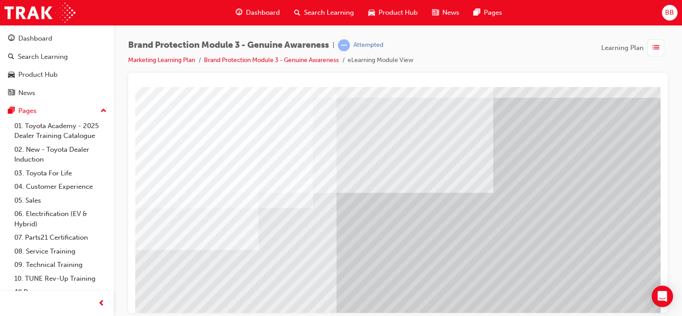
scroll to position [0, 0]
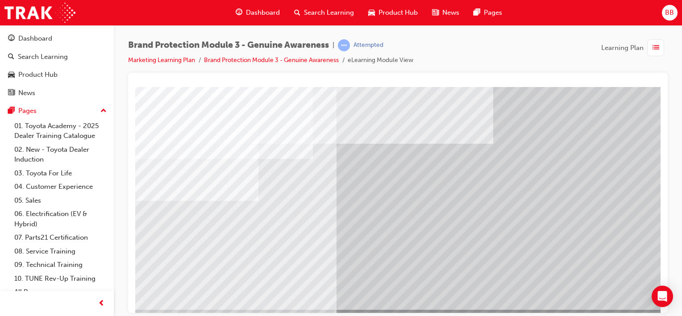
scroll to position [116, 0]
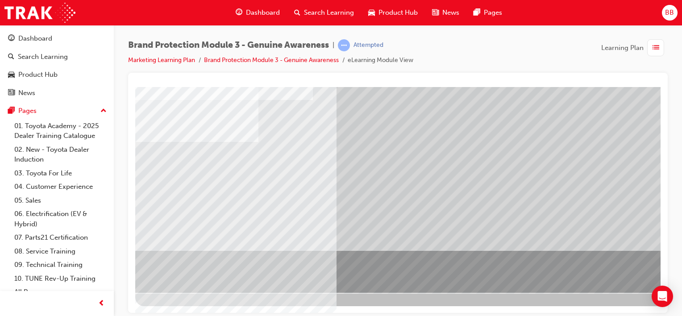
scroll to position [116, 88]
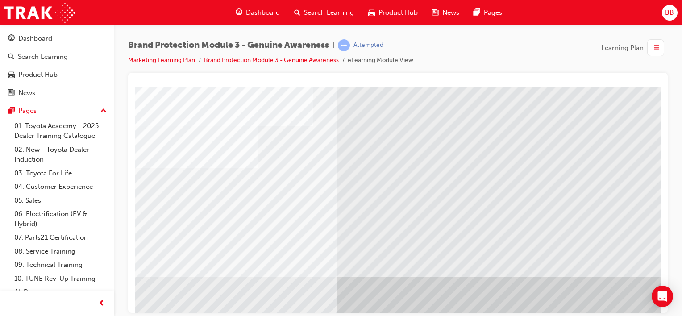
scroll to position [116, 0]
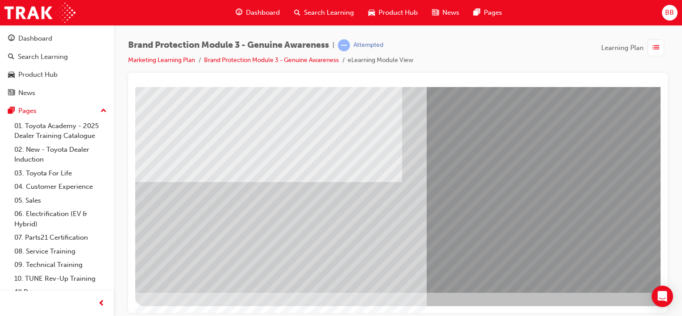
scroll to position [116, 88]
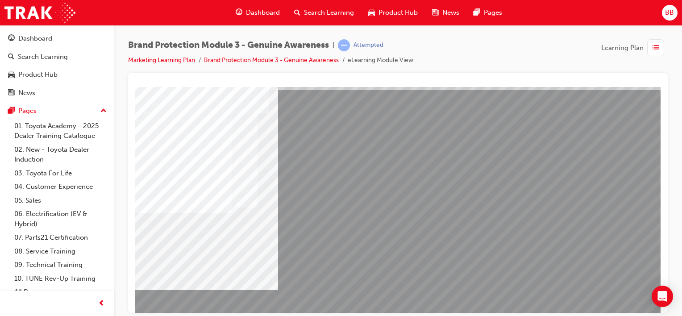
scroll to position [89, 0]
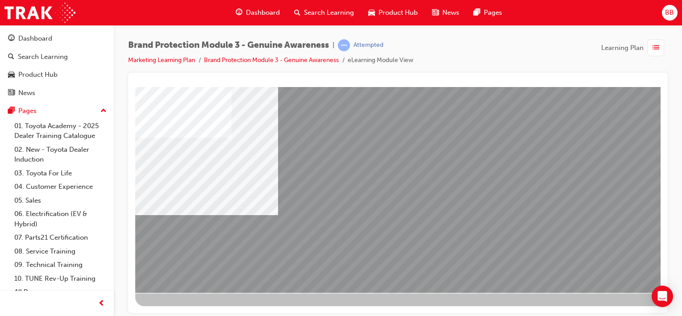
scroll to position [116, 88]
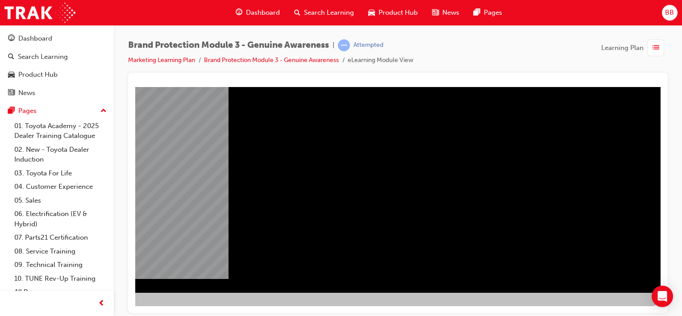
click at [110, 309] on div "NEXT Trigger this button to go to the next slide" at bounding box center [82, 317] width 56 height 16
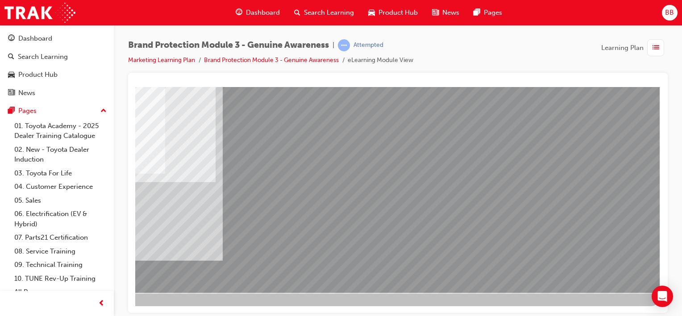
scroll to position [0, 0]
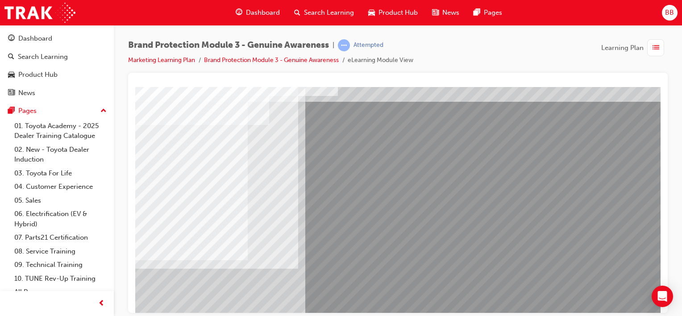
scroll to position [45, 0]
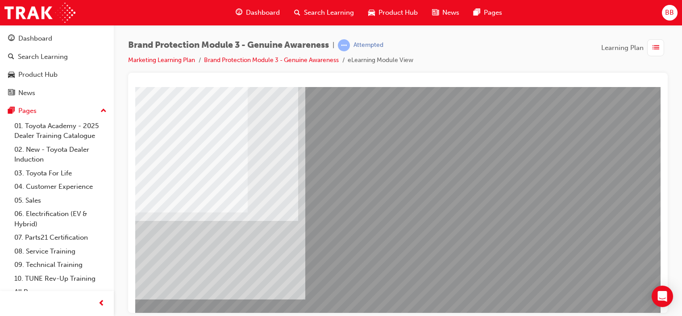
scroll to position [116, 0]
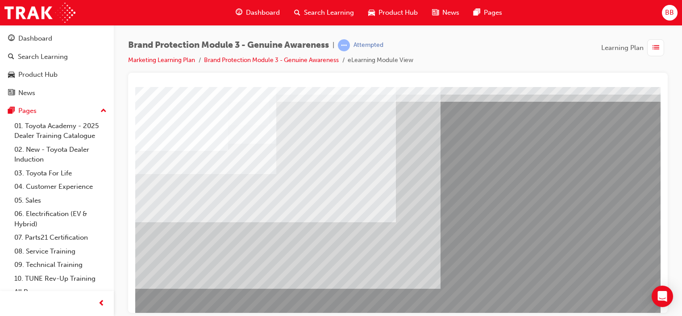
scroll to position [89, 0]
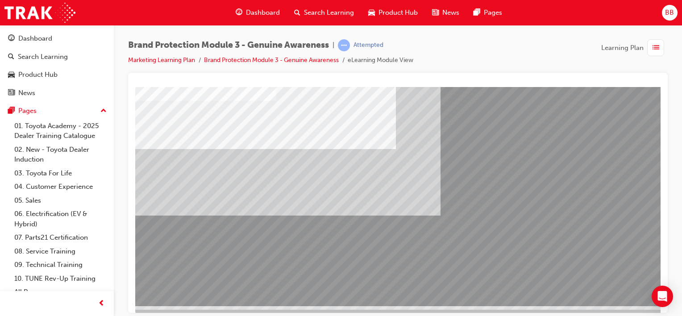
scroll to position [116, 0]
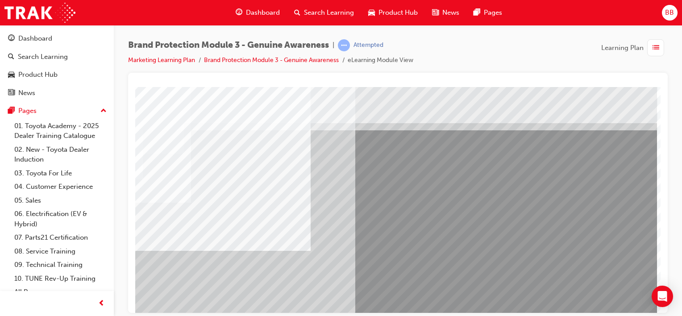
scroll to position [0, 88]
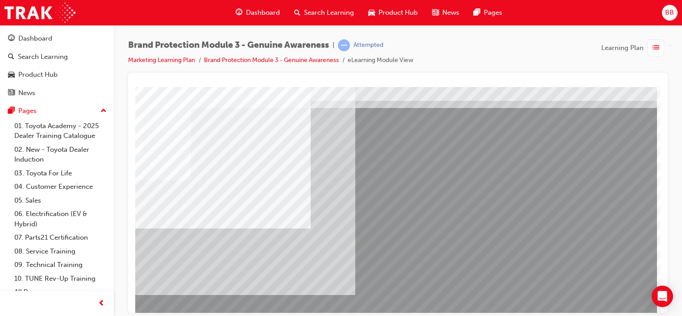
scroll to position [45, 88]
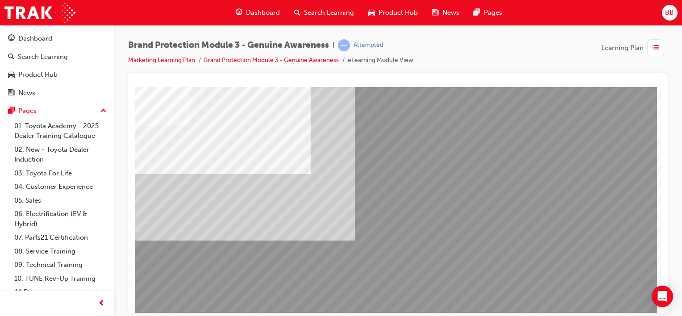
scroll to position [116, 88]
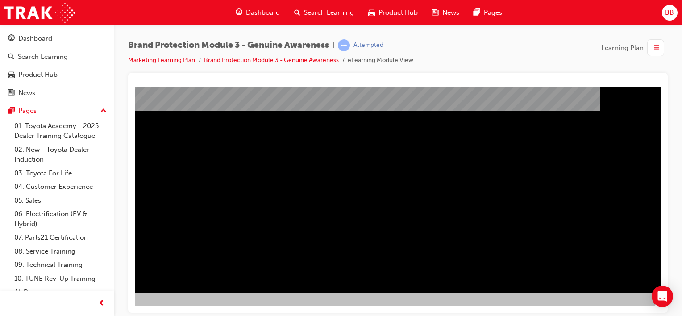
click at [110, 309] on div "NEXT Trigger this button to go to the next slide" at bounding box center [82, 317] width 56 height 16
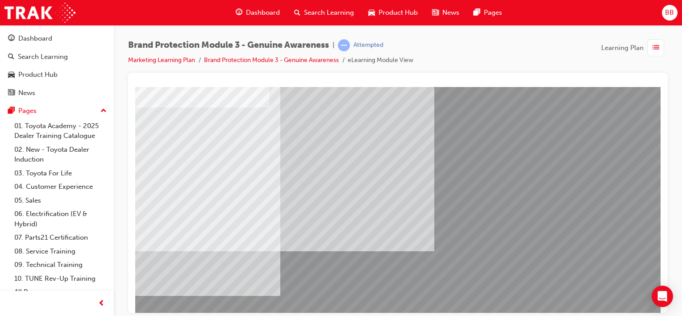
scroll to position [116, 0]
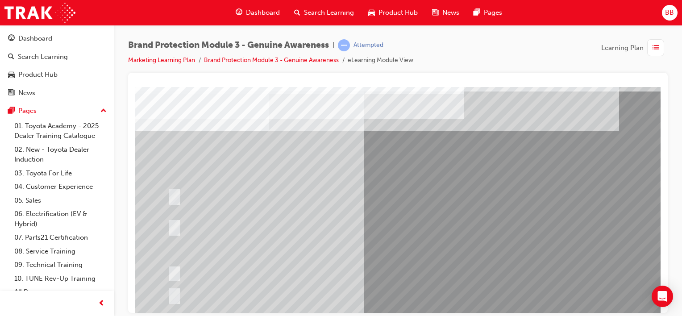
scroll to position [45, 0]
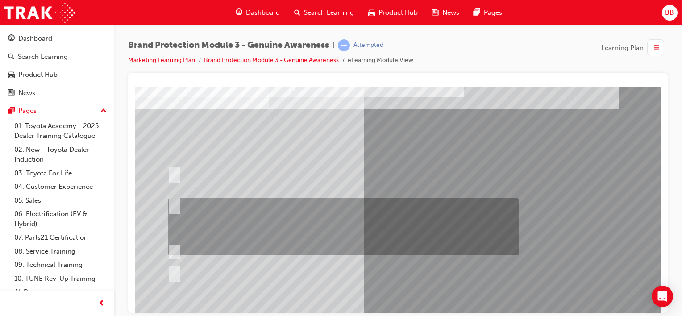
click at [177, 199] on div at bounding box center [341, 226] width 351 height 57
radio input "true"
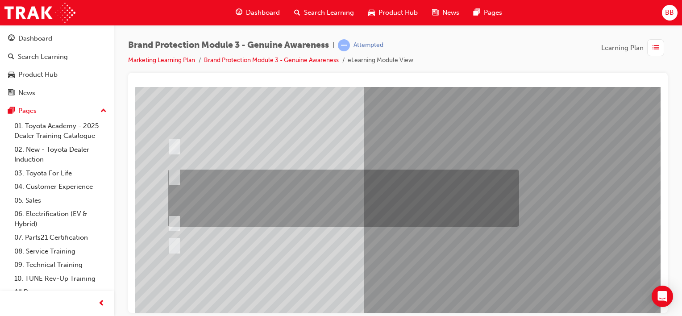
scroll to position [116, 0]
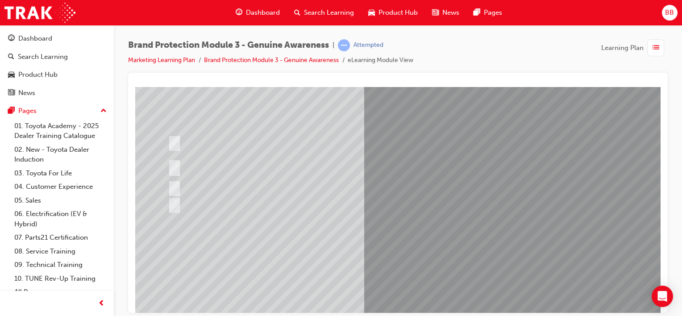
scroll to position [26, 0]
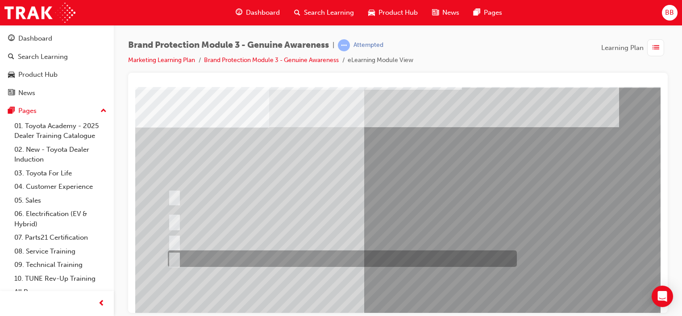
click at [175, 256] on input "AdBuilder, Showroom 360 and Toyota website." at bounding box center [173, 259] width 10 height 10
radio input "true"
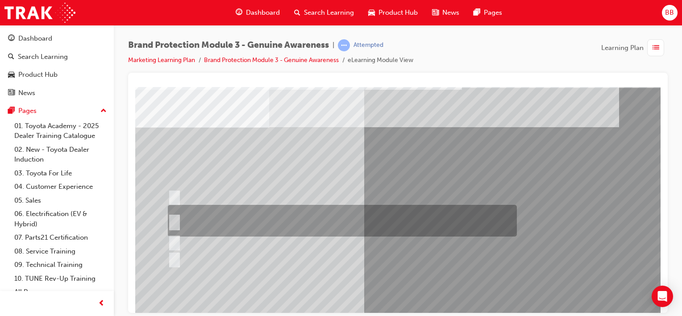
click at [175, 218] on input "Toyota Genuine Parts and Accessories and Toyota Genuine Service." at bounding box center [173, 221] width 10 height 10
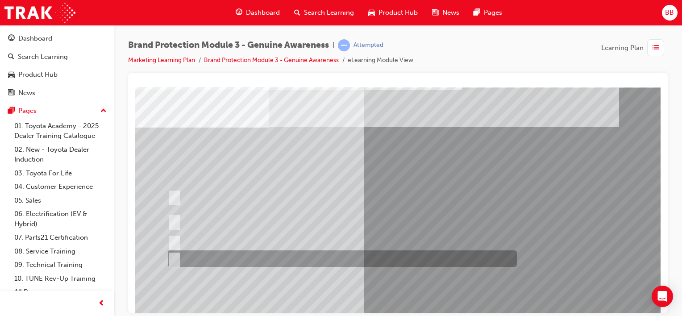
click at [178, 256] on div at bounding box center [340, 259] width 349 height 17
radio input "false"
radio input "true"
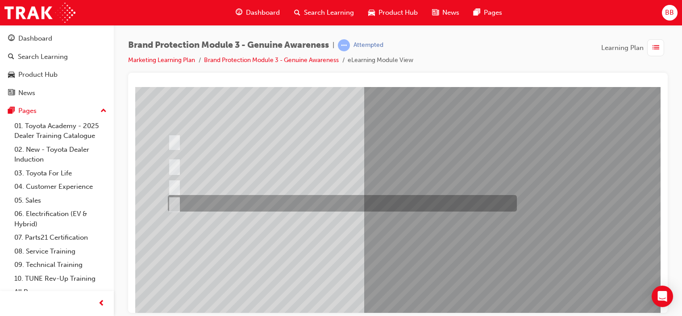
scroll to position [116, 0]
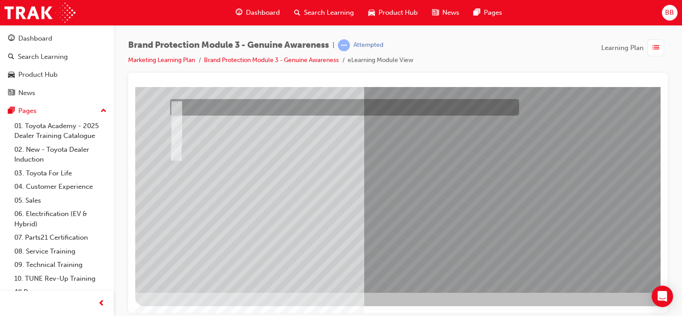
scroll to position [0, 0]
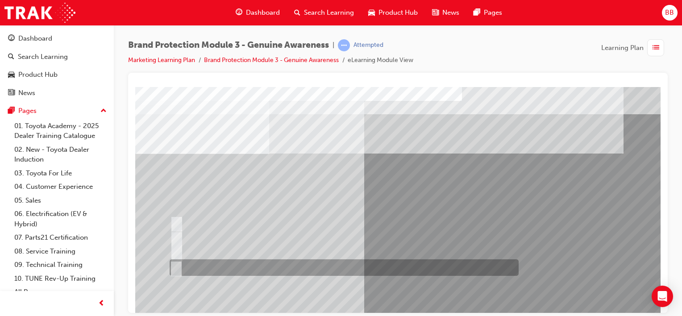
click at [174, 267] on input "B and C" at bounding box center [175, 268] width 10 height 10
radio input "true"
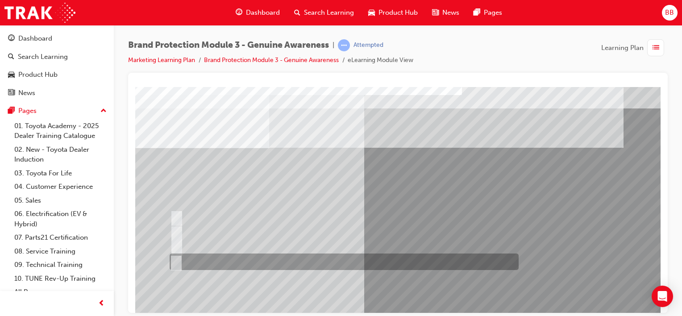
scroll to position [116, 0]
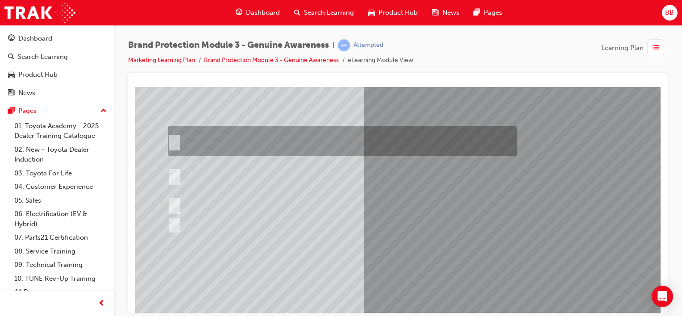
scroll to position [89, 0]
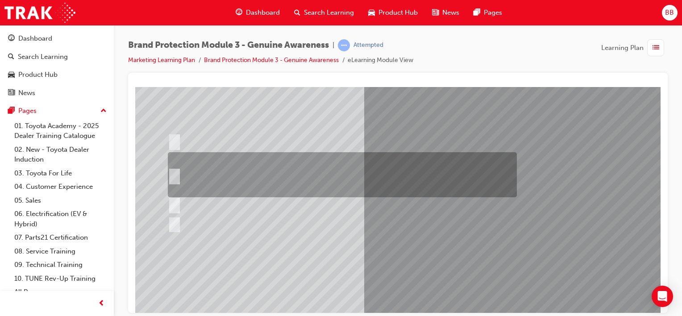
click at [175, 172] on input "Email the Toyota Brand Protection Team at brandprotection@toyota.com.au, a dire…" at bounding box center [173, 175] width 10 height 10
radio input "true"
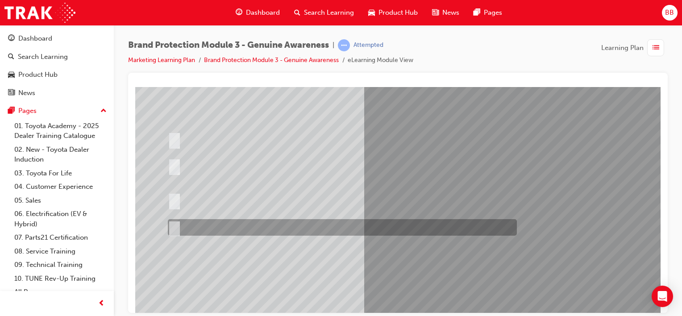
click at [177, 230] on input "All of the above." at bounding box center [173, 228] width 10 height 10
radio input "true"
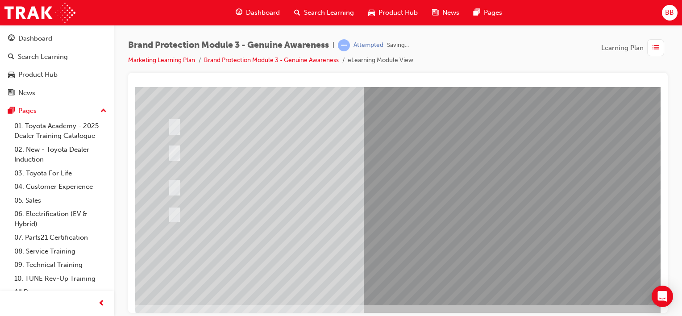
scroll to position [116, 0]
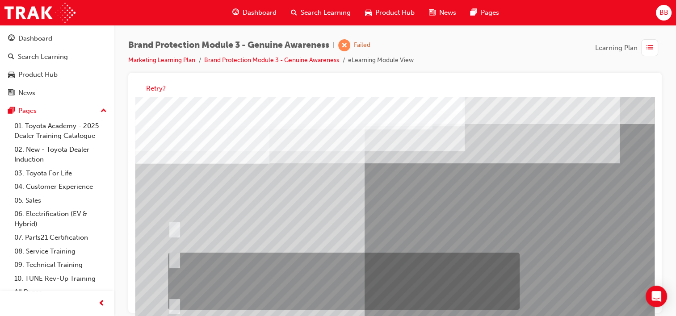
click at [178, 258] on div at bounding box center [341, 281] width 351 height 57
radio input "true"
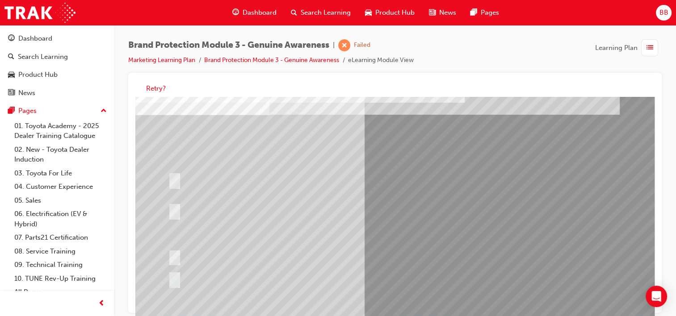
scroll to position [116, 0]
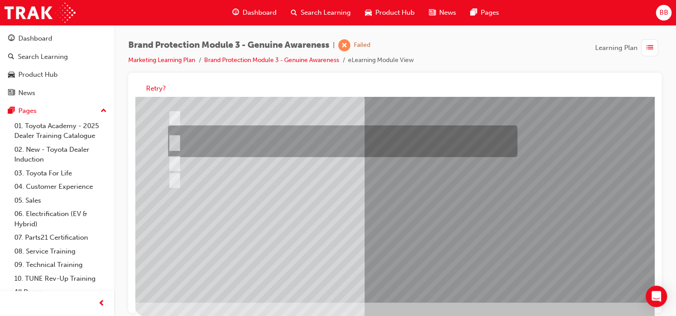
scroll to position [0, 0]
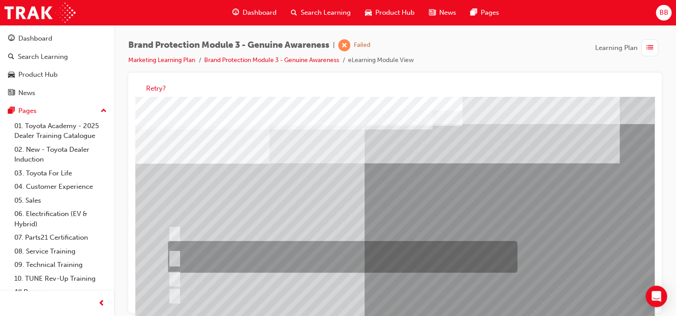
click at [180, 255] on div at bounding box center [340, 258] width 349 height 32
radio input "true"
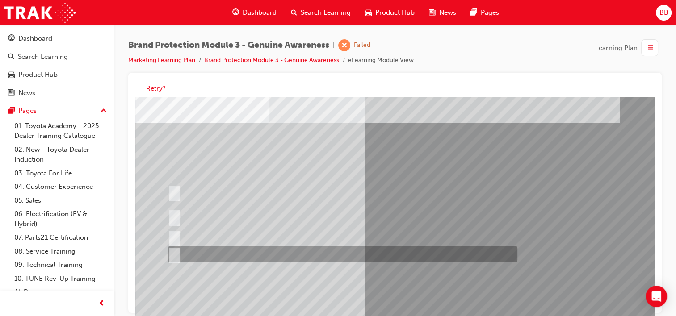
scroll to position [89, 0]
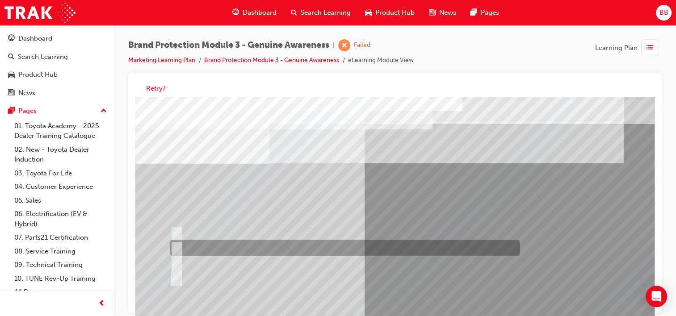
click at [180, 249] on input "Genuine is Best website" at bounding box center [175, 249] width 10 height 10
radio input "true"
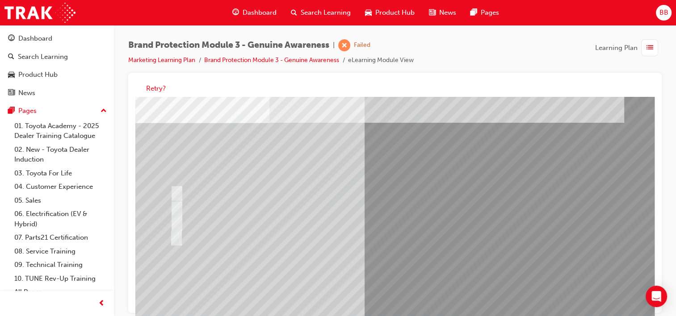
scroll to position [116, 0]
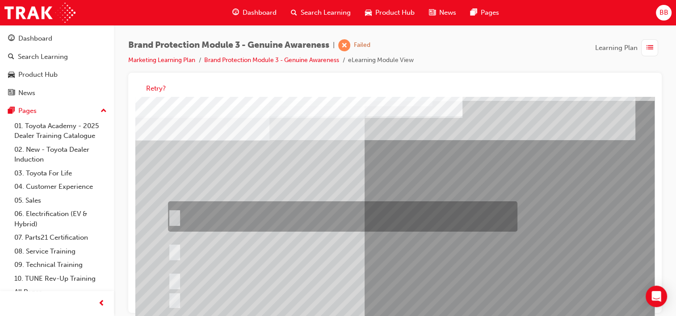
scroll to position [45, 0]
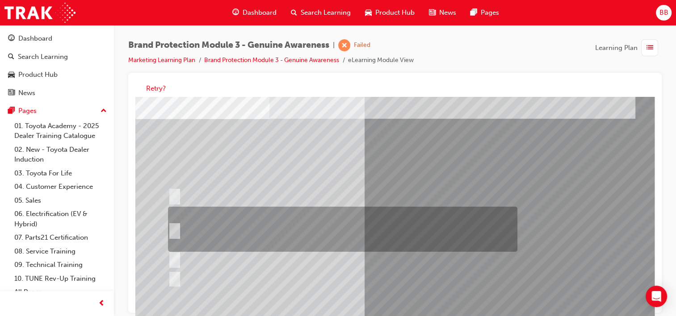
click at [177, 227] on input "Email the Toyota Brand Protection Team at brandprotection@toyota.com.au, a dire…" at bounding box center [173, 230] width 10 height 10
radio input "true"
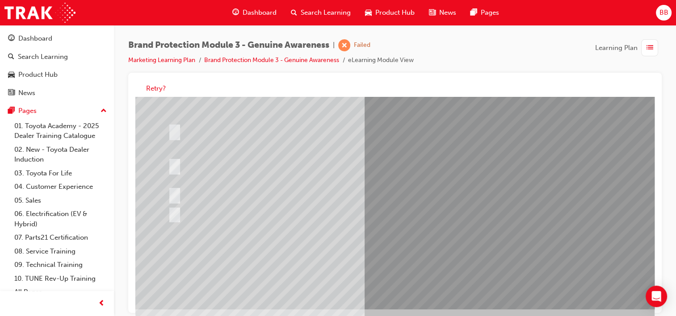
scroll to position [116, 0]
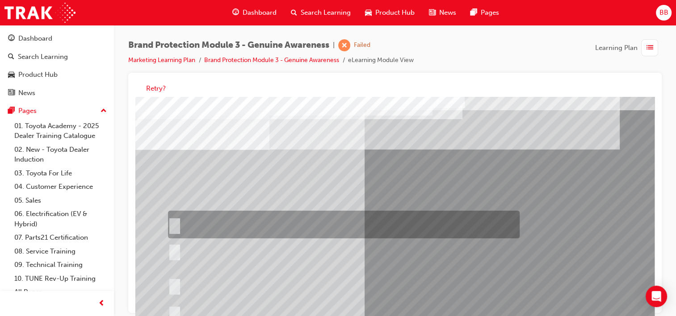
scroll to position [89, 0]
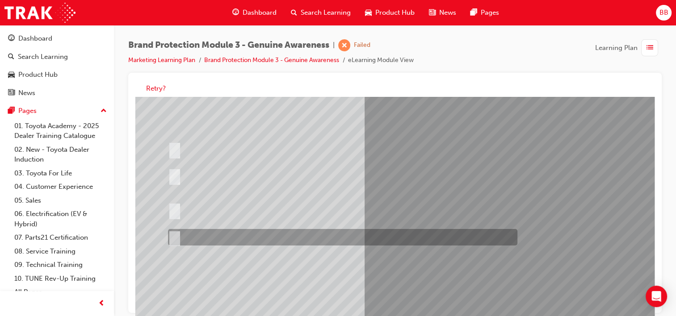
click at [176, 237] on input "All of the above." at bounding box center [173, 238] width 10 height 10
radio input "true"
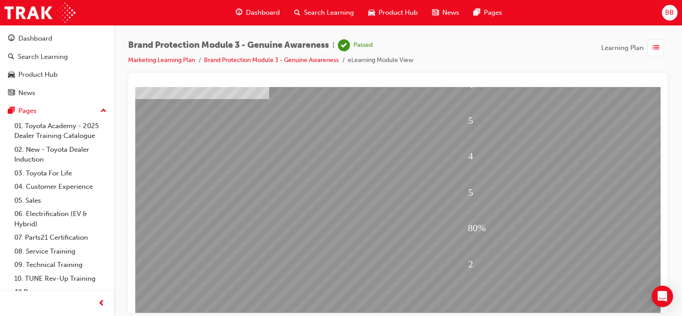
scroll to position [116, 0]
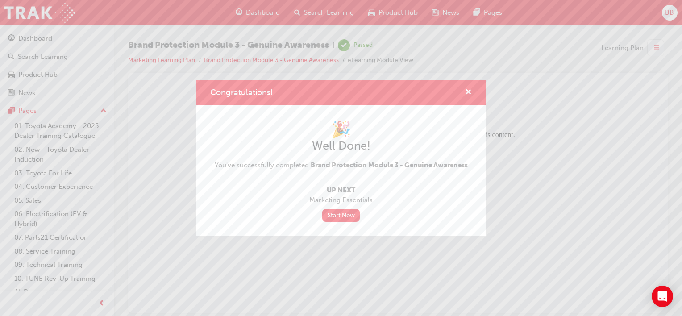
scroll to position [0, 0]
click at [351, 211] on link "Start Now" at bounding box center [341, 215] width 38 height 13
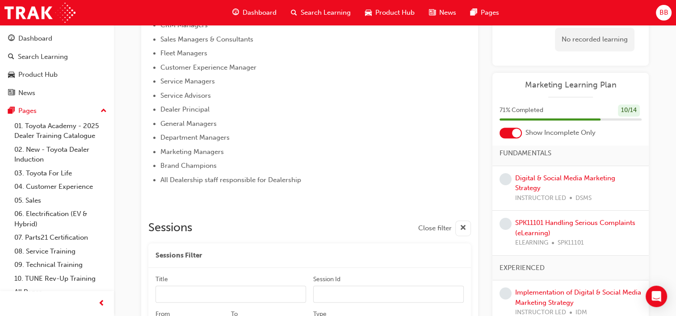
scroll to position [64, 0]
click at [534, 221] on link "SPK11101 Handling Serious Complaints (eLearning)" at bounding box center [575, 227] width 120 height 18
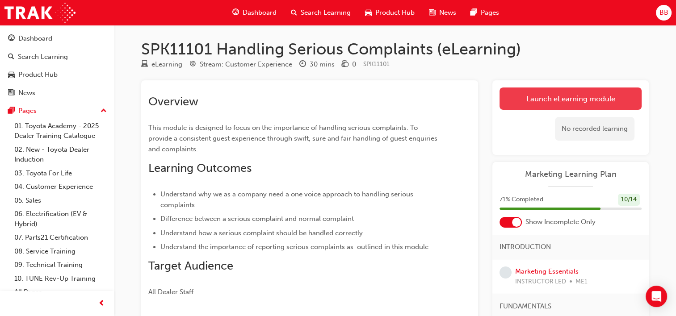
click at [549, 94] on link "Launch eLearning module" at bounding box center [570, 99] width 142 height 22
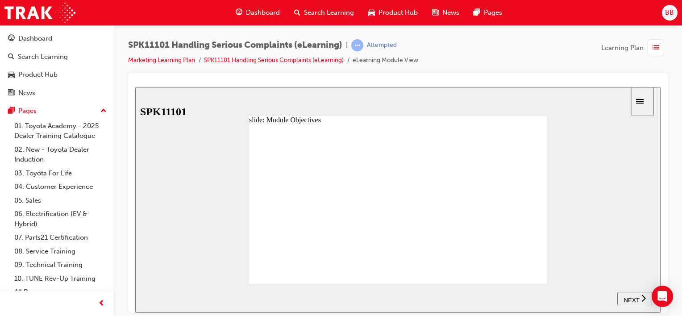
click at [631, 301] on div "NEXT" at bounding box center [635, 298] width 28 height 9
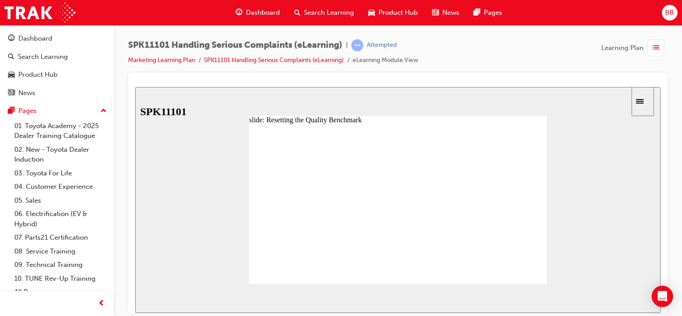
radio input "true"
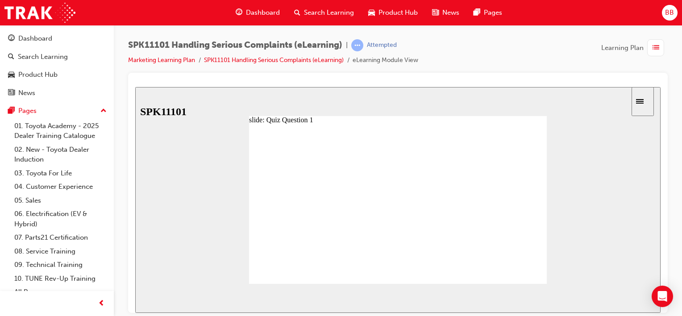
radio input "true"
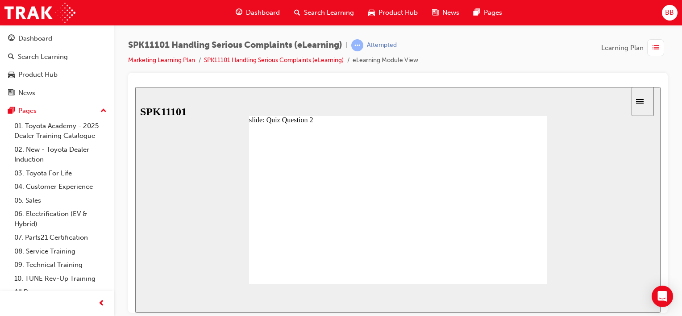
radio input "true"
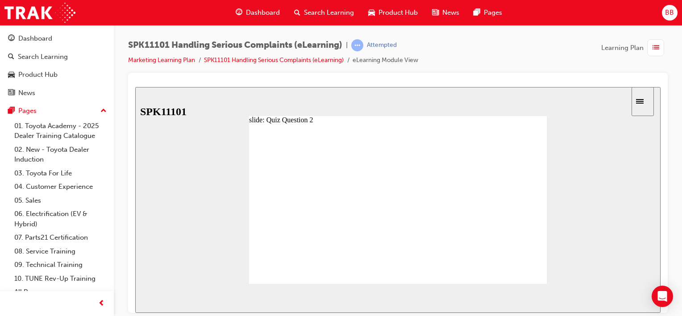
radio input "true"
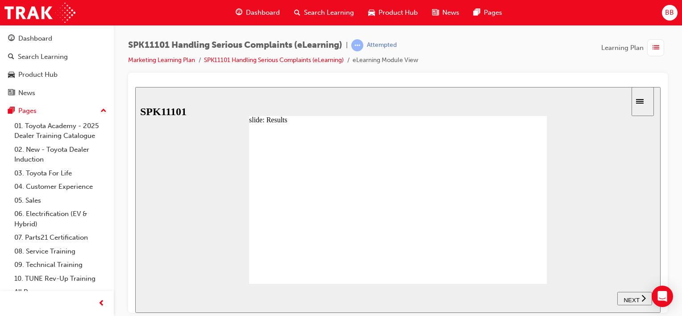
click at [634, 297] on span "NEXT" at bounding box center [632, 299] width 16 height 7
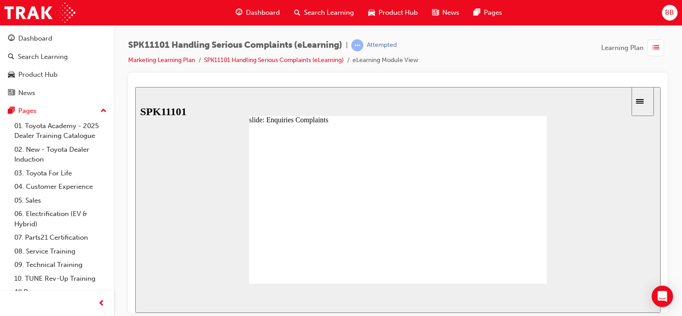
radio input "true"
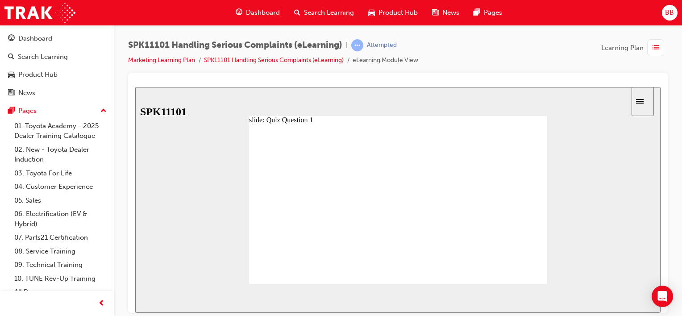
radio input "false"
radio input "true"
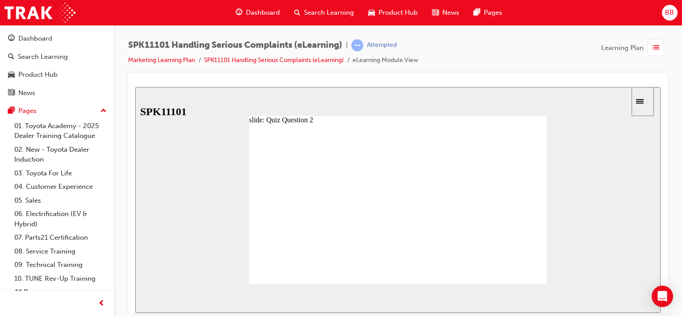
radio input "true"
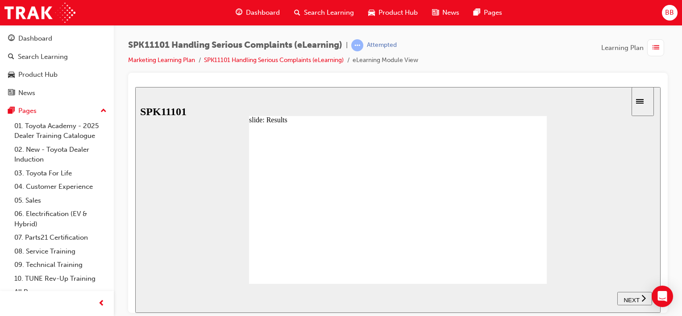
click at [632, 294] on div "NEXT" at bounding box center [635, 298] width 28 height 9
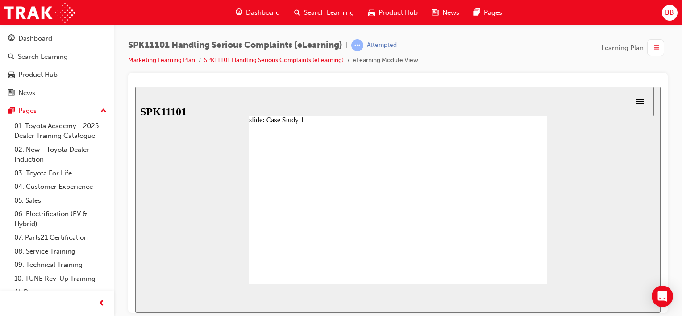
radio input "true"
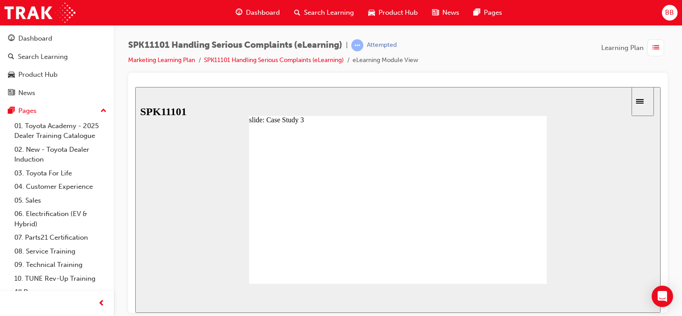
radio input "true"
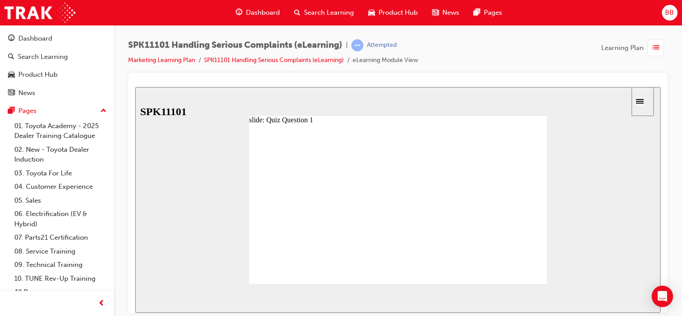
radio input "true"
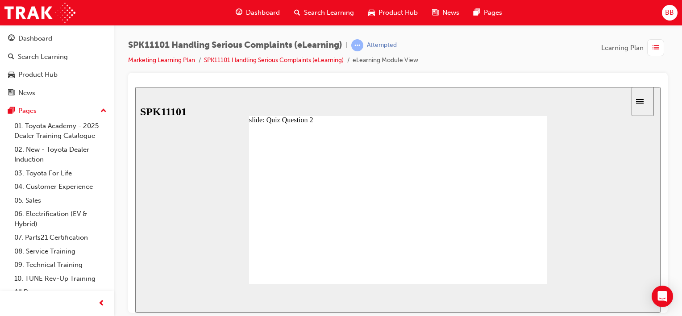
click at [630, 297] on span "NEXT" at bounding box center [632, 299] width 16 height 7
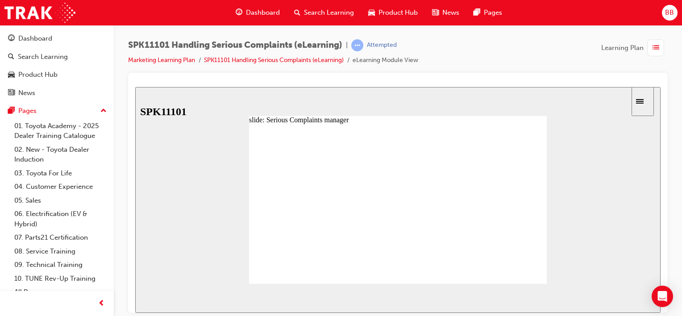
drag, startPoint x: 284, startPoint y: 183, endPoint x: 302, endPoint y: 184, distance: 17.5
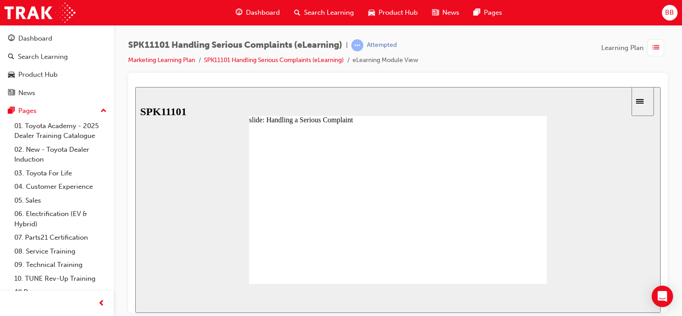
drag, startPoint x: 284, startPoint y: 181, endPoint x: 331, endPoint y: 181, distance: 47.3
drag, startPoint x: 316, startPoint y: 180, endPoint x: 347, endPoint y: 178, distance: 30.4
drag, startPoint x: 347, startPoint y: 179, endPoint x: 381, endPoint y: 180, distance: 34.8
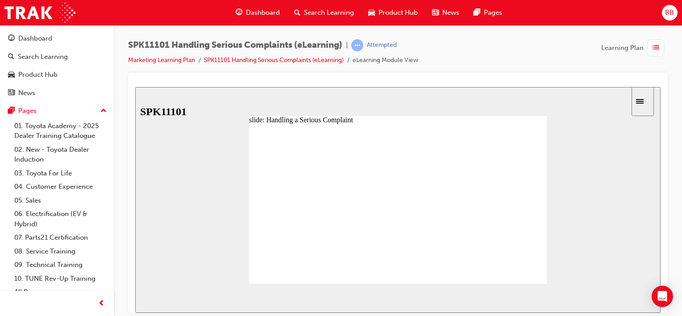
drag, startPoint x: 381, startPoint y: 181, endPoint x: 408, endPoint y: 181, distance: 26.8
drag, startPoint x: 409, startPoint y: 181, endPoint x: 426, endPoint y: 181, distance: 17.0
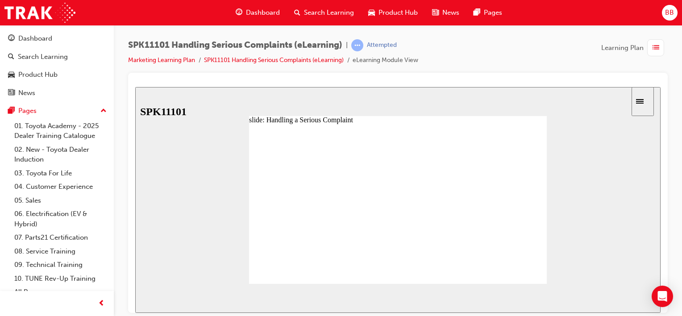
drag, startPoint x: 438, startPoint y: 181, endPoint x: 461, endPoint y: 182, distance: 22.8
type input "7"
drag, startPoint x: 470, startPoint y: 182, endPoint x: 498, endPoint y: 181, distance: 28.6
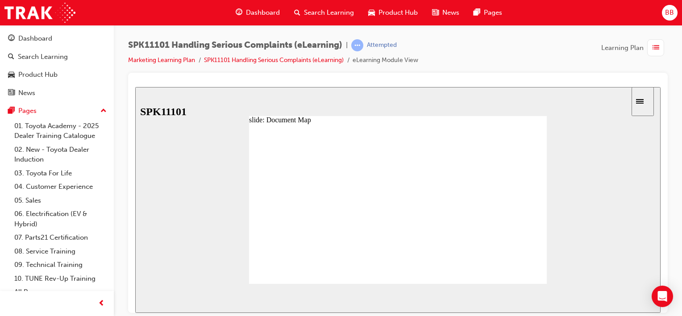
radio input "true"
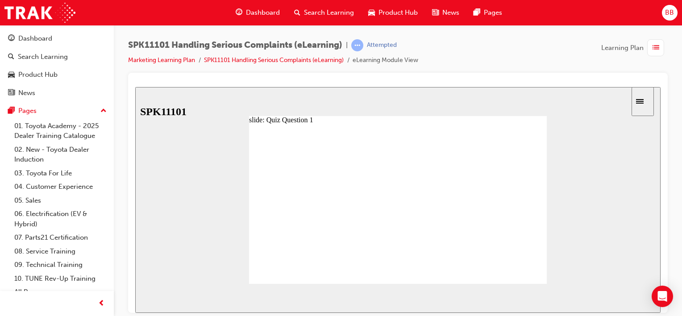
drag, startPoint x: 303, startPoint y: 206, endPoint x: 302, endPoint y: 193, distance: 13.4
drag, startPoint x: 353, startPoint y: 228, endPoint x: 350, endPoint y: 188, distance: 39.8
drag, startPoint x: 309, startPoint y: 241, endPoint x: 311, endPoint y: 254, distance: 13.5
drag, startPoint x: 322, startPoint y: 258, endPoint x: 314, endPoint y: 225, distance: 33.0
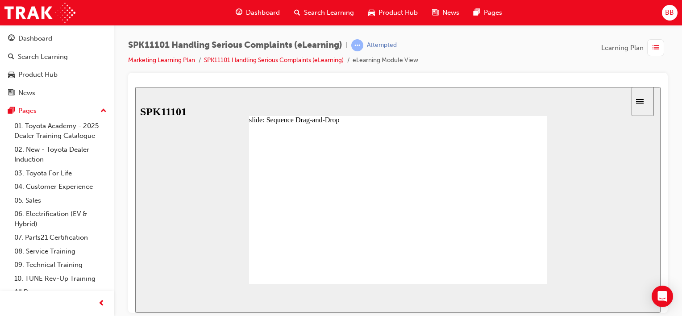
drag, startPoint x: 312, startPoint y: 231, endPoint x: 313, endPoint y: 219, distance: 12.1
drag, startPoint x: 310, startPoint y: 231, endPoint x: 313, endPoint y: 219, distance: 12.4
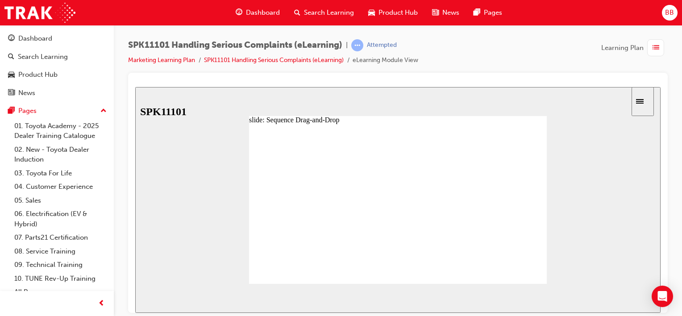
drag, startPoint x: 316, startPoint y: 231, endPoint x: 317, endPoint y: 219, distance: 12.1
drag, startPoint x: 336, startPoint y: 243, endPoint x: 337, endPoint y: 253, distance: 9.9
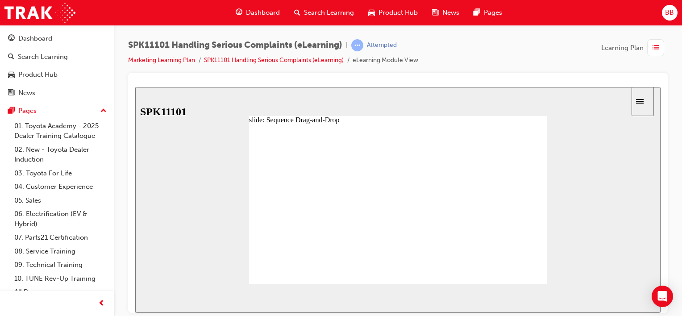
drag, startPoint x: 335, startPoint y: 258, endPoint x: 335, endPoint y: 242, distance: 16.1
drag, startPoint x: 307, startPoint y: 257, endPoint x: 308, endPoint y: 244, distance: 13.0
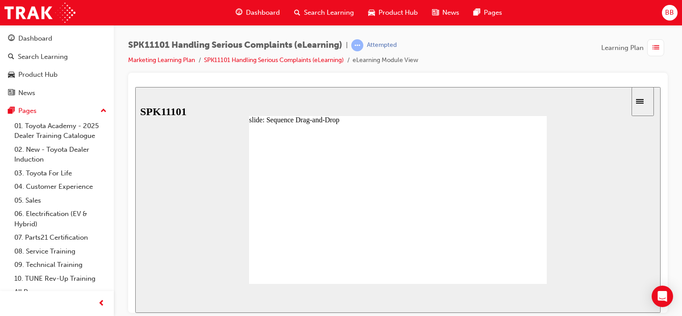
drag, startPoint x: 310, startPoint y: 231, endPoint x: 309, endPoint y: 218, distance: 13.0
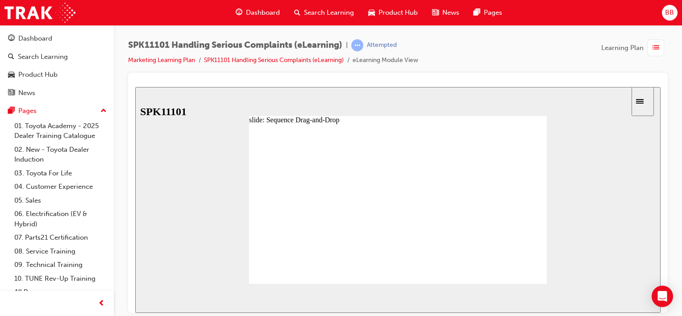
click at [631, 299] on span "NEXT" at bounding box center [632, 299] width 16 height 7
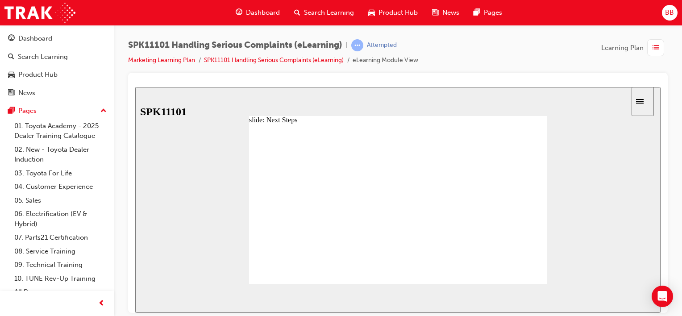
type input "4"
drag, startPoint x: 327, startPoint y: 185, endPoint x: 450, endPoint y: 188, distance: 122.4
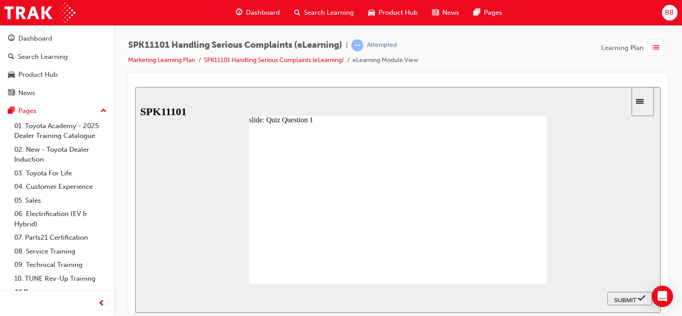
radio input "true"
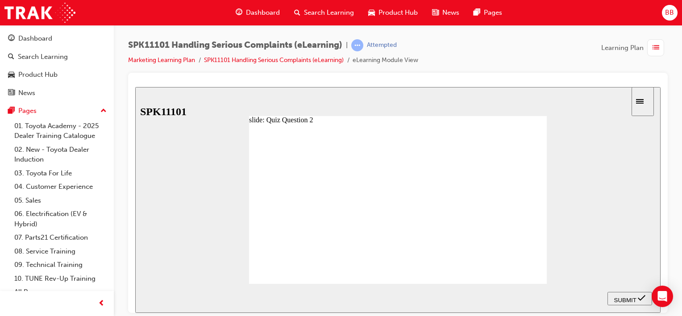
radio input "false"
radio input "true"
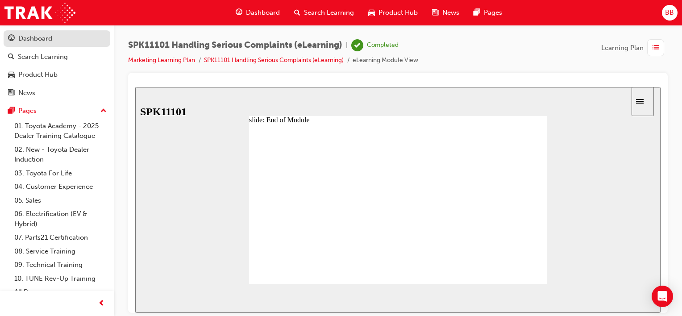
click at [50, 38] on div "Dashboard" at bounding box center [35, 38] width 34 height 10
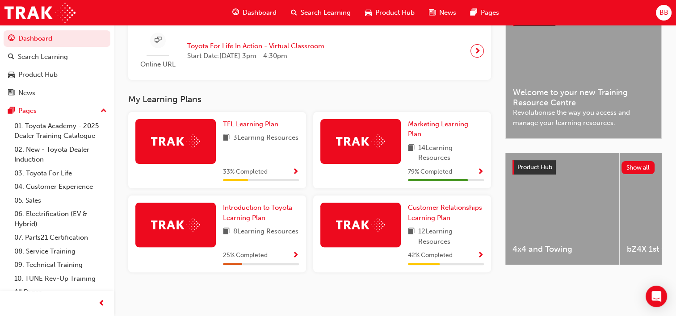
scroll to position [226, 0]
click at [439, 120] on span "Marketing Learning Plan" at bounding box center [438, 129] width 60 height 18
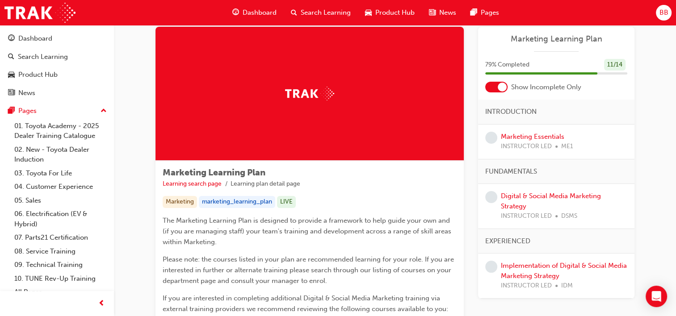
scroll to position [14, 0]
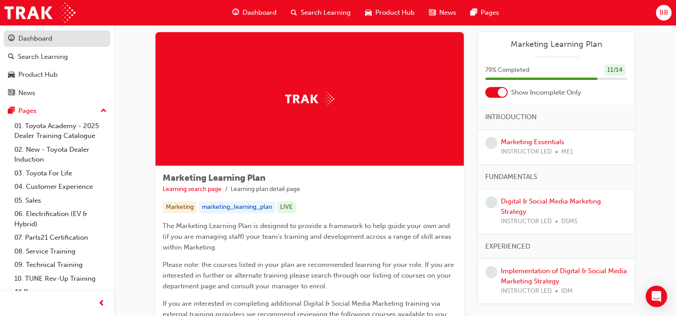
click at [39, 42] on div "Dashboard" at bounding box center [35, 38] width 34 height 10
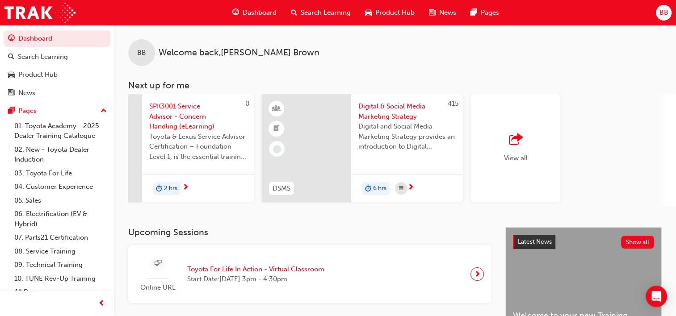
scroll to position [0, 705]
click at [397, 113] on span "Digital & Social Media Marketing Strategy" at bounding box center [403, 111] width 97 height 20
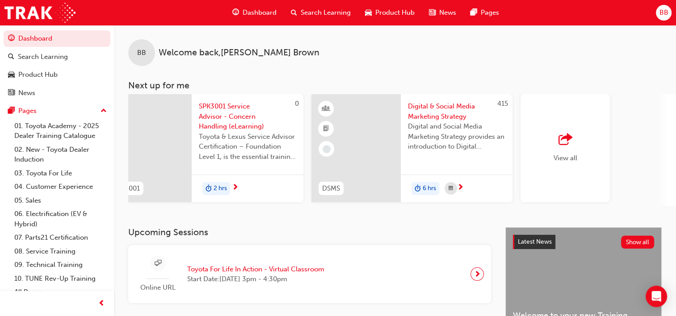
scroll to position [0, 659]
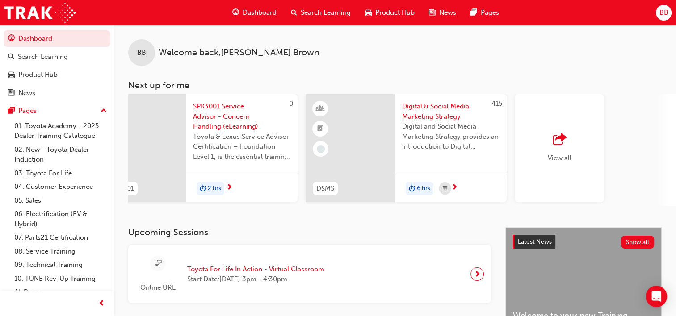
click at [564, 139] on span "outbound-icon" at bounding box center [558, 140] width 13 height 13
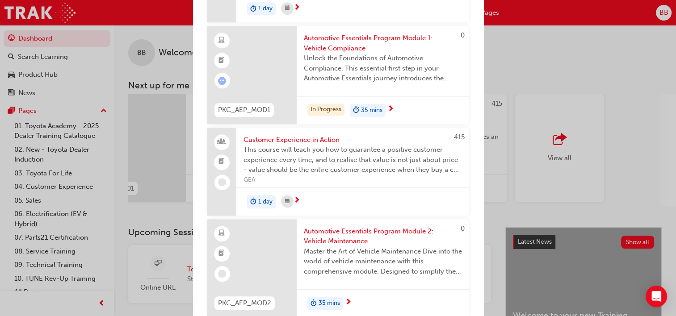
scroll to position [848, 0]
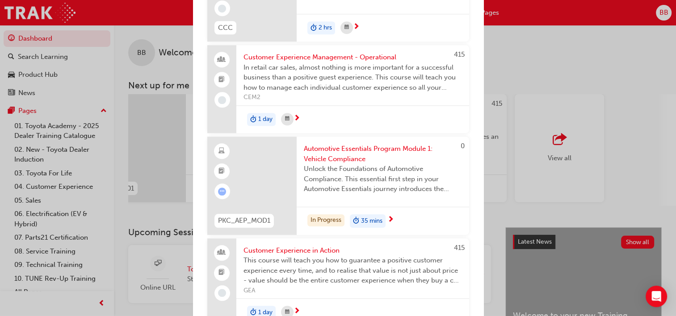
click at [565, 11] on div "Next up for me 0 TFLIAVC Toyota For Life In Action - Virtual Classroom This is …" at bounding box center [338, 158] width 676 height 316
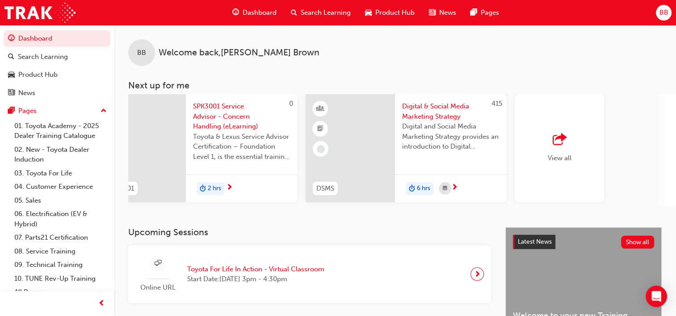
click at [322, 8] on span "Search Learning" at bounding box center [326, 13] width 50 height 10
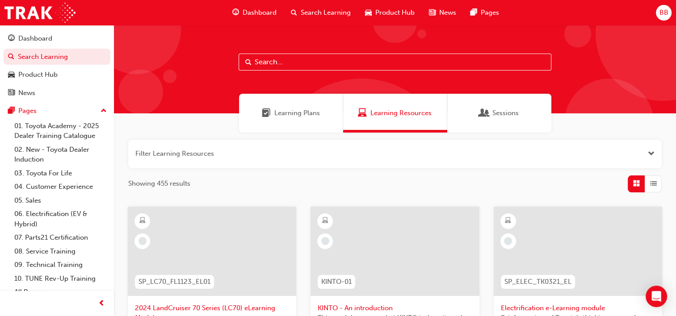
scroll to position [89, 0]
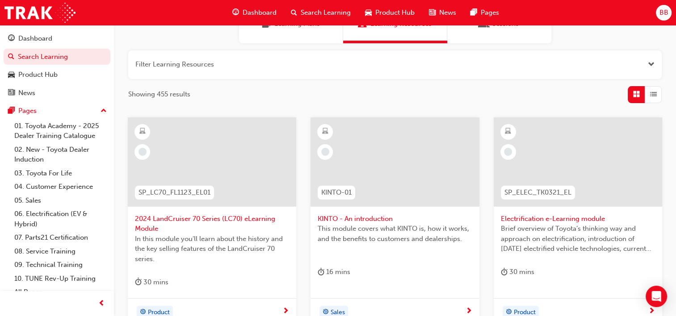
click at [317, 60] on button "button" at bounding box center [394, 64] width 533 height 29
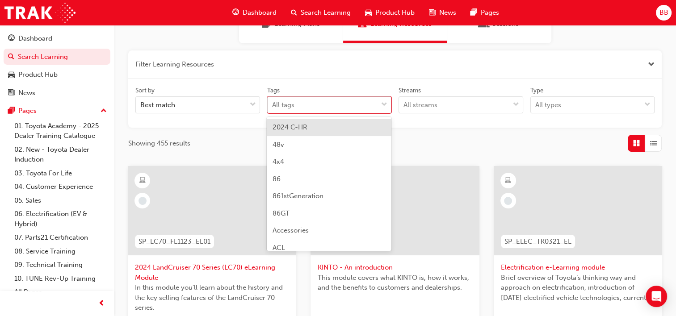
click at [327, 109] on div "All tags" at bounding box center [322, 105] width 110 height 16
click at [273, 109] on input "Tags option 2024 C-HR focused, 1 of 189. 189 results available. Use Up and Down…" at bounding box center [272, 105] width 1 height 8
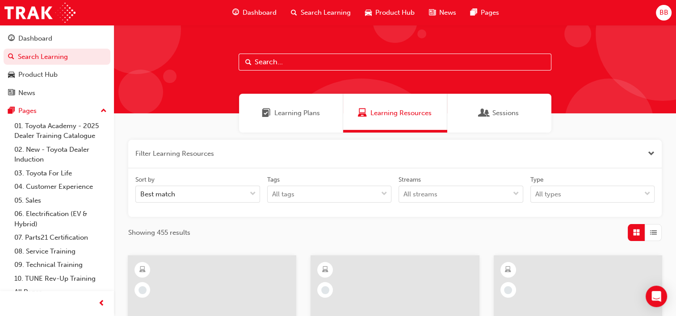
click at [409, 116] on span "Learning Resources" at bounding box center [400, 113] width 61 height 10
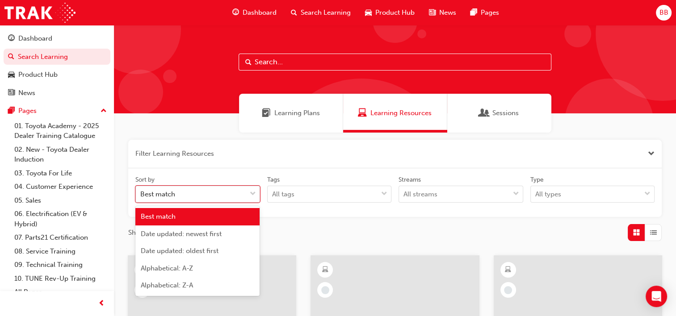
click at [182, 194] on div "Best match" at bounding box center [191, 195] width 110 height 16
click at [141, 194] on input "Sort by option Best match focused, 1 of 5. 5 results available. Use Up and Down…" at bounding box center [140, 194] width 1 height 8
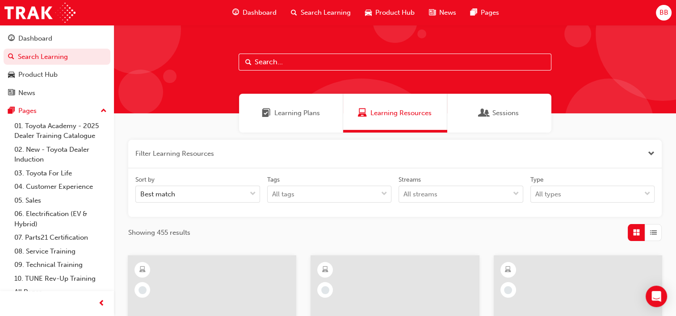
click at [354, 151] on button "button" at bounding box center [394, 154] width 533 height 29
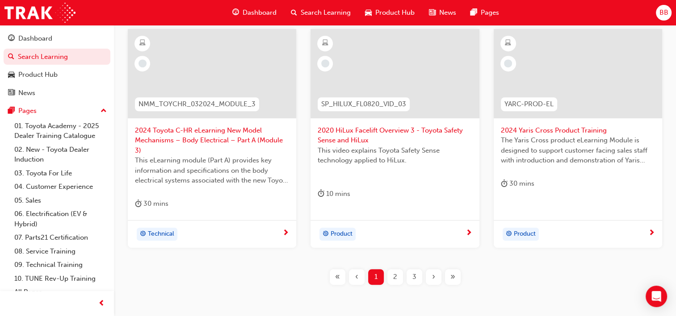
scroll to position [402, 0]
click at [400, 278] on div "2" at bounding box center [395, 276] width 16 height 16
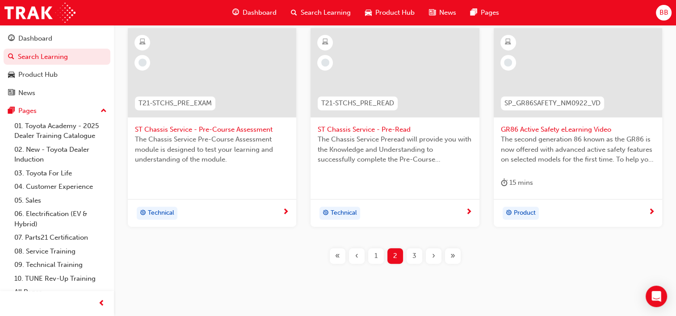
click at [408, 254] on div "3" at bounding box center [414, 256] width 16 height 16
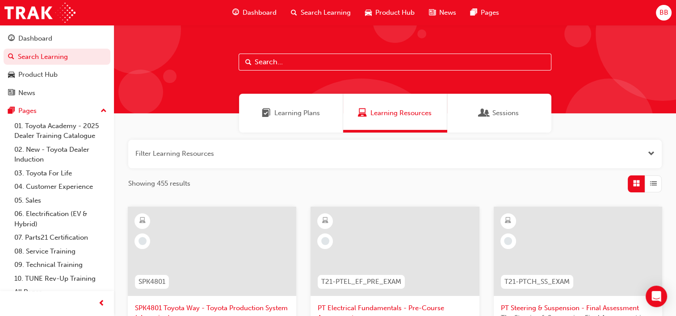
click at [309, 117] on span "Learning Plans" at bounding box center [297, 113] width 46 height 10
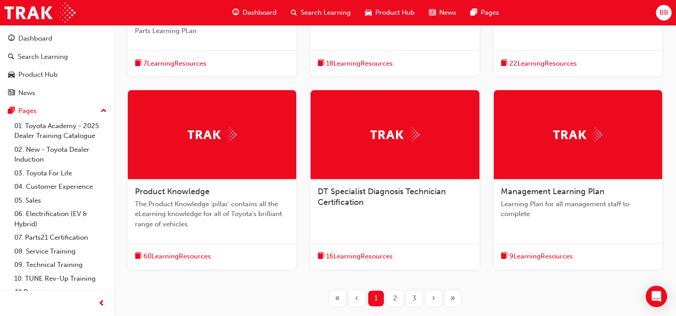
scroll to position [313, 0]
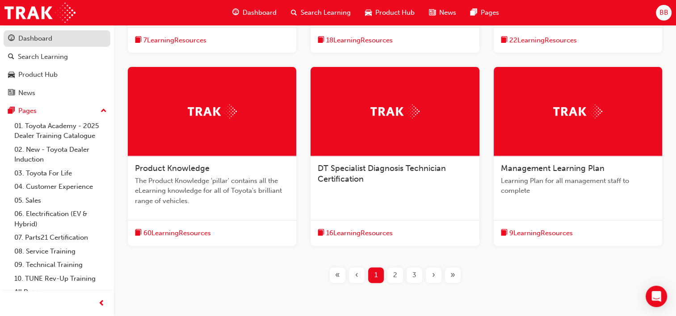
click at [40, 39] on div "Dashboard" at bounding box center [35, 38] width 34 height 10
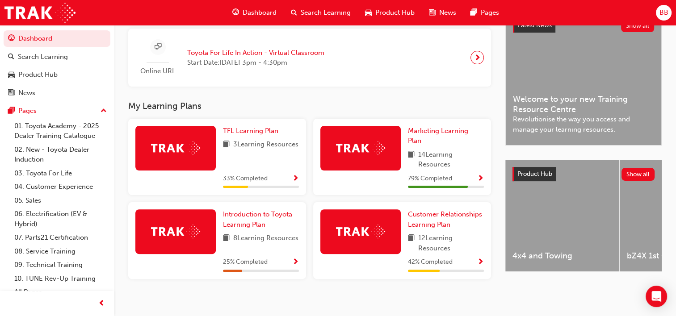
scroll to position [226, 0]
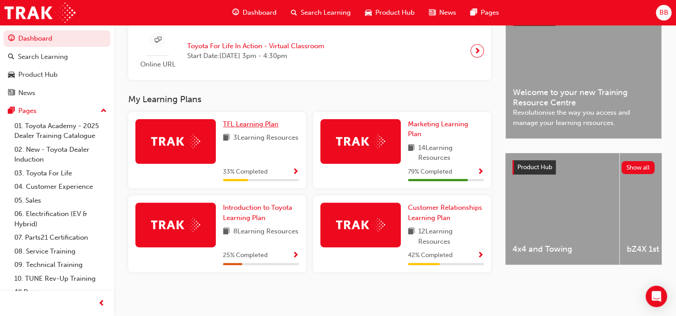
click at [258, 126] on span "TFL Learning Plan" at bounding box center [250, 124] width 55 height 8
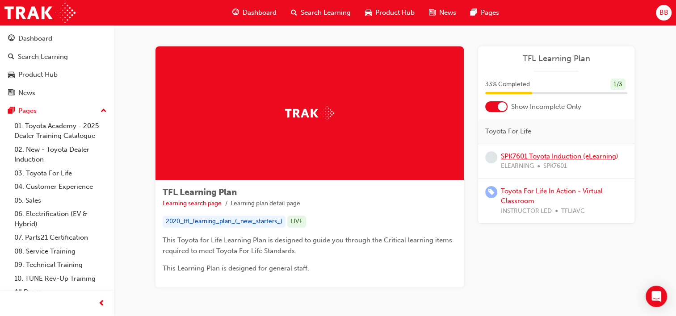
click at [585, 154] on link "SPK7601 Toyota Induction (eLearning)" at bounding box center [559, 156] width 117 height 8
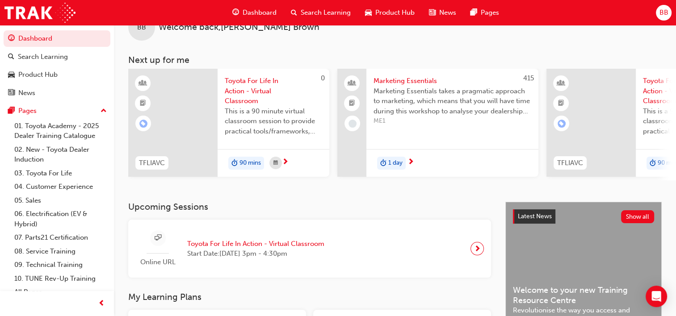
scroll to position [132, 0]
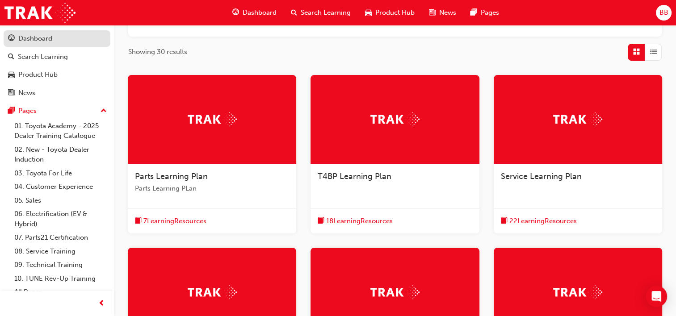
click at [41, 38] on div "Dashboard" at bounding box center [35, 38] width 34 height 10
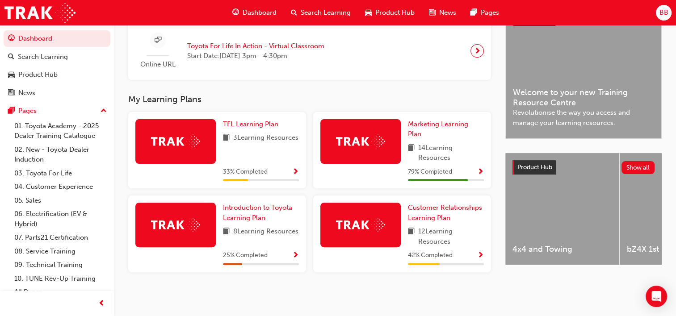
scroll to position [226, 0]
click at [255, 209] on span "Introduction to Toyota Learning Plan" at bounding box center [257, 213] width 69 height 18
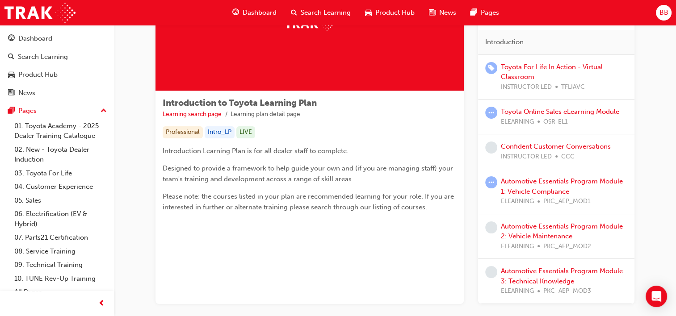
scroll to position [45, 0]
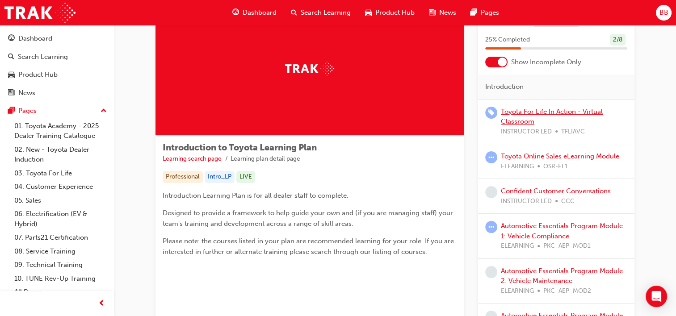
click at [527, 117] on link "Toyota For Life In Action - Virtual Classroom" at bounding box center [552, 117] width 102 height 18
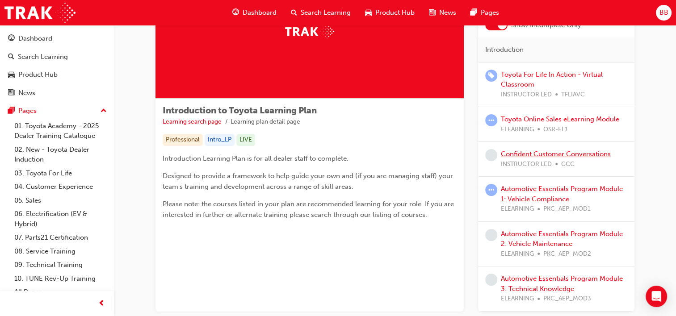
scroll to position [89, 0]
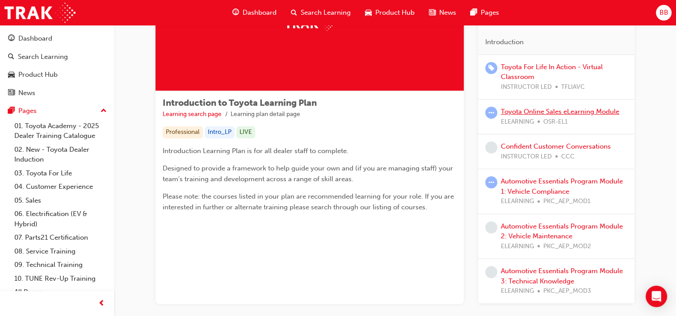
click at [539, 111] on link "Toyota Online Sales eLearning Module" at bounding box center [560, 112] width 118 height 8
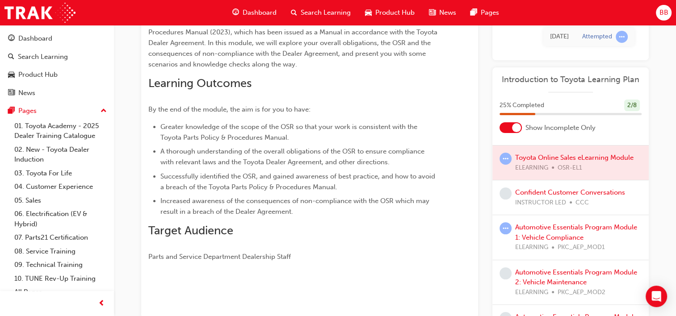
scroll to position [45, 0]
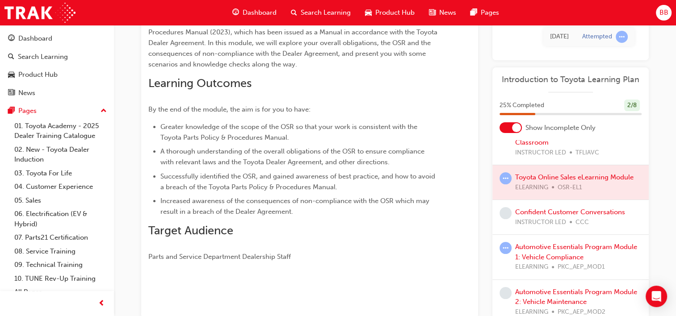
click at [554, 175] on div at bounding box center [570, 182] width 156 height 34
click at [540, 177] on div at bounding box center [570, 182] width 156 height 34
click at [515, 184] on div at bounding box center [570, 182] width 156 height 34
click at [532, 177] on div at bounding box center [570, 182] width 156 height 34
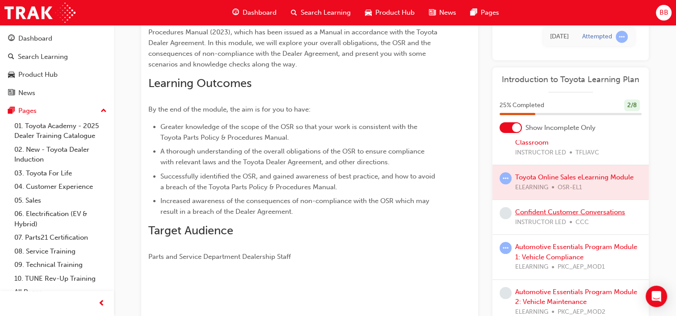
click at [543, 213] on link "Confident Customer Conversations" at bounding box center [570, 212] width 110 height 8
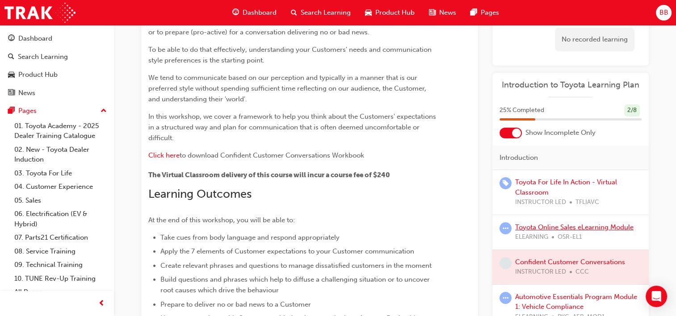
click at [541, 225] on link "Toyota Online Sales eLearning Module" at bounding box center [574, 227] width 118 height 8
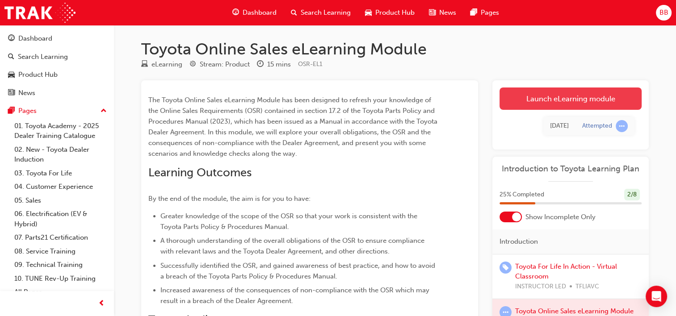
click at [585, 100] on link "Launch eLearning module" at bounding box center [570, 99] width 142 height 22
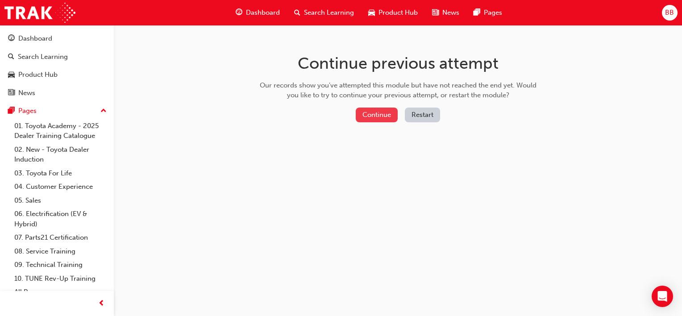
click at [372, 120] on button "Continue" at bounding box center [377, 115] width 42 height 15
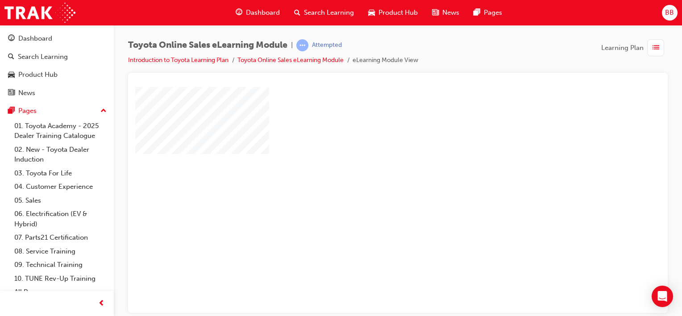
click at [372, 174] on div "play" at bounding box center [372, 174] width 0 height 0
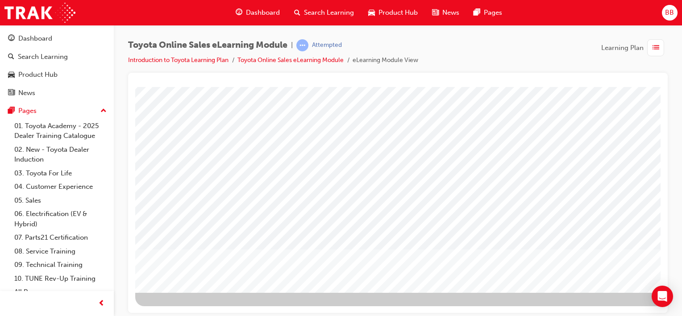
scroll to position [116, 88]
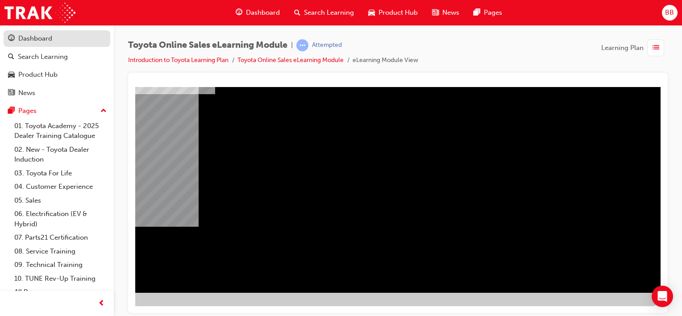
click at [45, 37] on div "Dashboard" at bounding box center [35, 38] width 34 height 10
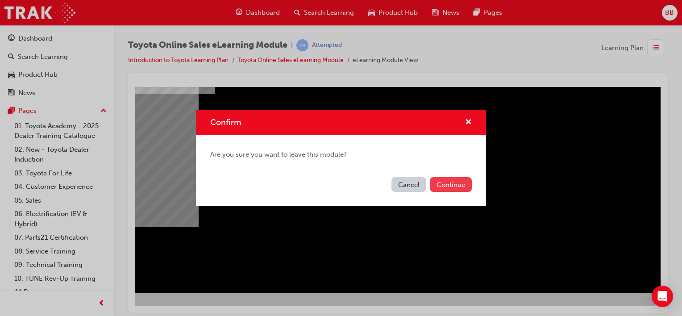
click at [457, 183] on button "Continue" at bounding box center [451, 184] width 42 height 15
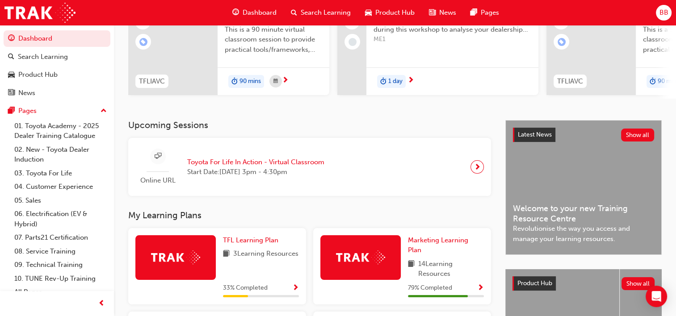
scroll to position [179, 0]
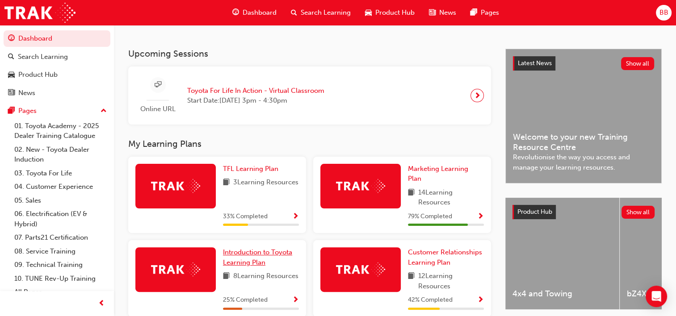
click at [259, 253] on span "Introduction to Toyota Learning Plan" at bounding box center [257, 257] width 69 height 18
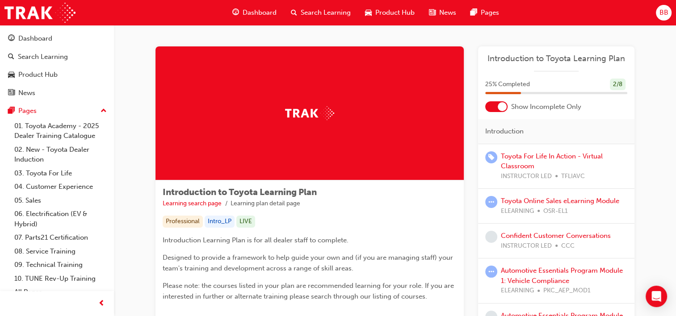
click at [492, 111] on div at bounding box center [496, 106] width 22 height 11
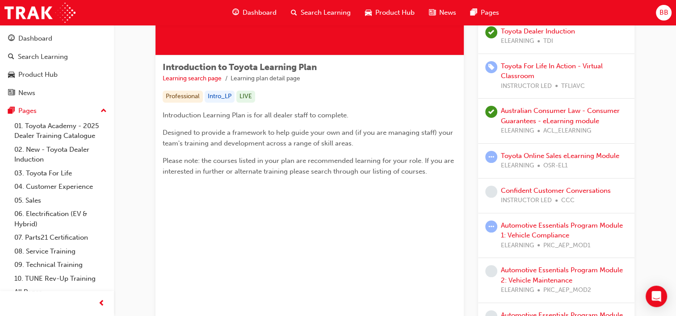
scroll to position [134, 0]
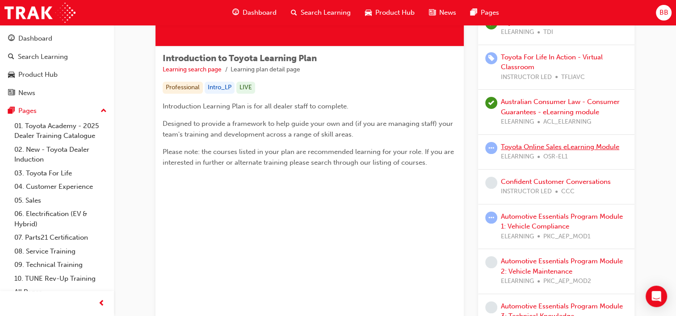
click at [555, 146] on link "Toyota Online Sales eLearning Module" at bounding box center [560, 147] width 118 height 8
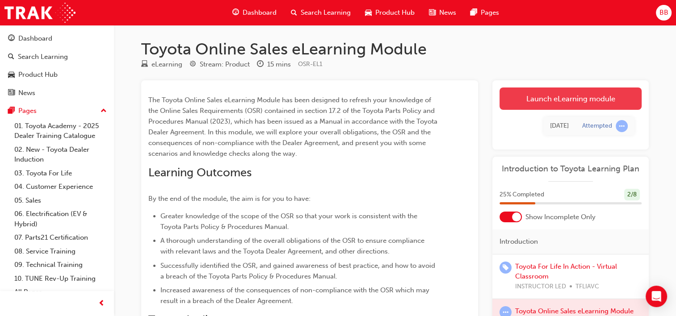
click at [547, 92] on link "Launch eLearning module" at bounding box center [570, 99] width 142 height 22
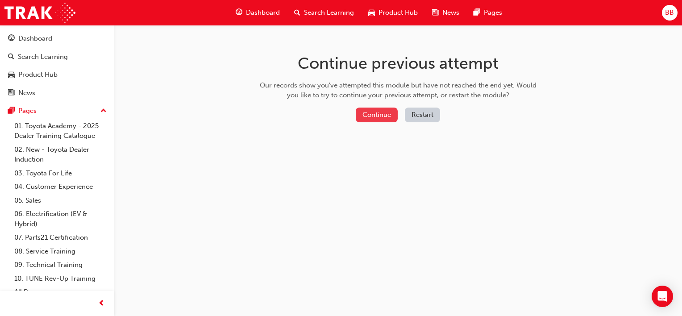
click at [382, 114] on button "Continue" at bounding box center [377, 115] width 42 height 15
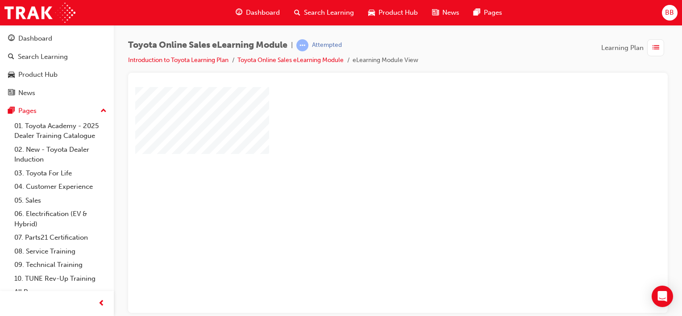
click at [372, 174] on div "play" at bounding box center [372, 174] width 0 height 0
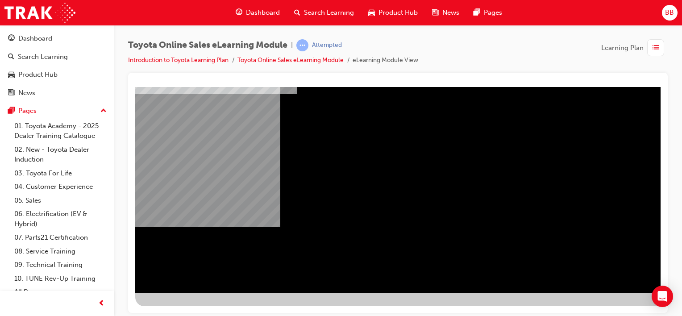
scroll to position [116, 88]
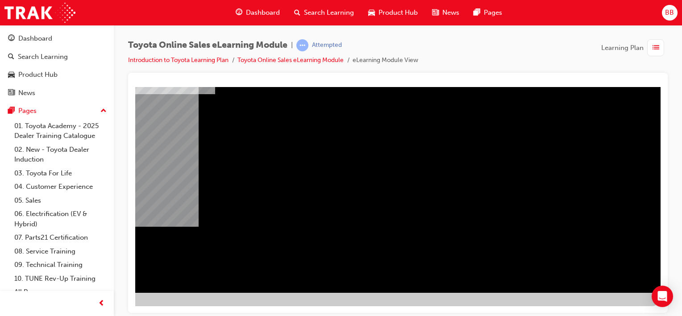
click at [164, 166] on div "Navigation" at bounding box center [357, 132] width 607 height 322
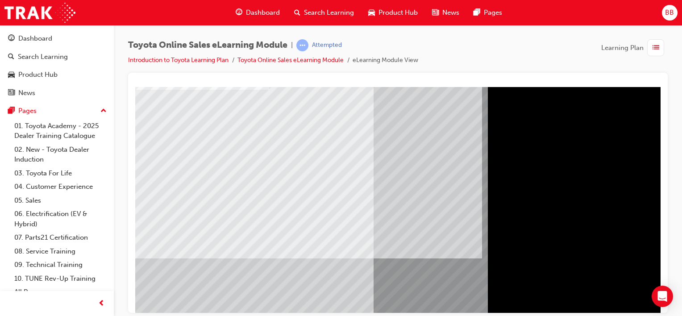
scroll to position [116, 0]
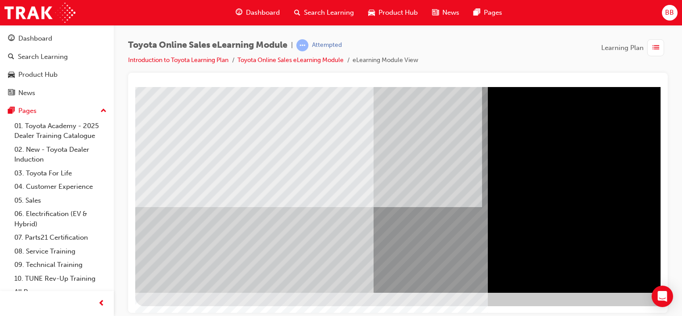
drag, startPoint x: 488, startPoint y: 305, endPoint x: 607, endPoint y: 305, distance: 119.7
click at [607, 305] on div at bounding box center [438, 138] width 607 height 335
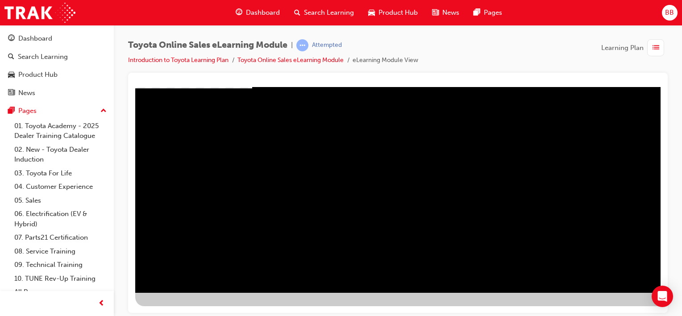
scroll to position [0, 0]
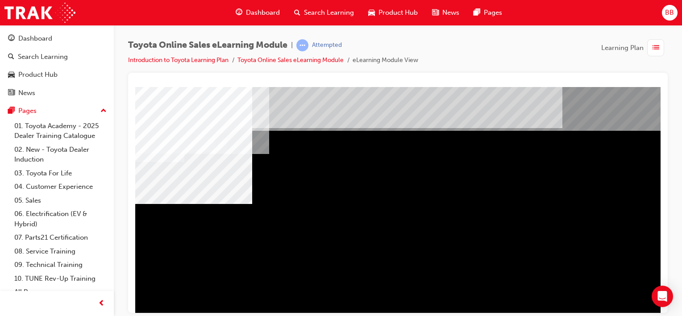
click at [336, 46] on div "Attempted" at bounding box center [327, 45] width 30 height 8
click at [305, 45] on span "learningRecordVerb_ATTEMPT-icon" at bounding box center [302, 45] width 12 height 12
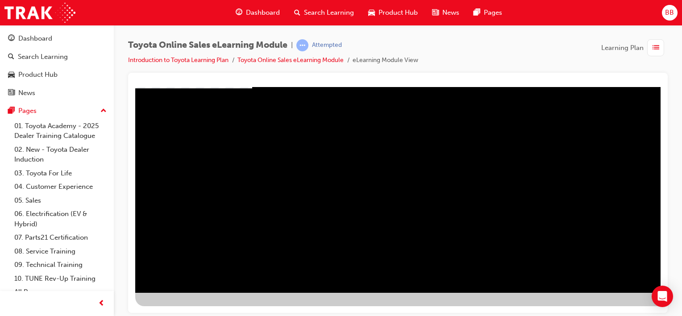
drag, startPoint x: 355, startPoint y: 163, endPoint x: 479, endPoint y: 165, distance: 123.7
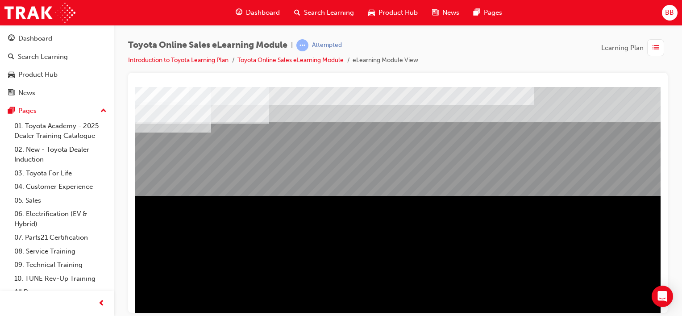
scroll to position [89, 0]
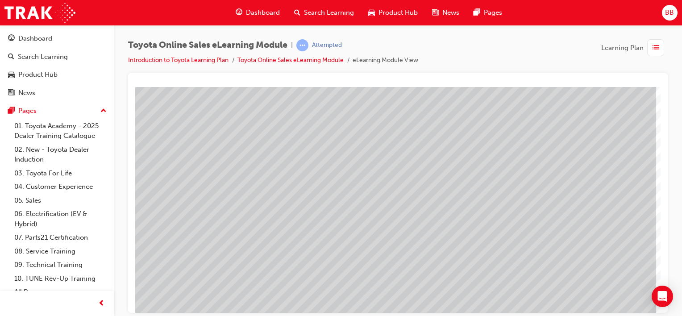
scroll to position [0, 0]
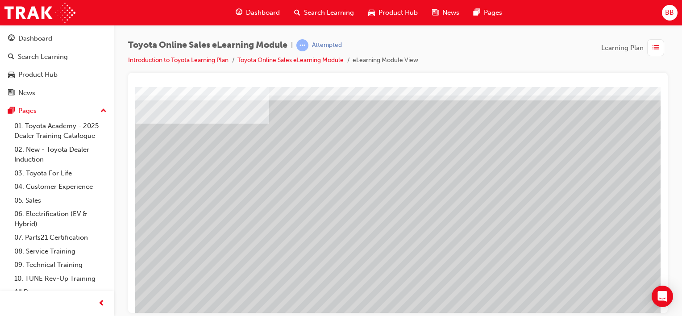
scroll to position [116, 0]
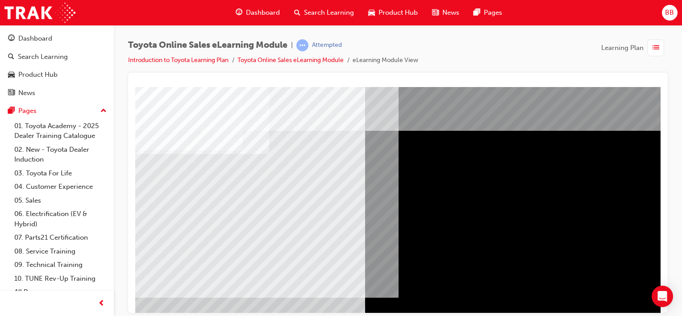
scroll to position [0, 88]
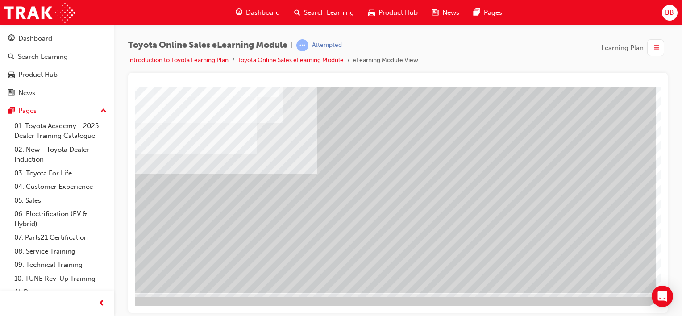
scroll to position [0, 0]
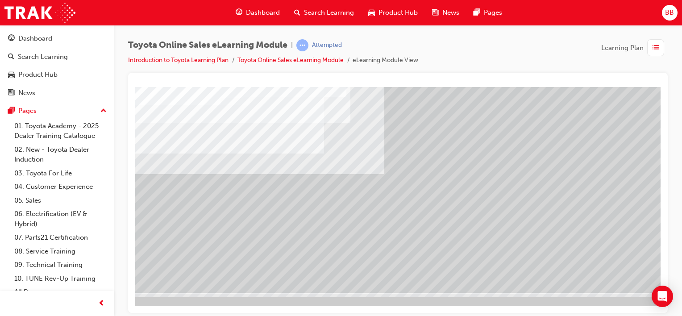
scroll to position [116, 88]
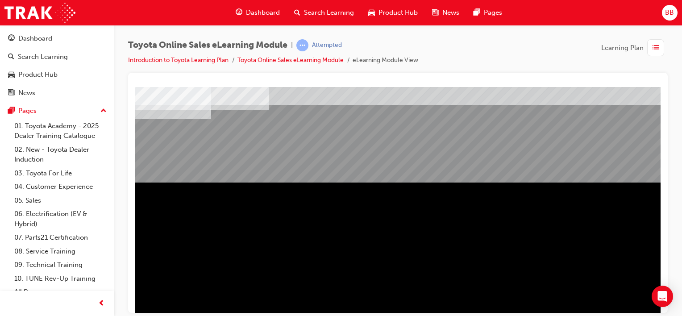
scroll to position [116, 0]
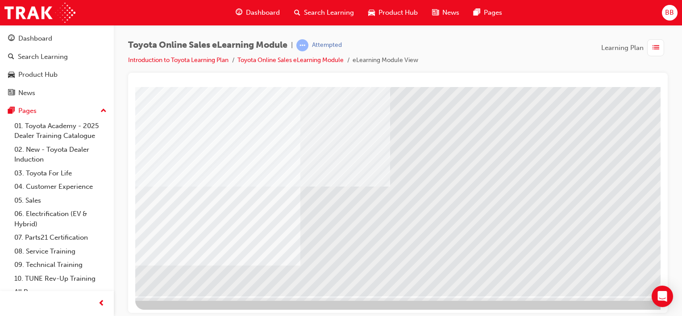
scroll to position [116, 0]
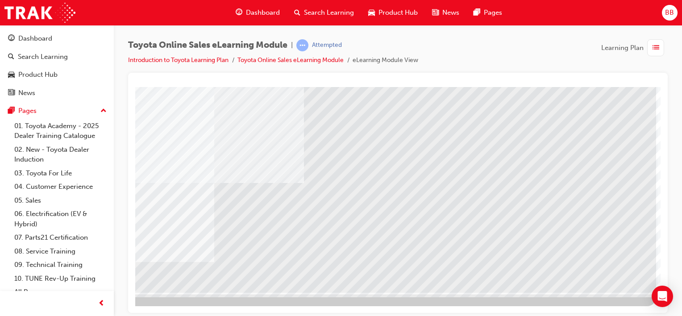
drag, startPoint x: 570, startPoint y: 310, endPoint x: 796, endPoint y: 394, distance: 241.5
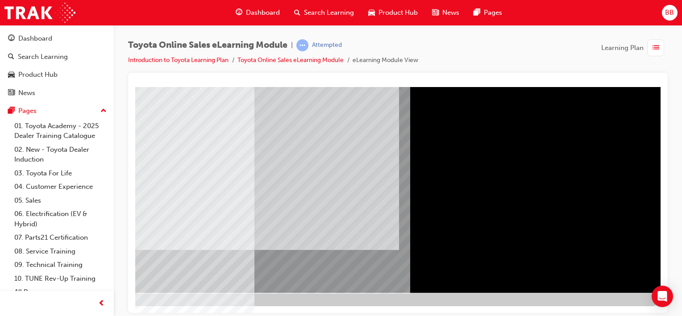
scroll to position [0, 0]
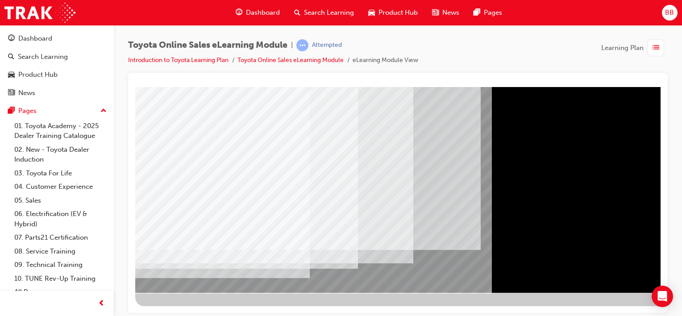
scroll to position [116, 88]
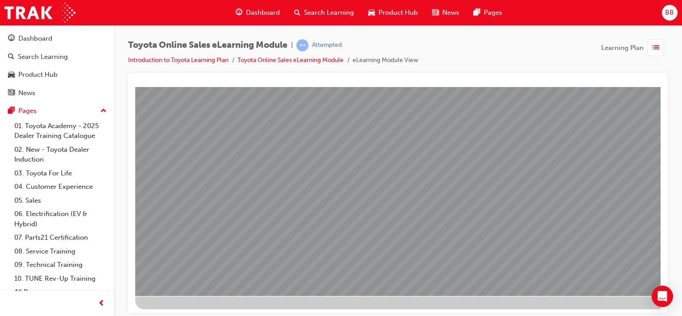
scroll to position [116, 0]
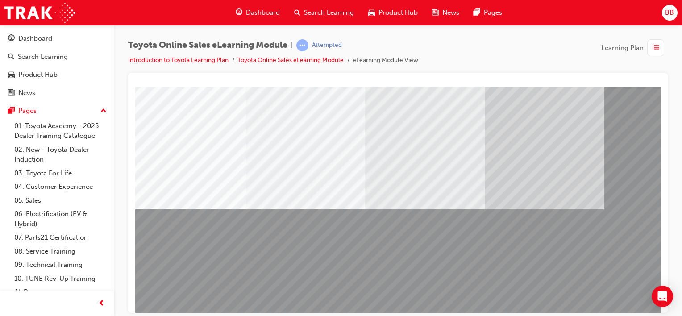
scroll to position [89, 0]
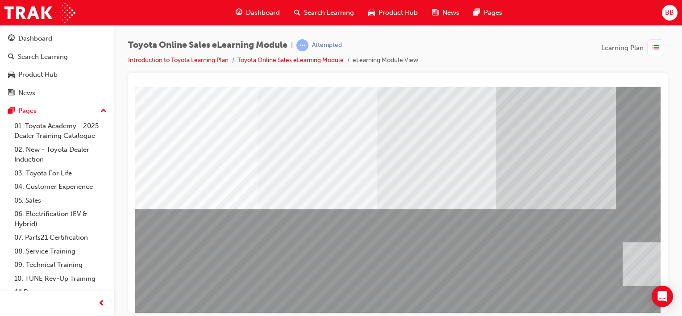
drag, startPoint x: 175, startPoint y: 264, endPoint x: 804, endPoint y: 347, distance: 633.8
drag, startPoint x: 418, startPoint y: 256, endPoint x: 324, endPoint y: 250, distance: 94.0
click at [322, 255] on div at bounding box center [438, 158] width 607 height 322
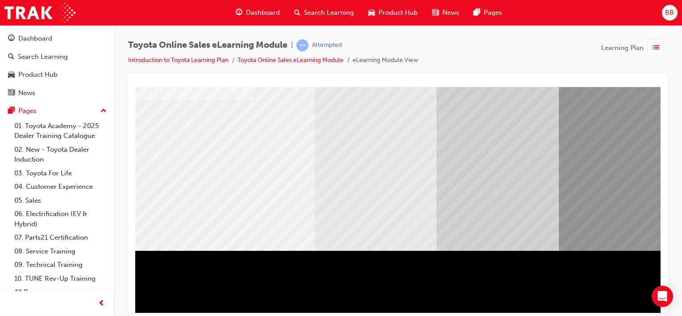
scroll to position [0, 88]
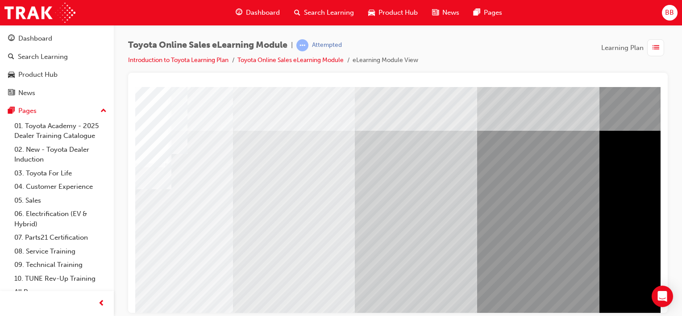
drag, startPoint x: 568, startPoint y: 308, endPoint x: 810, endPoint y: 390, distance: 256.0
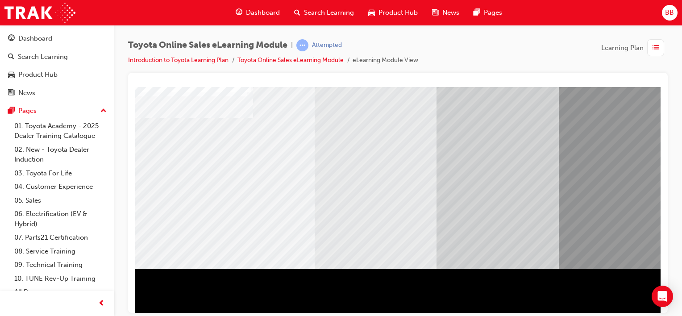
scroll to position [116, 0]
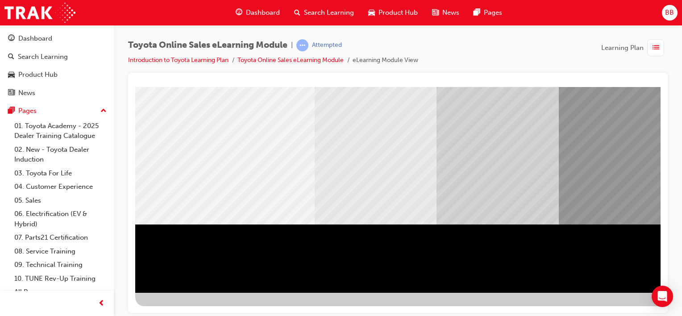
scroll to position [116, 88]
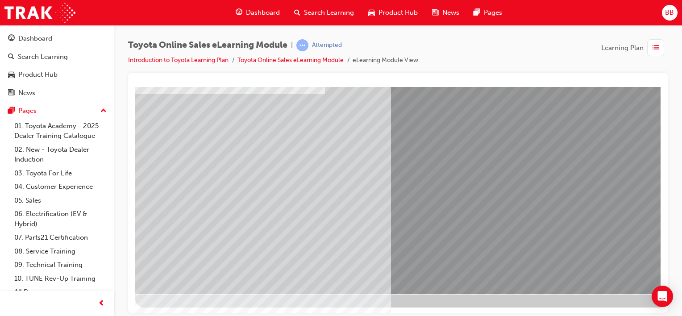
scroll to position [116, 0]
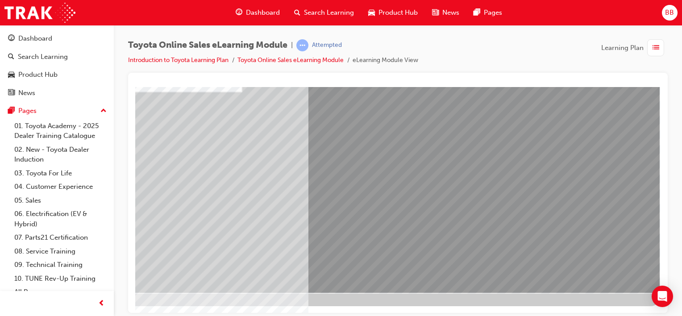
scroll to position [116, 88]
drag, startPoint x: 566, startPoint y: 310, endPoint x: 799, endPoint y: 378, distance: 242.8
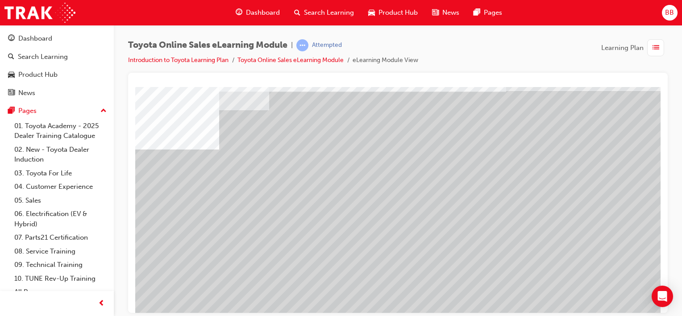
scroll to position [116, 0]
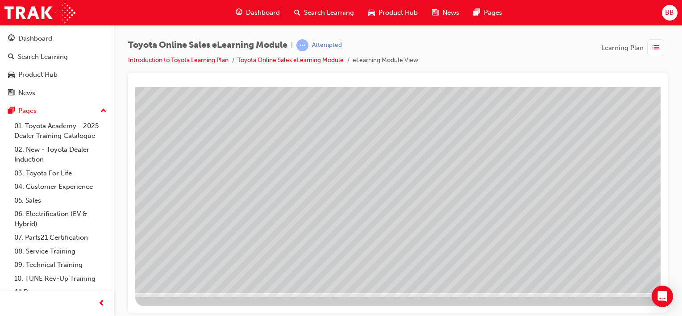
drag, startPoint x: 548, startPoint y: 200, endPoint x: 551, endPoint y: 205, distance: 5.8
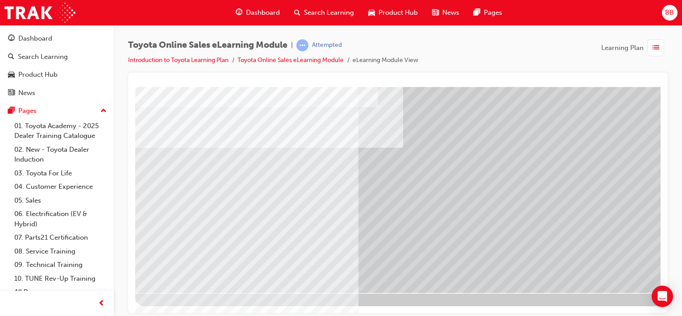
scroll to position [116, 88]
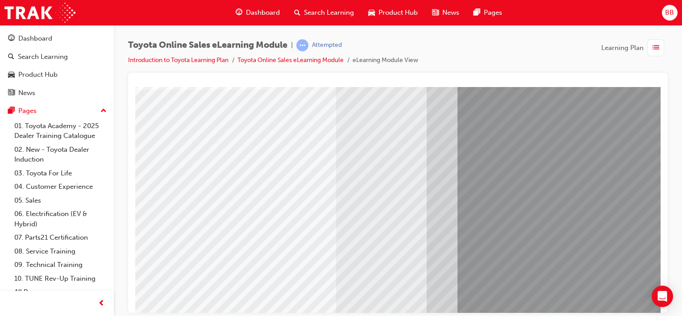
scroll to position [26, 0]
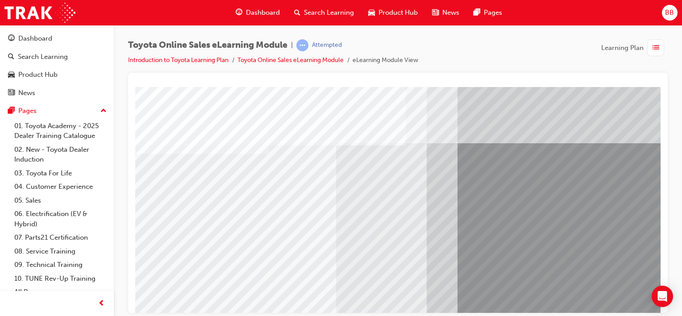
scroll to position [116, 0]
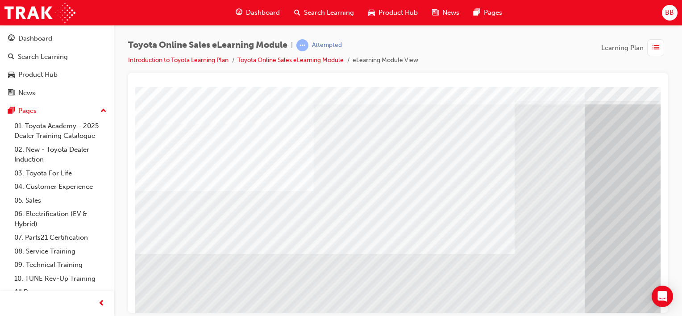
scroll to position [89, 0]
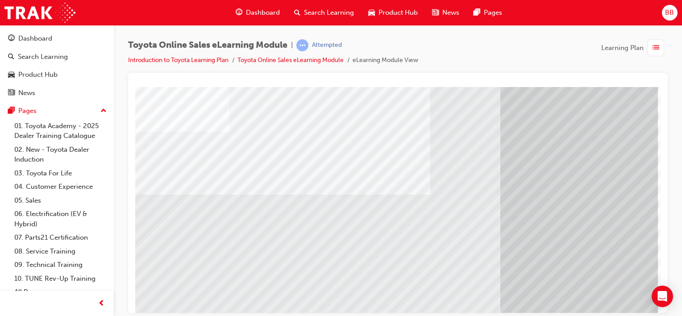
scroll to position [89, 88]
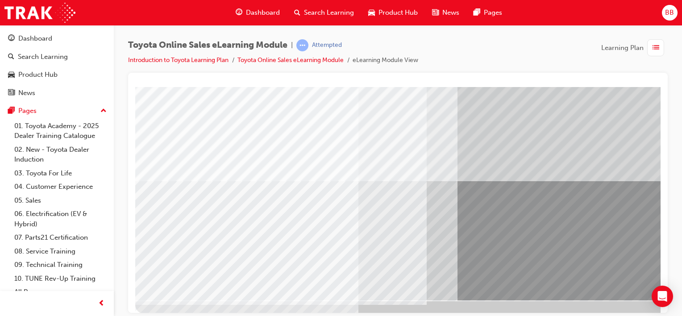
scroll to position [116, 0]
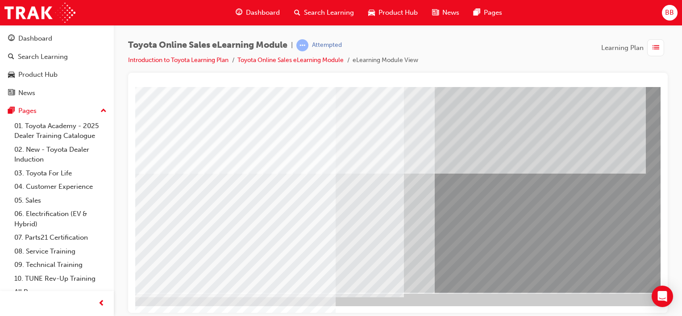
scroll to position [116, 88]
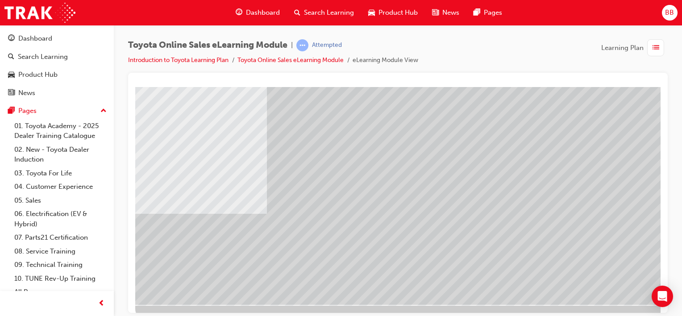
scroll to position [116, 0]
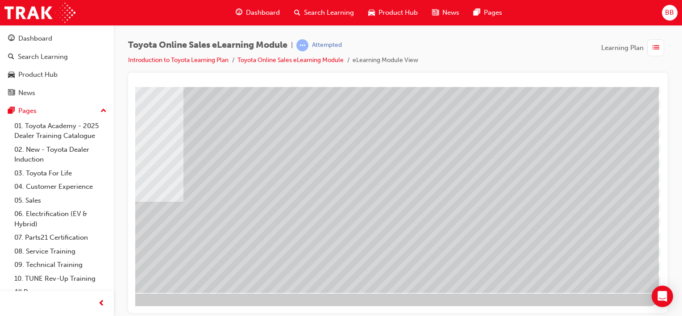
drag, startPoint x: 522, startPoint y: 308, endPoint x: 814, endPoint y: 384, distance: 302.1
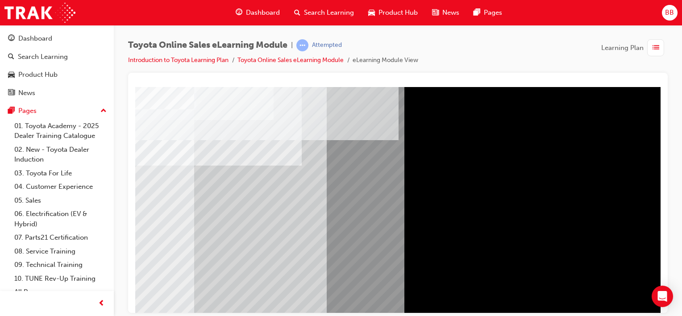
scroll to position [45, 88]
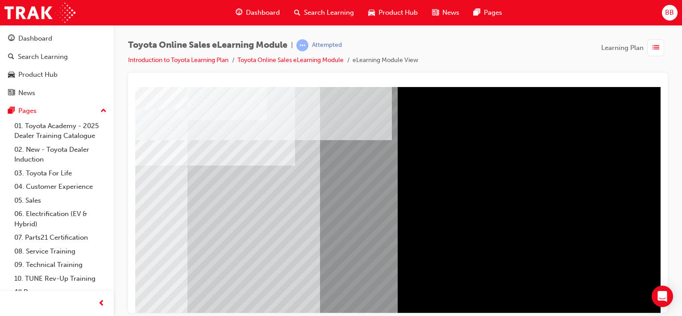
drag, startPoint x: 493, startPoint y: 310, endPoint x: 797, endPoint y: 384, distance: 312.7
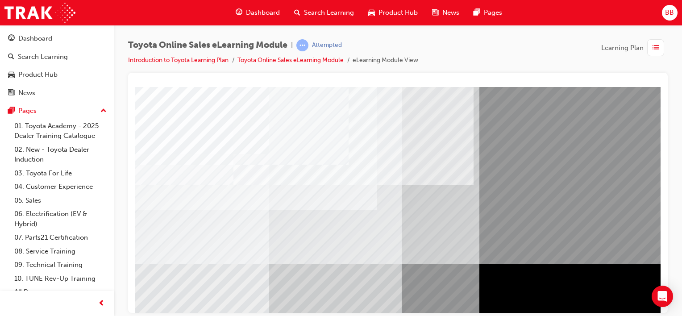
scroll to position [89, 0]
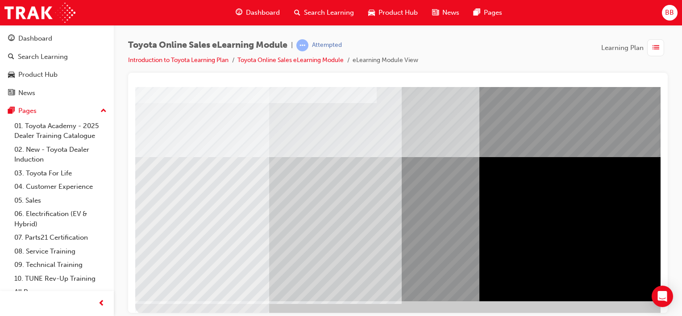
scroll to position [116, 0]
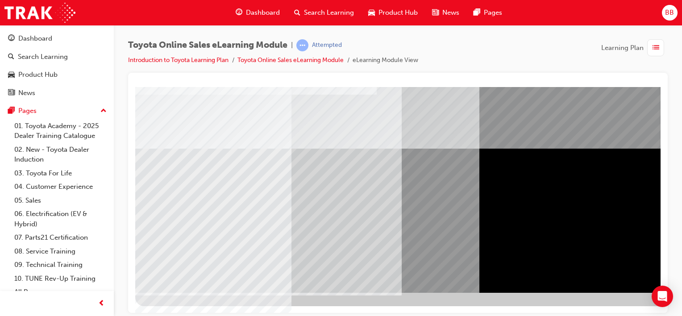
scroll to position [116, 88]
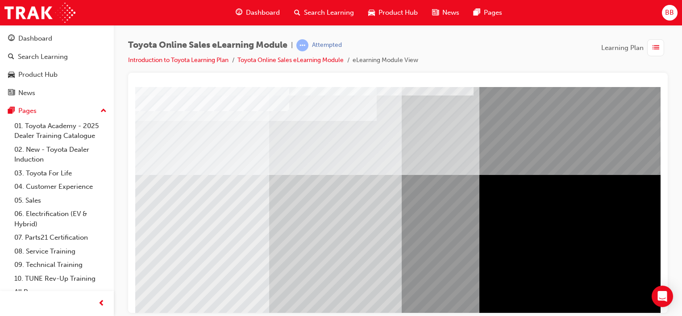
scroll to position [116, 0]
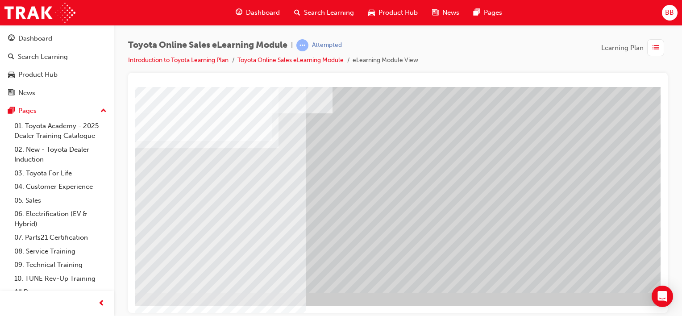
scroll to position [116, 88]
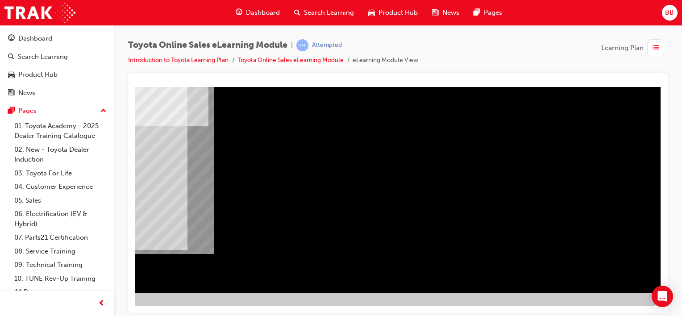
scroll to position [0, 0]
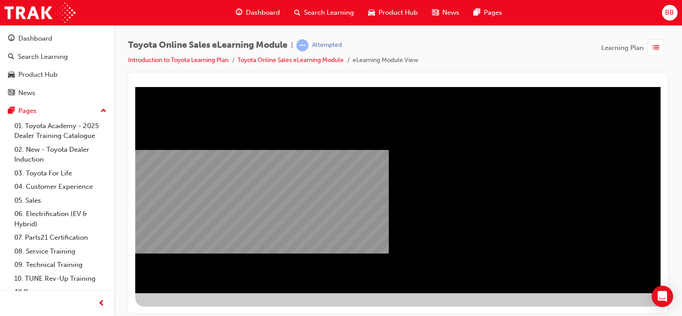
scroll to position [116, 0]
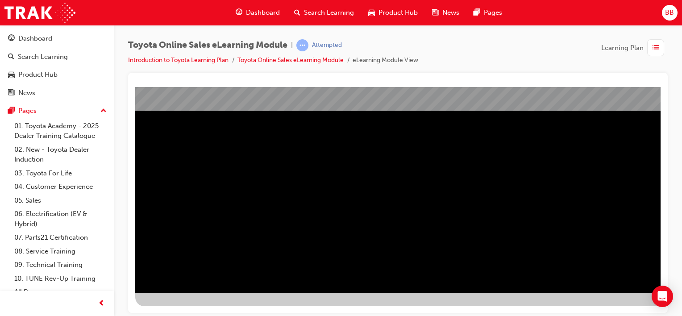
scroll to position [116, 88]
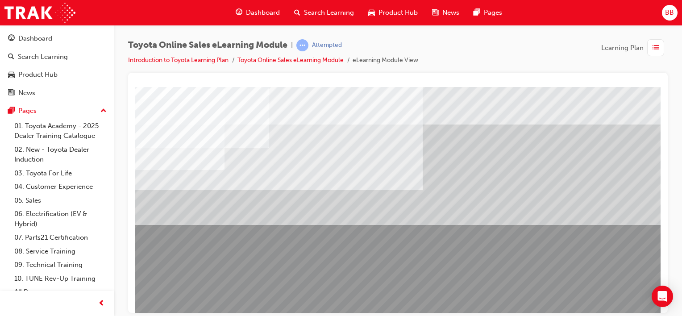
scroll to position [45, 0]
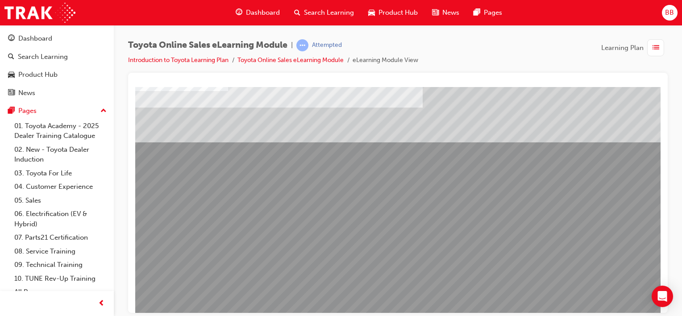
scroll to position [89, 0]
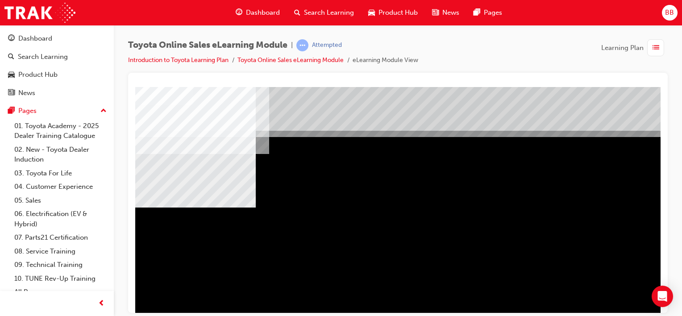
scroll to position [45, 0]
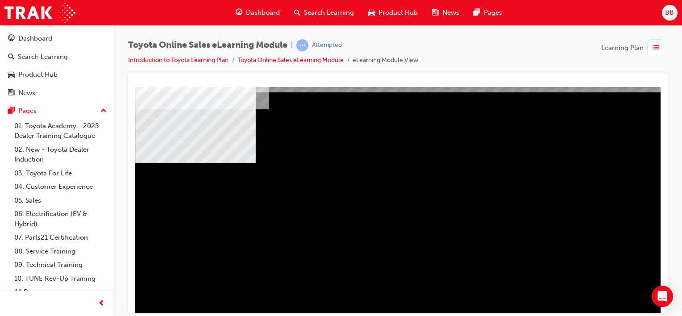
drag, startPoint x: 617, startPoint y: 226, endPoint x: 616, endPoint y: 231, distance: 5.4
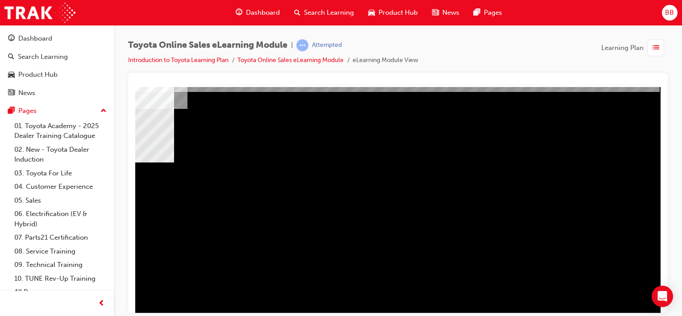
scroll to position [116, 88]
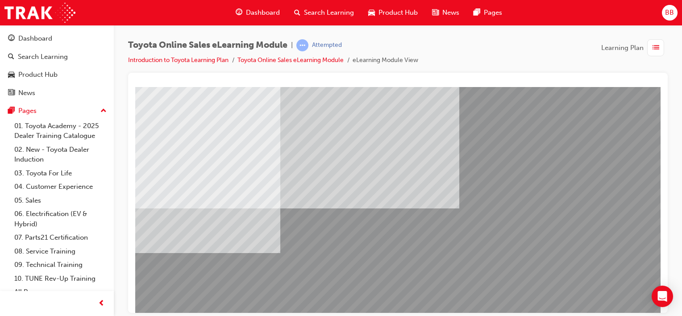
scroll to position [89, 88]
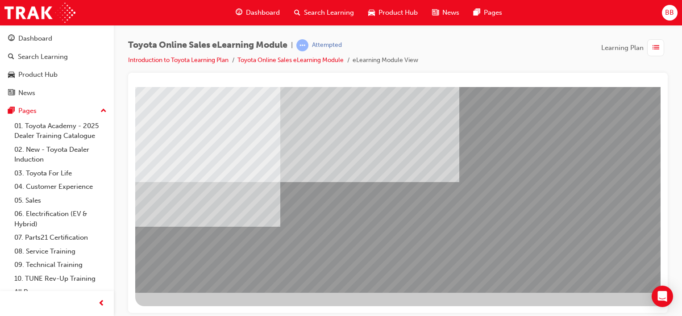
scroll to position [116, 88]
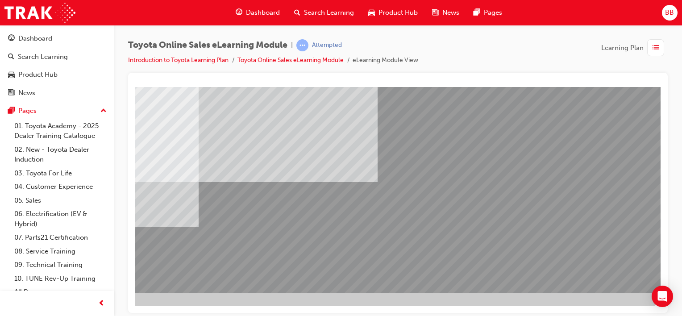
drag, startPoint x: 600, startPoint y: 266, endPoint x: 397, endPoint y: 234, distance: 206.1
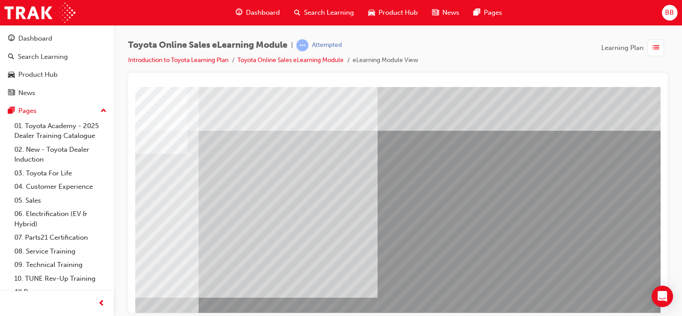
scroll to position [0, 0]
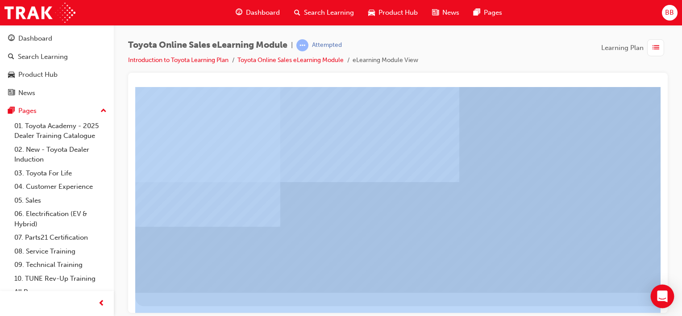
drag, startPoint x: 418, startPoint y: 225, endPoint x: 658, endPoint y: 302, distance: 251.8
click at [658, 302] on body "Your version of Internet Explorer is outdated and not supported. Please upgrade…" at bounding box center [341, 158] width 682 height 316
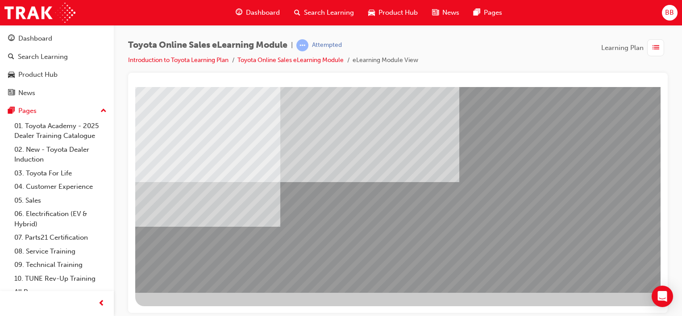
drag, startPoint x: 793, startPoint y: 389, endPoint x: 545, endPoint y: 256, distance: 281.5
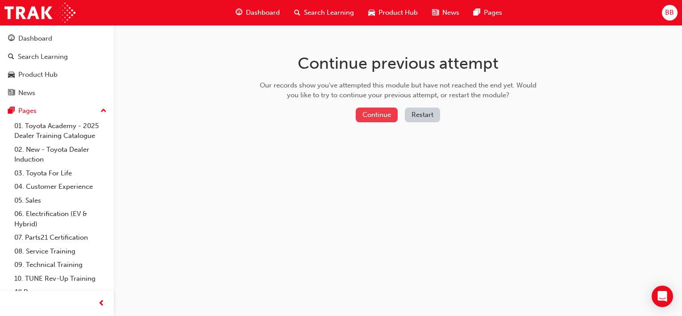
click at [380, 116] on button "Continue" at bounding box center [377, 115] width 42 height 15
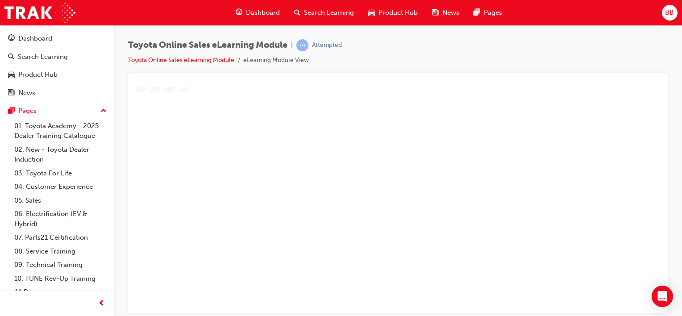
scroll to position [116, 88]
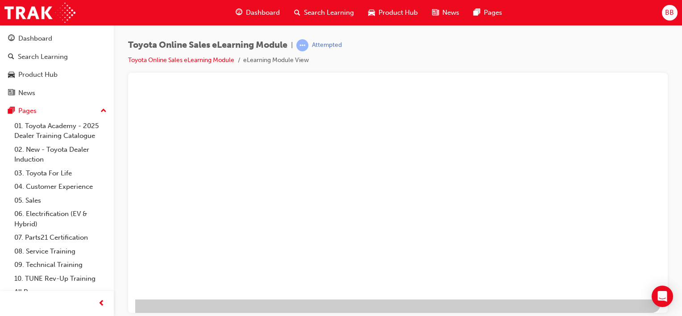
click at [291, 65] on div "play" at bounding box center [291, 65] width 0 height 0
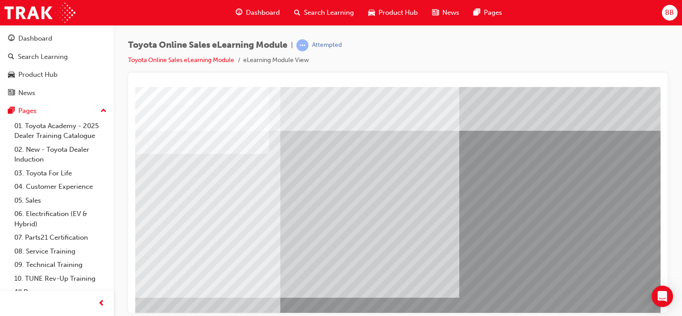
scroll to position [0, 88]
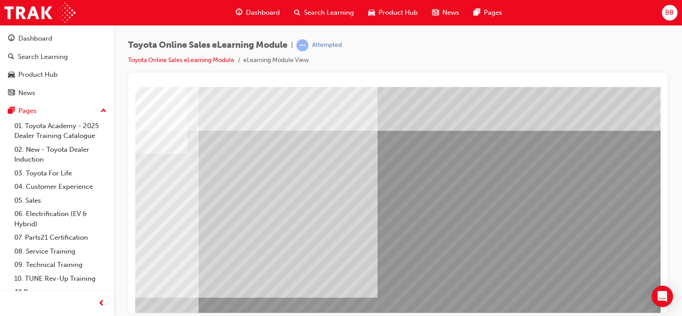
drag, startPoint x: 418, startPoint y: 309, endPoint x: 799, endPoint y: 381, distance: 388.1
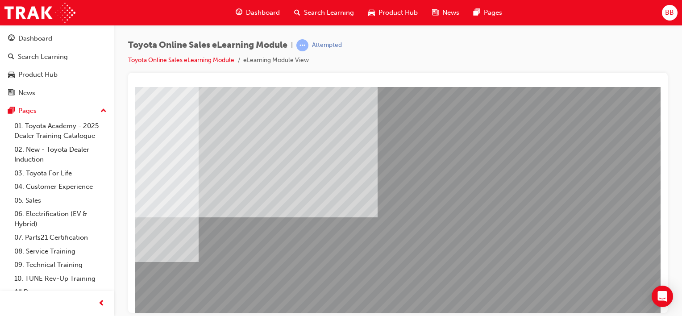
scroll to position [116, 88]
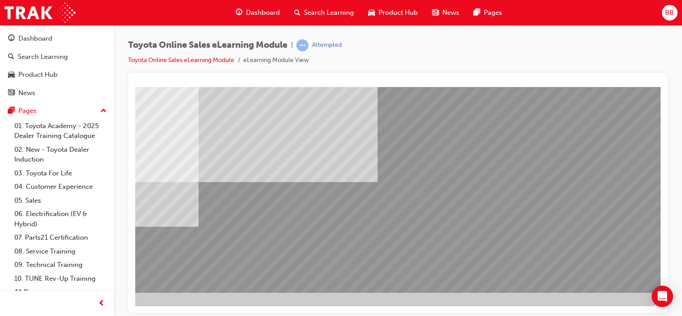
drag, startPoint x: 593, startPoint y: 273, endPoint x: 265, endPoint y: 152, distance: 349.2
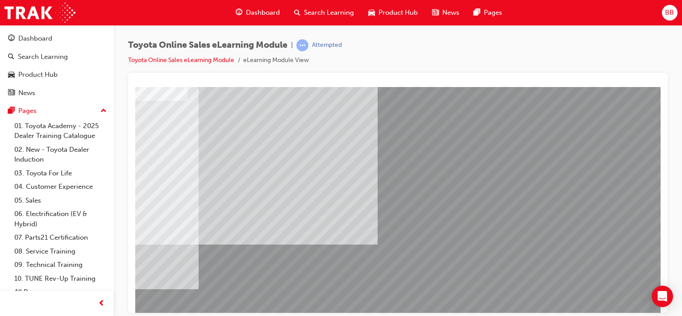
scroll to position [0, 88]
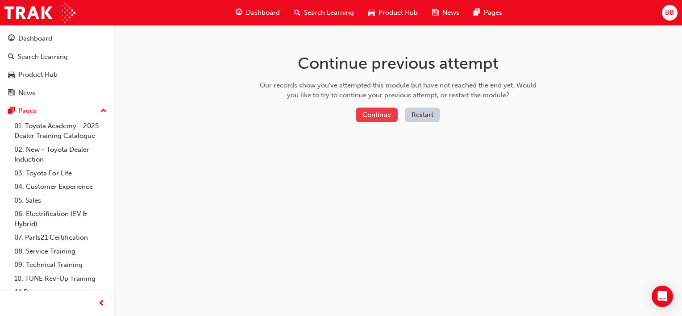
click at [382, 111] on button "Continue" at bounding box center [377, 115] width 42 height 15
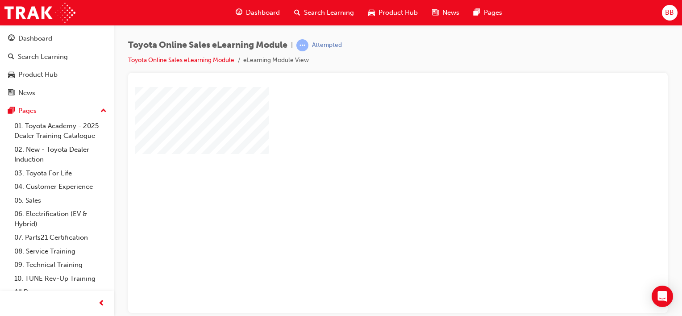
click at [372, 174] on div "play" at bounding box center [372, 174] width 0 height 0
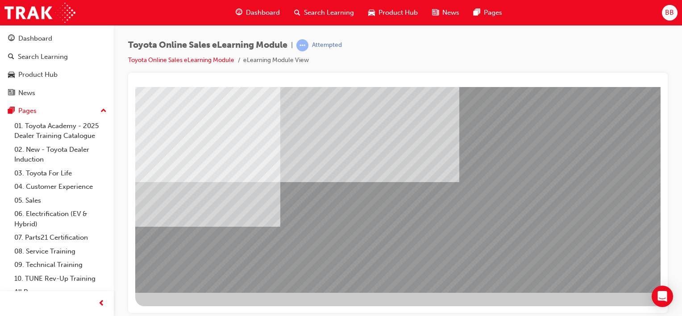
scroll to position [116, 88]
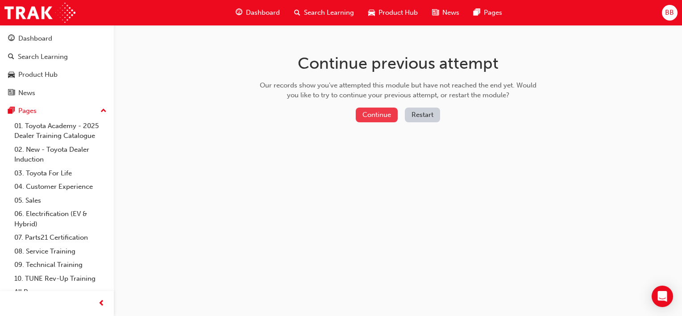
click at [379, 109] on button "Continue" at bounding box center [377, 115] width 42 height 15
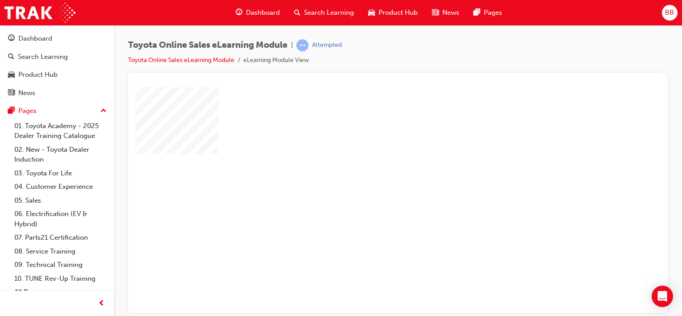
scroll to position [0, 81]
click at [291, 174] on div "play" at bounding box center [291, 174] width 0 height 0
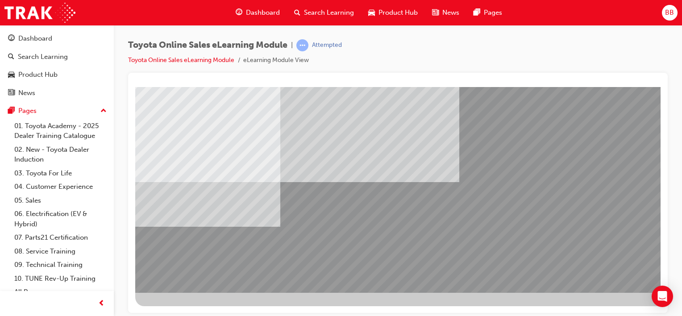
scroll to position [116, 88]
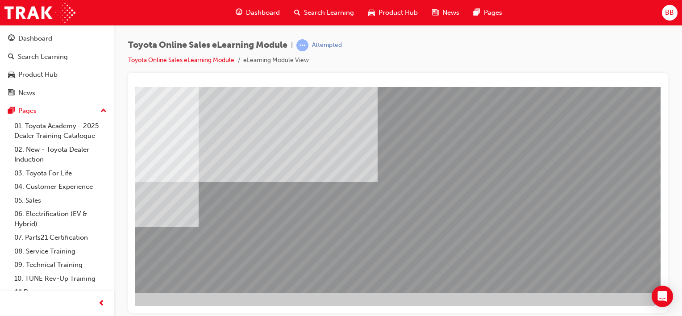
drag, startPoint x: 240, startPoint y: 304, endPoint x: 38, endPoint y: 287, distance: 203.0
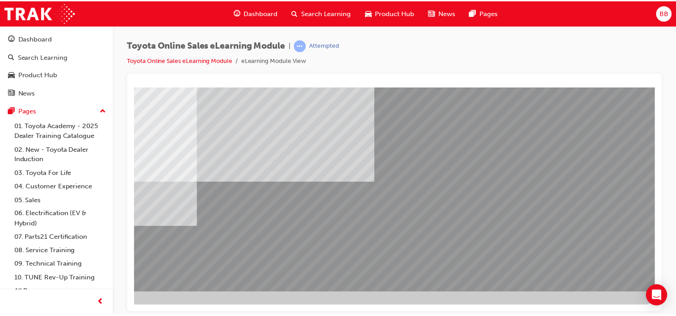
scroll to position [116, 0]
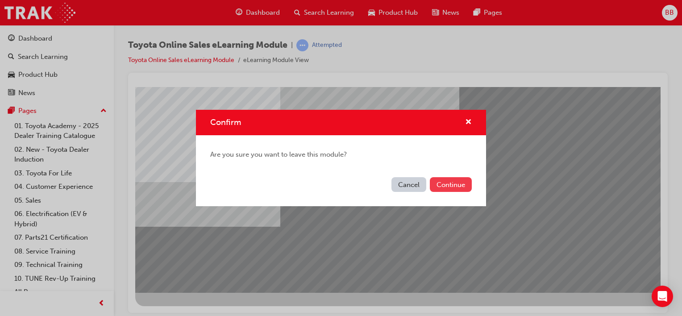
click at [446, 187] on button "Continue" at bounding box center [451, 184] width 42 height 15
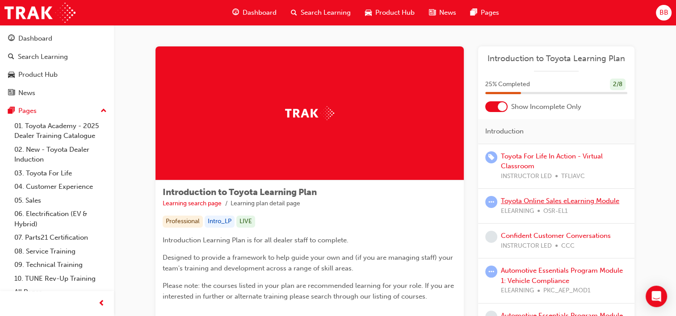
click at [573, 203] on link "Toyota Online Sales eLearning Module" at bounding box center [560, 201] width 118 height 8
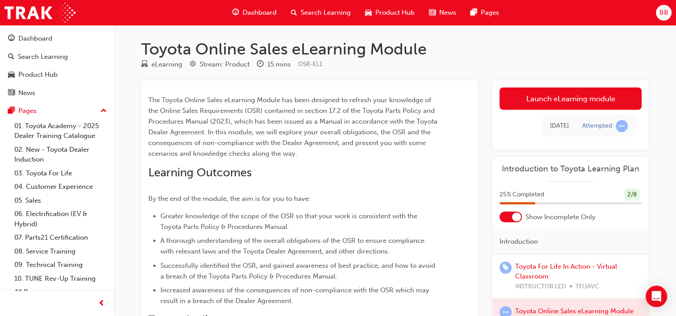
click at [619, 122] on span "learningRecordVerb_ATTEMPT-icon" at bounding box center [621, 126] width 12 height 12
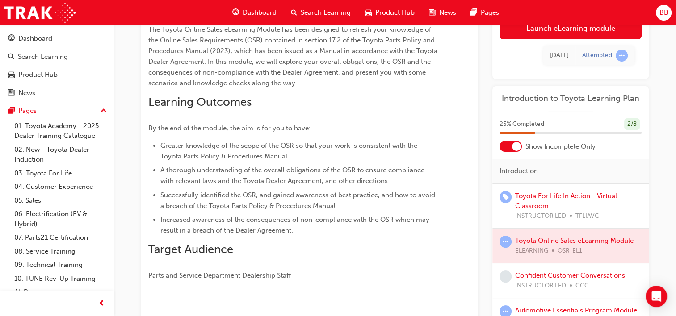
scroll to position [134, 0]
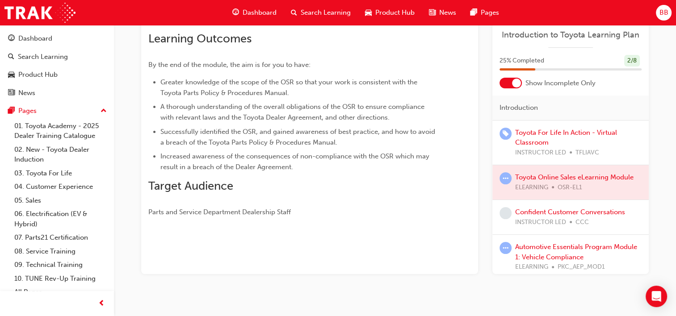
click at [575, 216] on div "Confident Customer Conversations INSTRUCTOR LED CCC" at bounding box center [570, 217] width 110 height 20
click at [575, 213] on link "Confident Customer Conversations" at bounding box center [570, 212] width 110 height 8
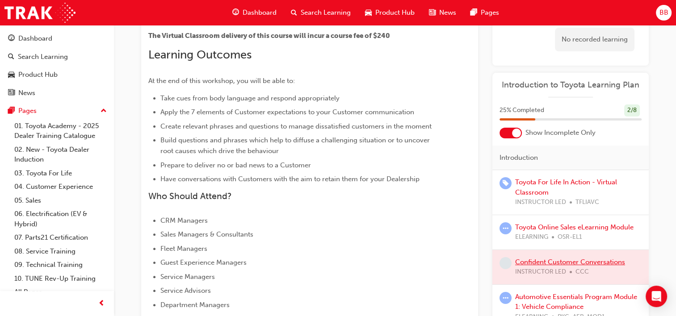
scroll to position [268, 0]
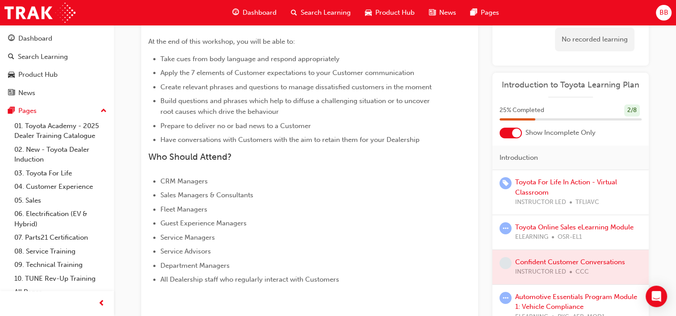
click at [568, 259] on div at bounding box center [570, 267] width 156 height 34
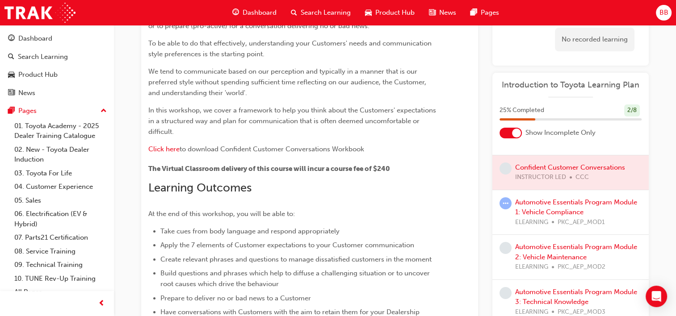
scroll to position [179, 0]
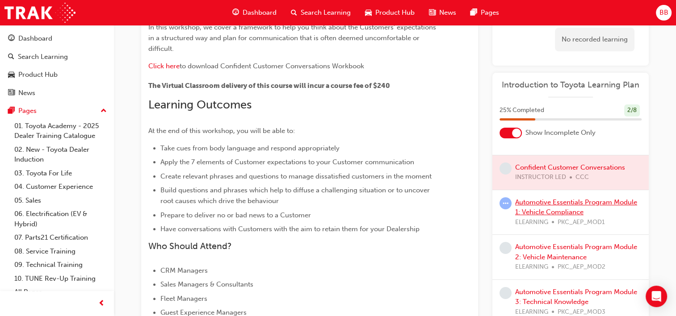
click at [592, 203] on link "Automotive Essentials Program Module 1: Vehicle Compliance" at bounding box center [576, 207] width 122 height 18
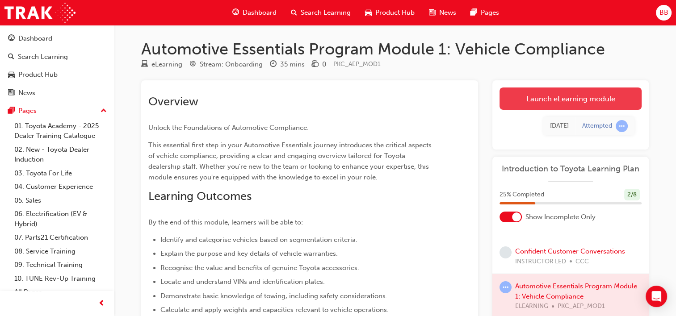
click at [587, 102] on link "Launch eLearning module" at bounding box center [570, 99] width 142 height 22
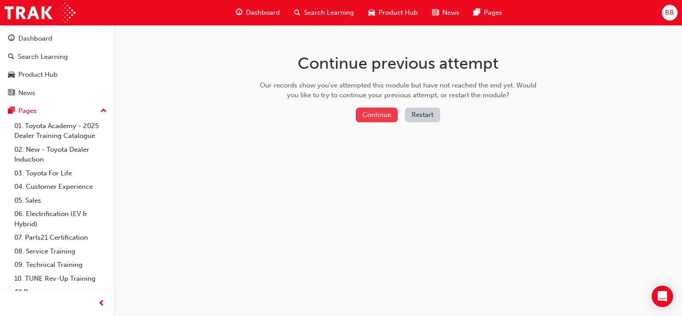
click at [373, 119] on button "Continue" at bounding box center [377, 115] width 42 height 15
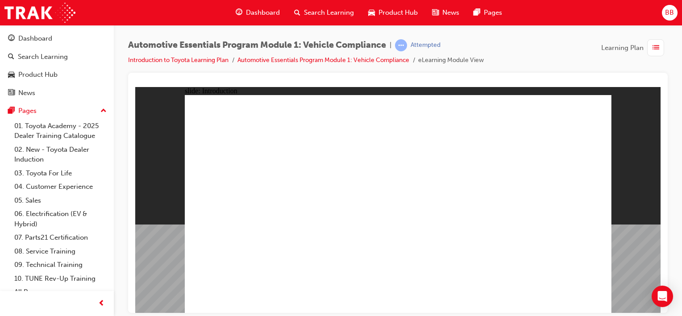
drag, startPoint x: 430, startPoint y: 188, endPoint x: 548, endPoint y: 209, distance: 119.6
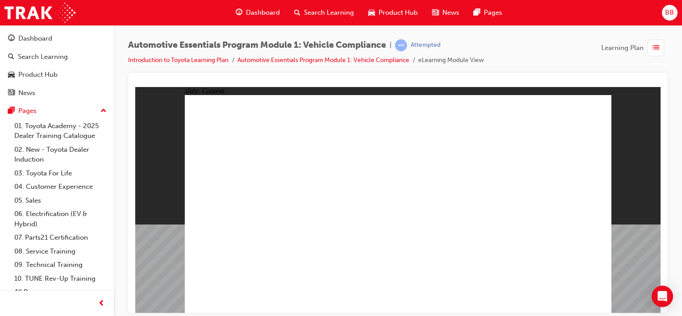
drag, startPoint x: 367, startPoint y: 183, endPoint x: 479, endPoint y: 167, distance: 112.8
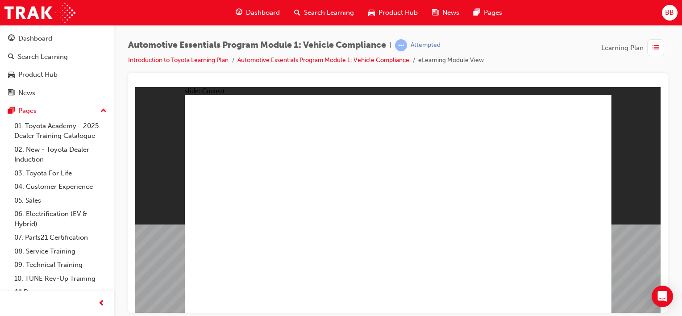
drag, startPoint x: 405, startPoint y: 288, endPoint x: 403, endPoint y: 294, distance: 6.4
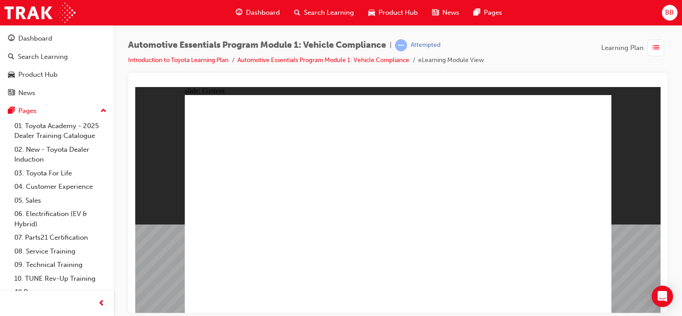
drag, startPoint x: 379, startPoint y: 173, endPoint x: 467, endPoint y: 186, distance: 89.0
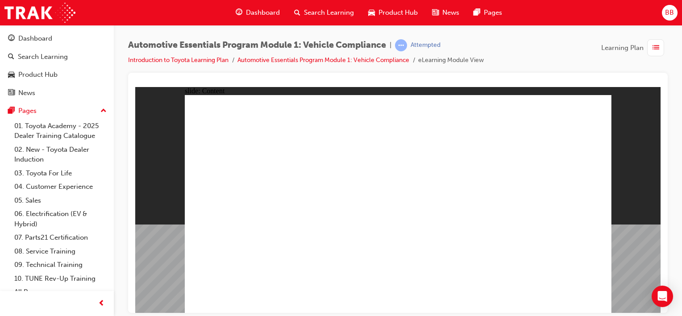
drag, startPoint x: 497, startPoint y: 176, endPoint x: 500, endPoint y: 181, distance: 5.0
drag, startPoint x: 584, startPoint y: 105, endPoint x: 593, endPoint y: 106, distance: 8.6
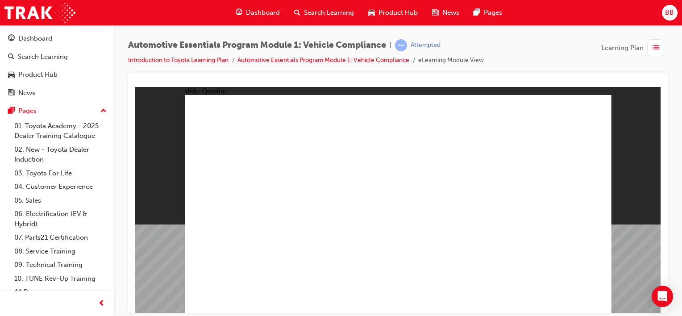
radio input "true"
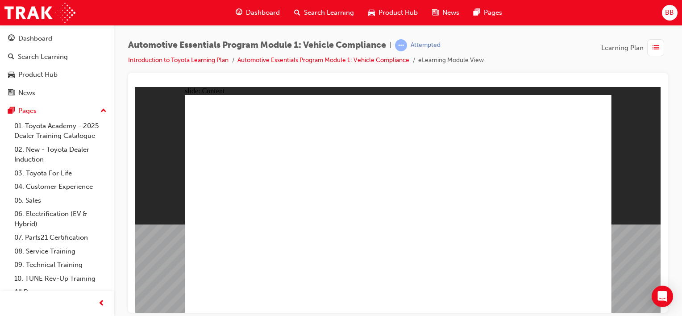
radio input "true"
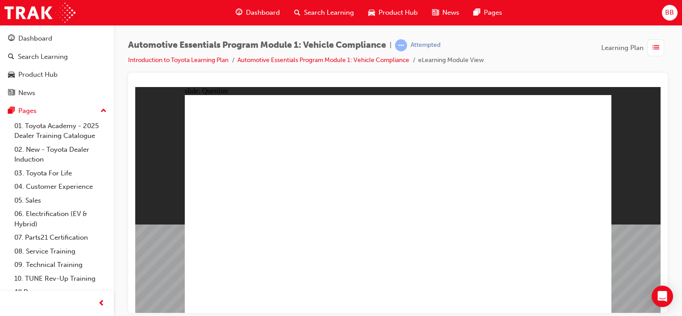
radio input "true"
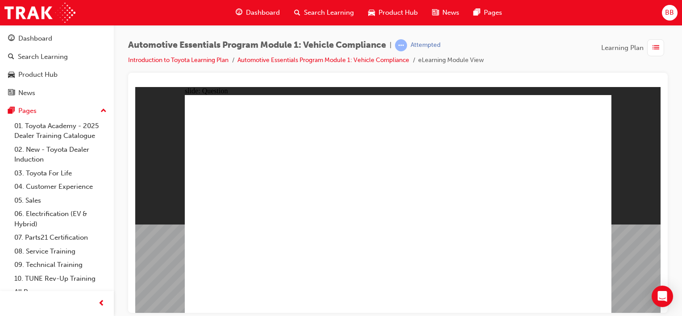
radio input "true"
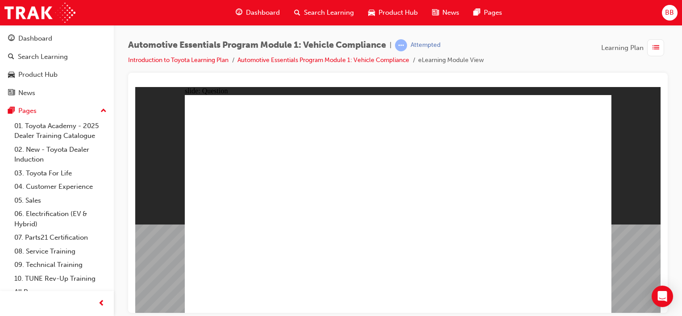
radio input "true"
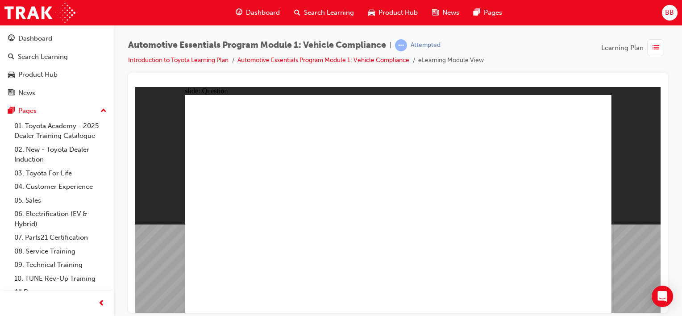
radio input "true"
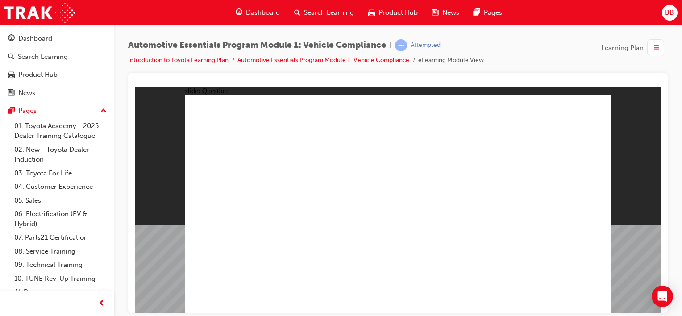
radio input "true"
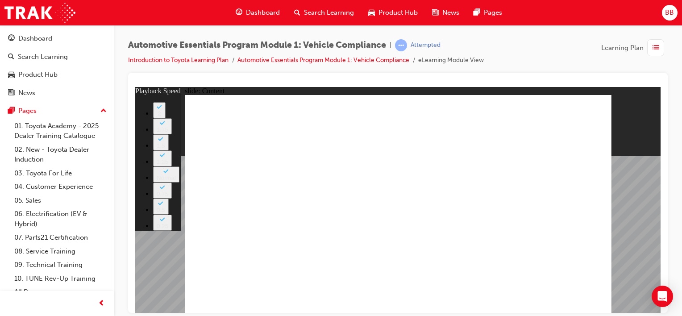
drag, startPoint x: 480, startPoint y: 228, endPoint x: 601, endPoint y: 229, distance: 120.6
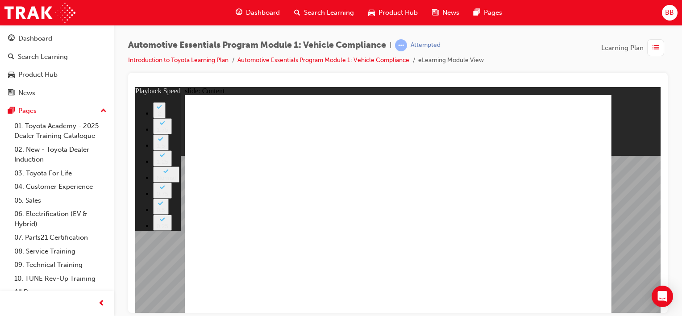
drag, startPoint x: 591, startPoint y: 230, endPoint x: 370, endPoint y: 233, distance: 221.5
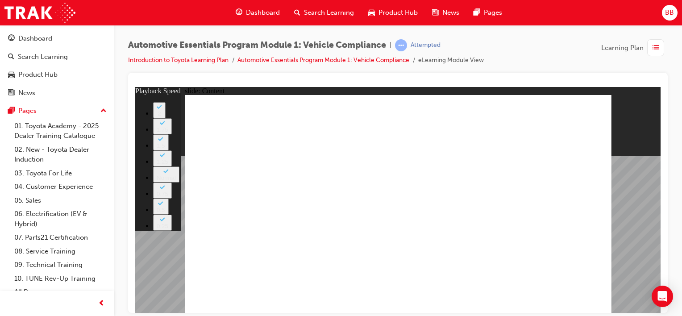
type input "4"
type input "8"
type input "4"
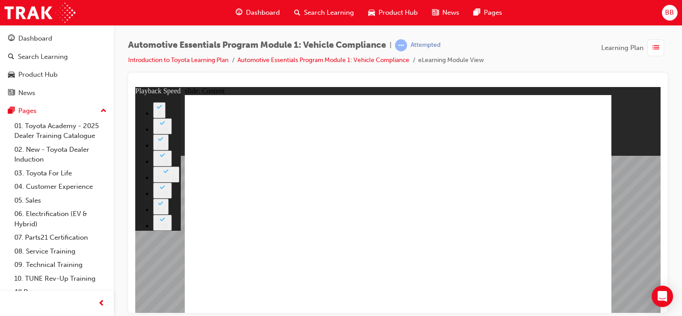
type input "8"
type input "4"
type input "8"
type input "4"
type input "9"
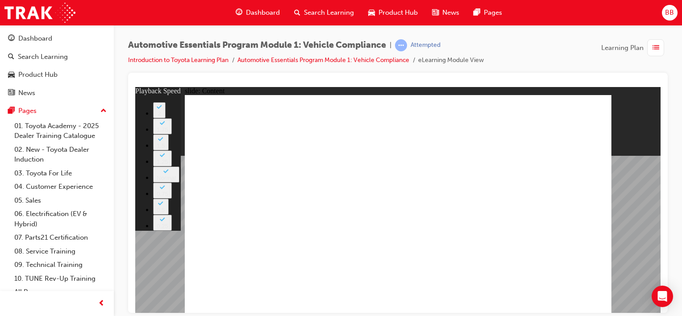
type input "4"
type input "9"
type input "4"
type input "10"
drag, startPoint x: 517, startPoint y: 207, endPoint x: 520, endPoint y: 193, distance: 14.2
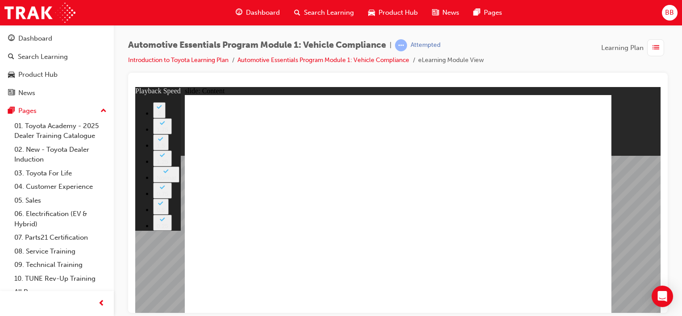
type input "43"
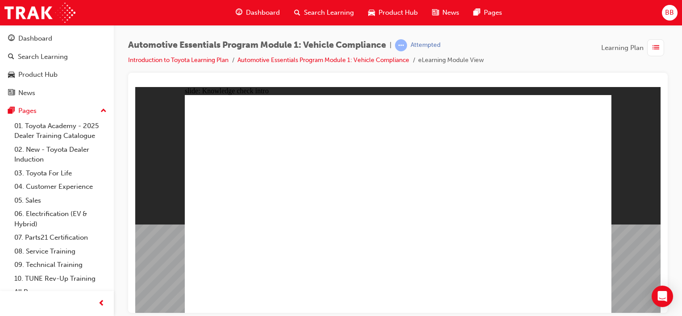
radio input "true"
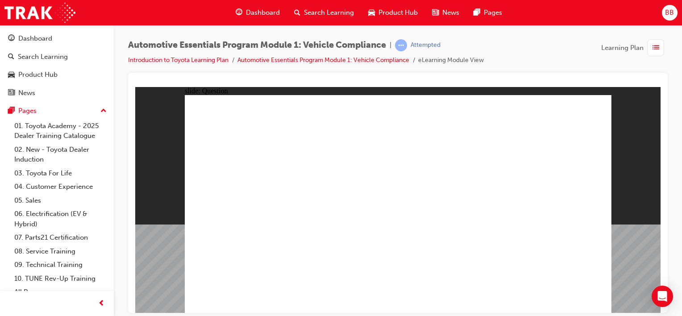
radio input "true"
drag, startPoint x: 415, startPoint y: 235, endPoint x: 410, endPoint y: 235, distance: 4.9
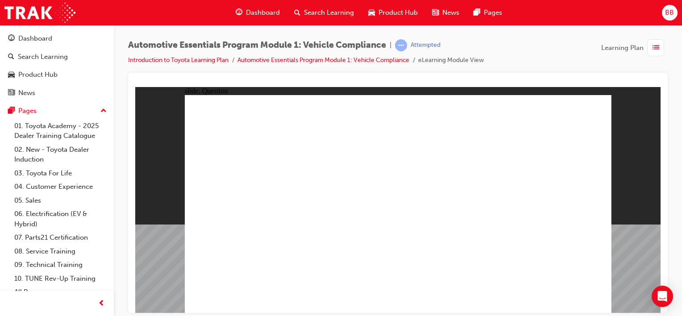
radio input "true"
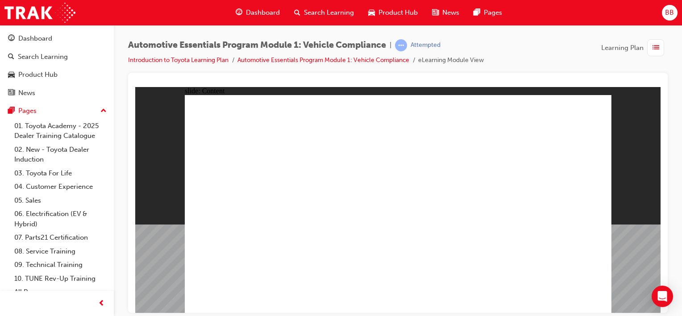
drag, startPoint x: 228, startPoint y: 215, endPoint x: 233, endPoint y: 214, distance: 5.0
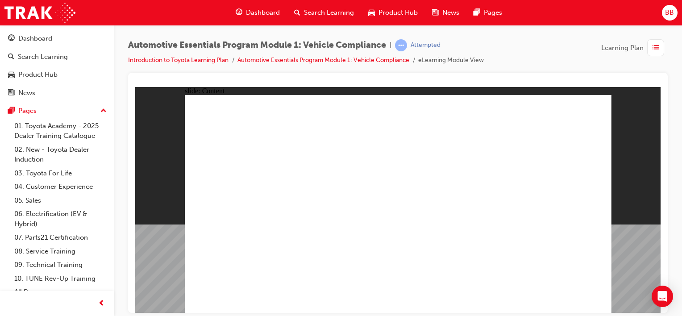
drag, startPoint x: 368, startPoint y: 216, endPoint x: 380, endPoint y: 217, distance: 11.7
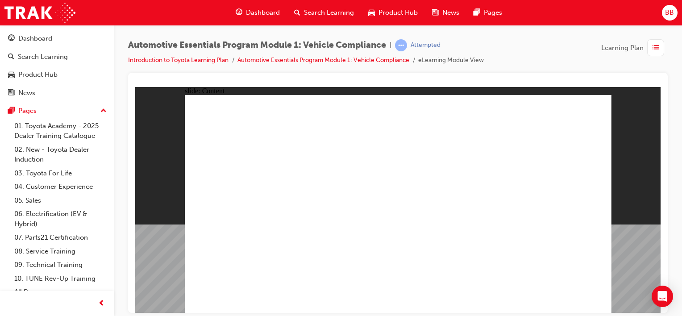
drag, startPoint x: 597, startPoint y: 291, endPoint x: 590, endPoint y: 299, distance: 10.5
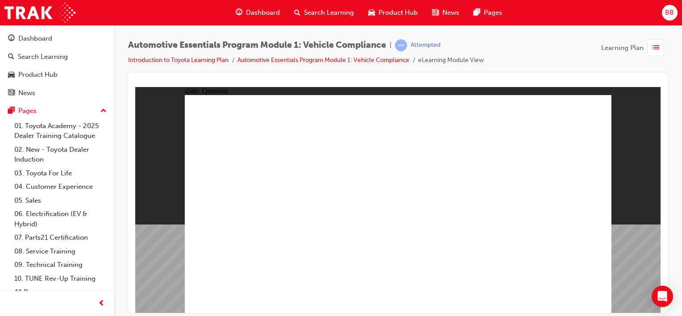
radio input "true"
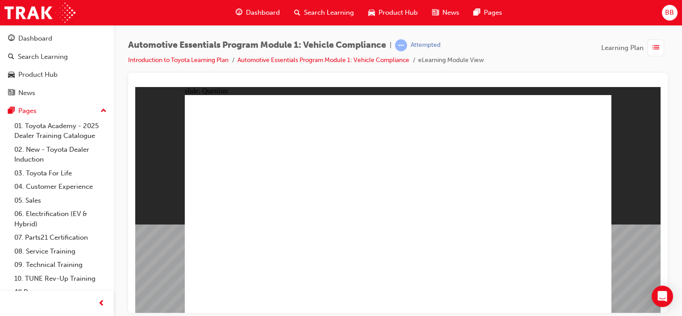
radio input "true"
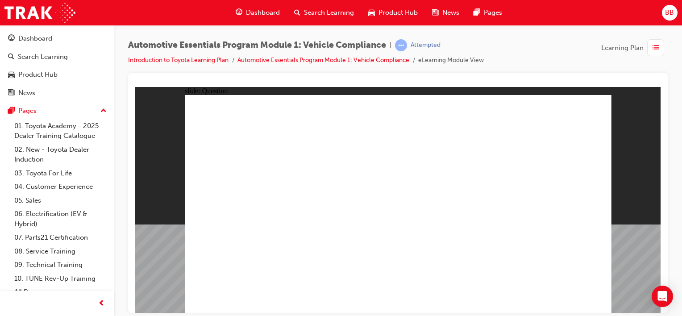
radio input "true"
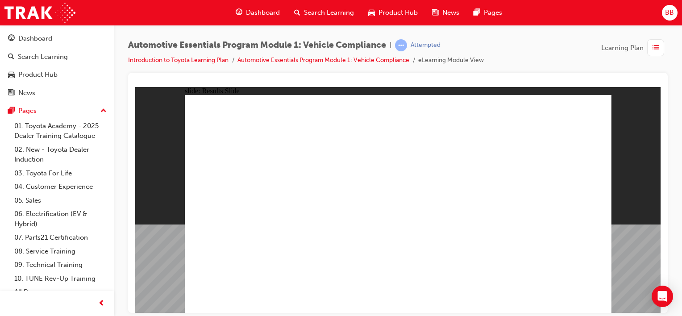
radio input "true"
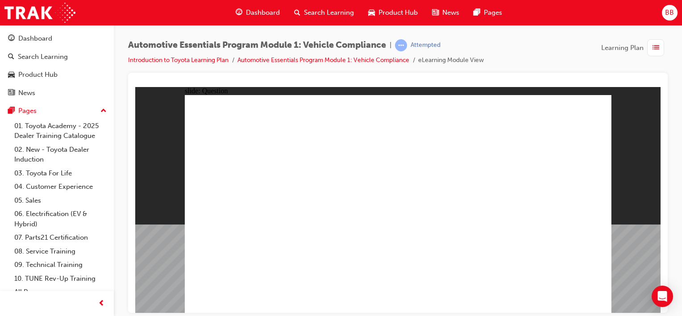
radio input "true"
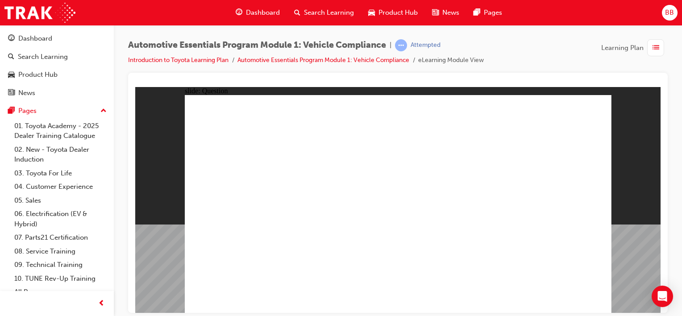
radio input "true"
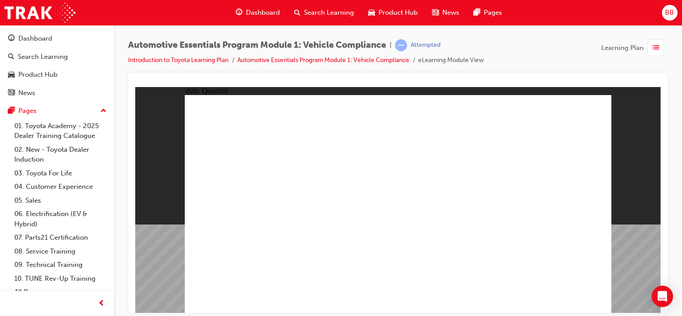
radio input "true"
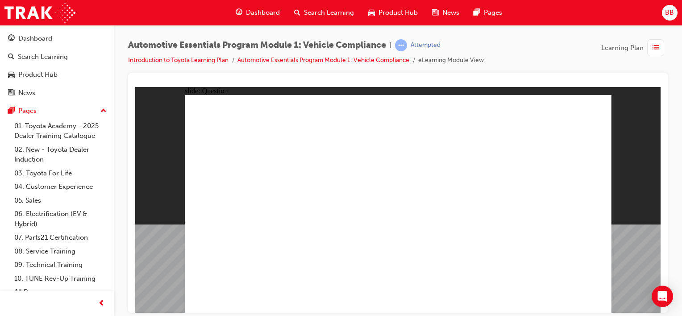
radio input "true"
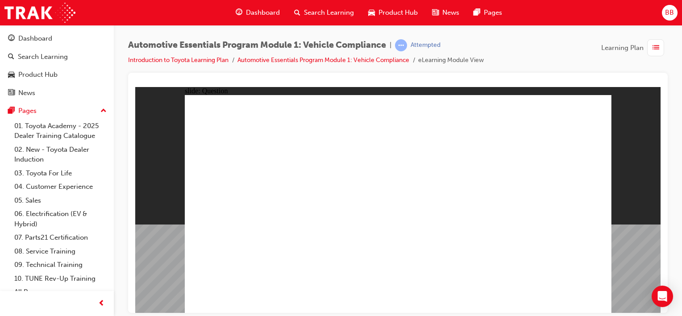
radio input "false"
radio input "true"
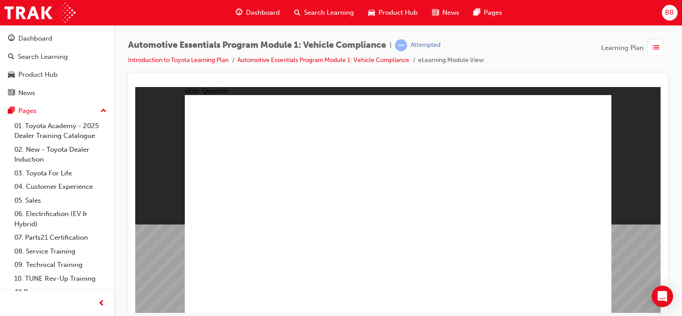
radio input "true"
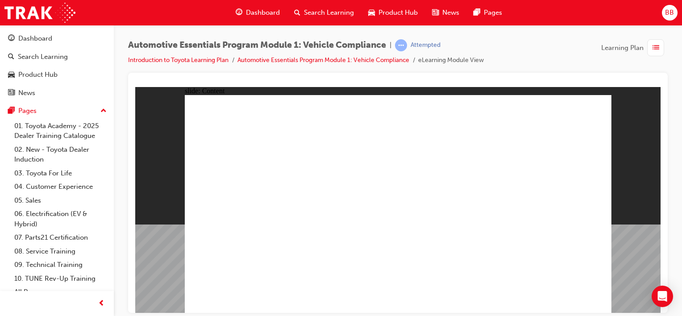
drag, startPoint x: 230, startPoint y: 217, endPoint x: 239, endPoint y: 210, distance: 12.1
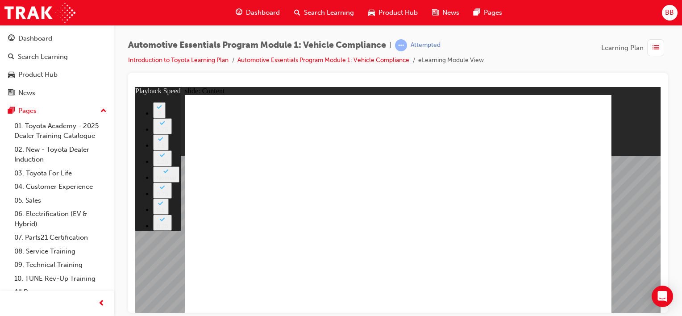
type input "35"
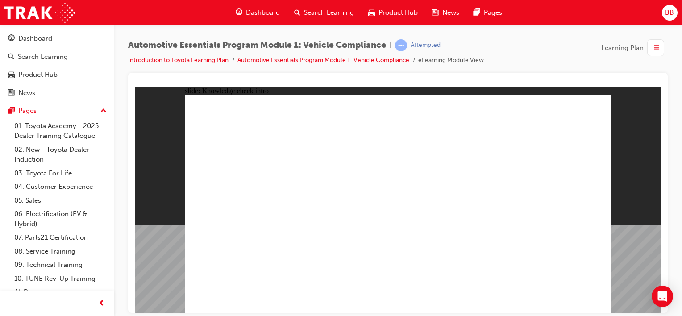
radio input "true"
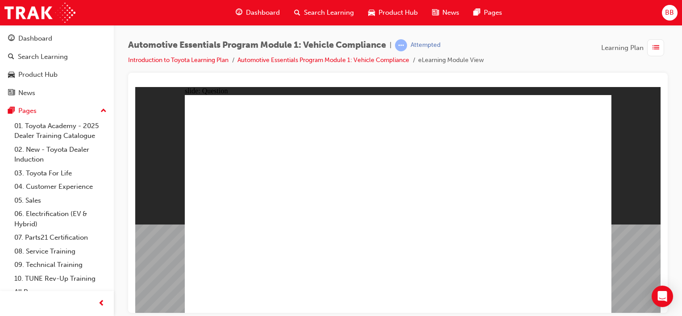
radio input "true"
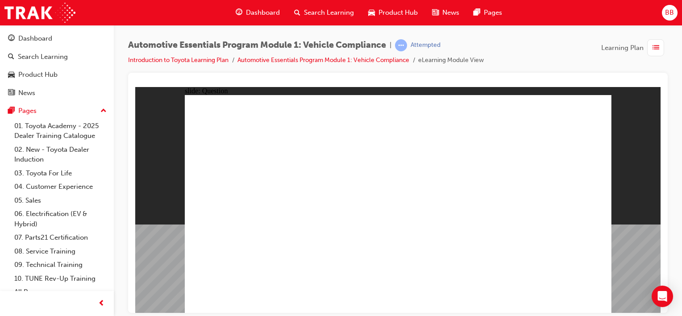
radio input "true"
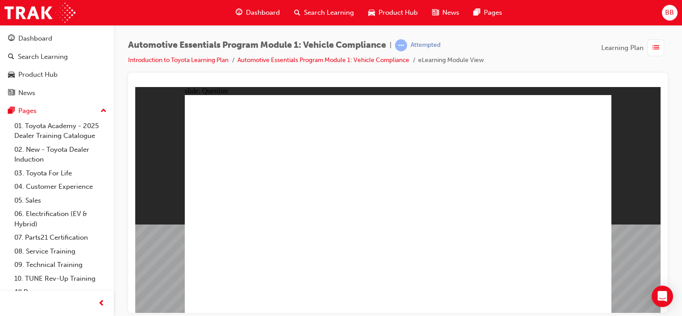
radio input "true"
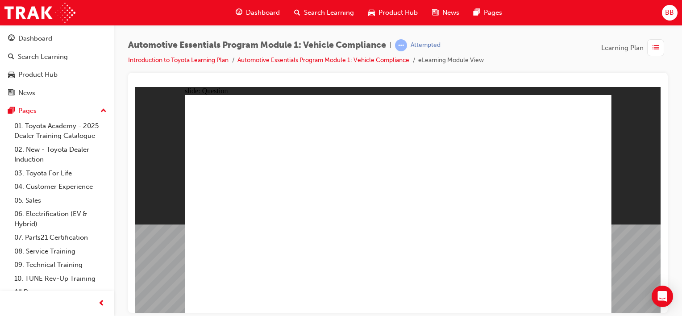
radio input "true"
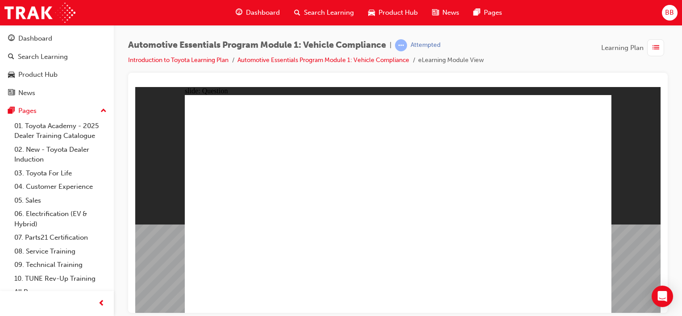
radio input "true"
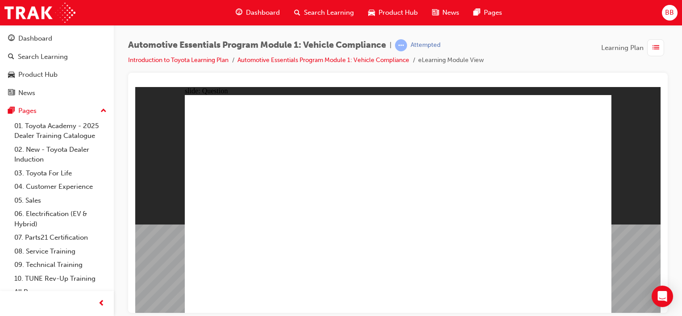
radio input "true"
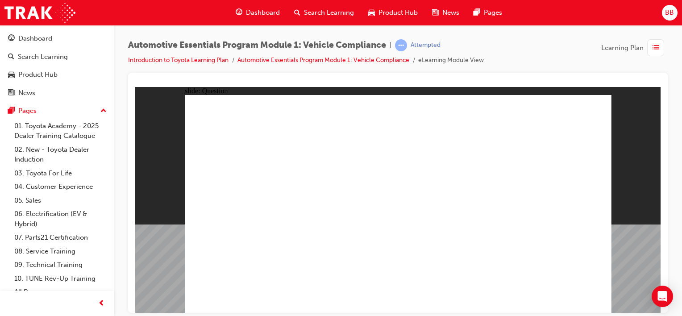
radio input "true"
